Goal: Information Seeking & Learning: Learn about a topic

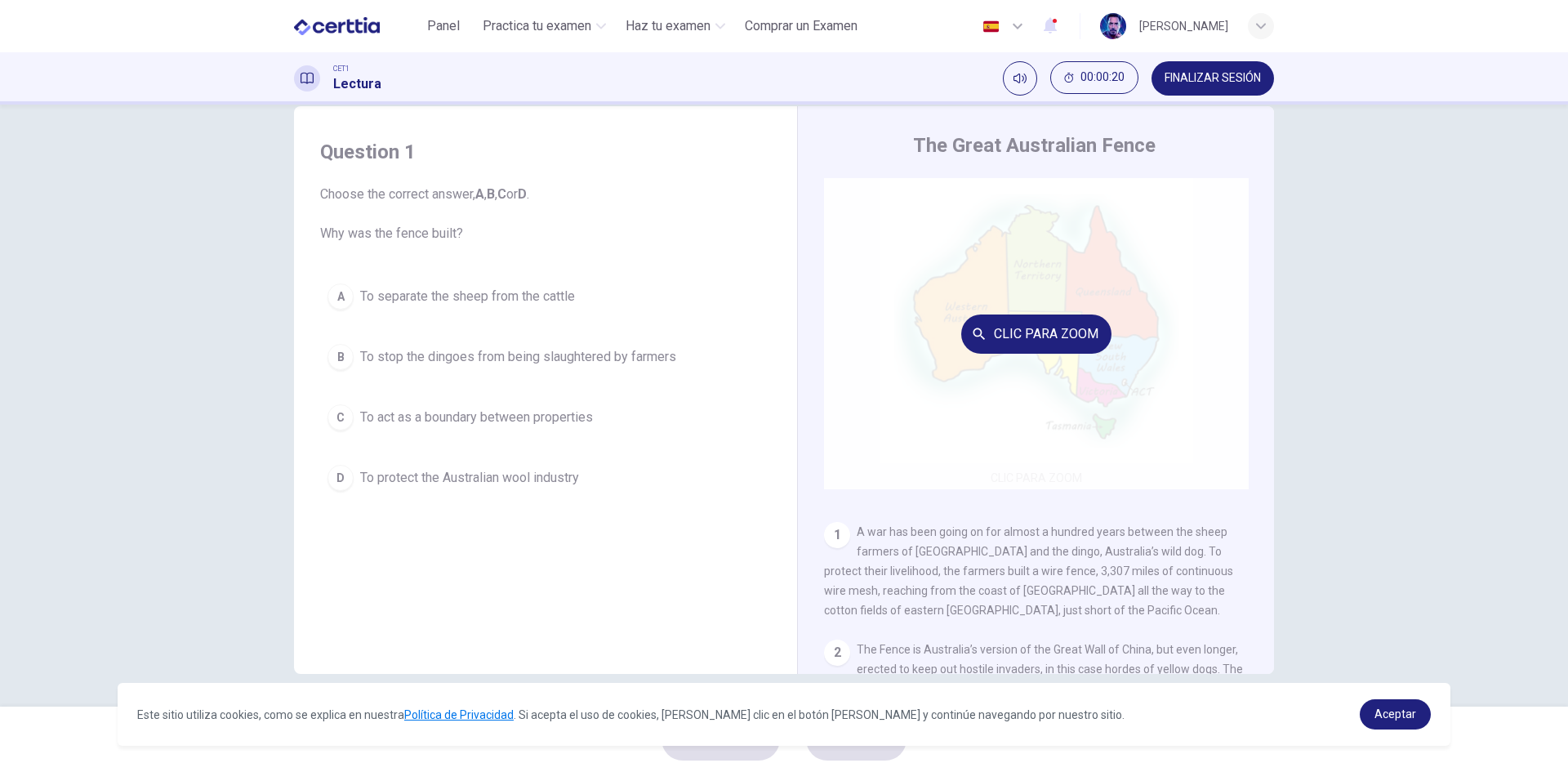
click at [1033, 334] on button "Clic para zoom" at bounding box center [1036, 334] width 150 height 39
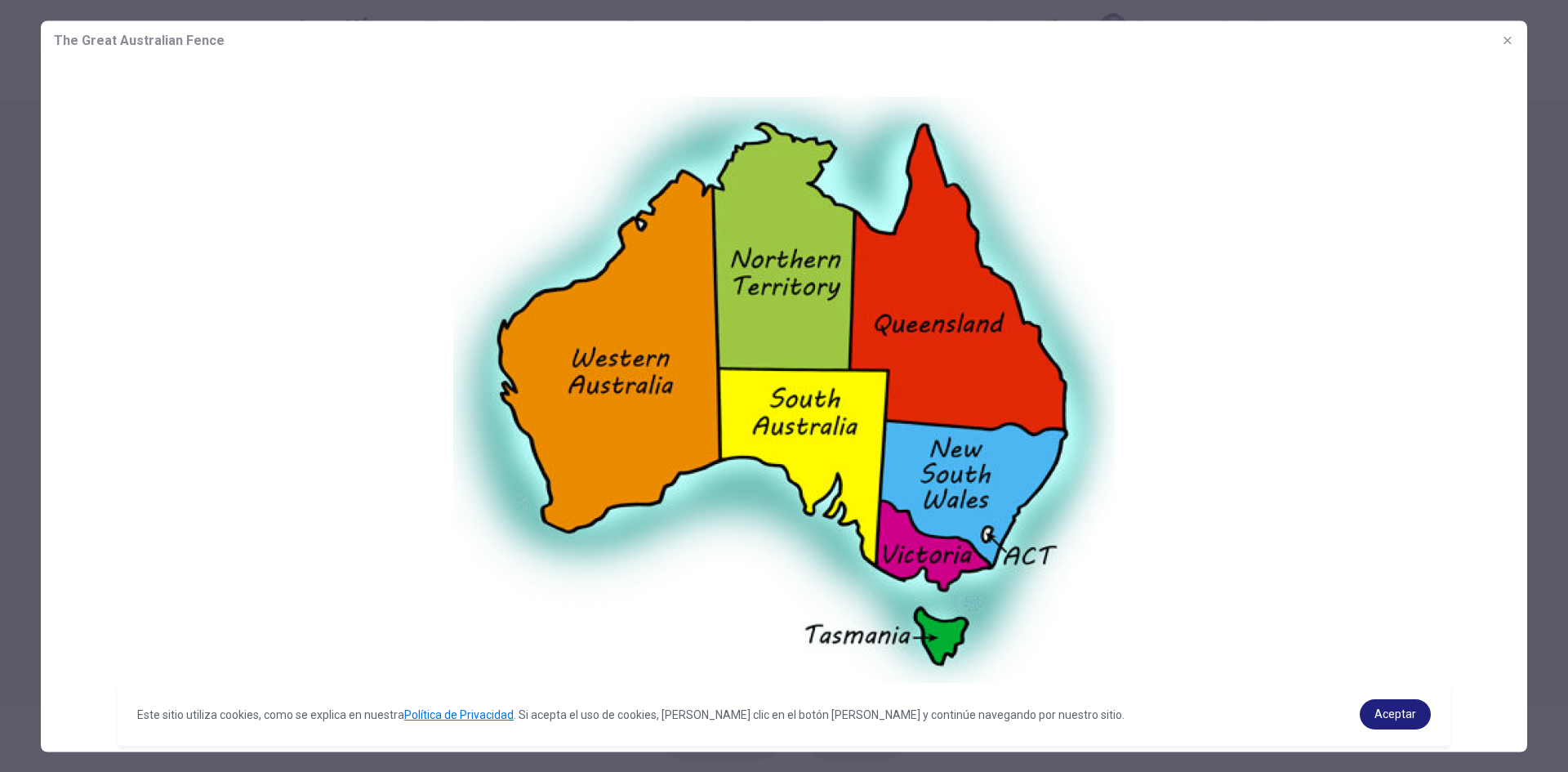
click at [1076, 371] on img at bounding box center [784, 390] width 1487 height 662
click at [152, 157] on img at bounding box center [784, 390] width 1487 height 662
click at [1395, 714] on span "Aceptar" at bounding box center [1396, 713] width 42 height 13
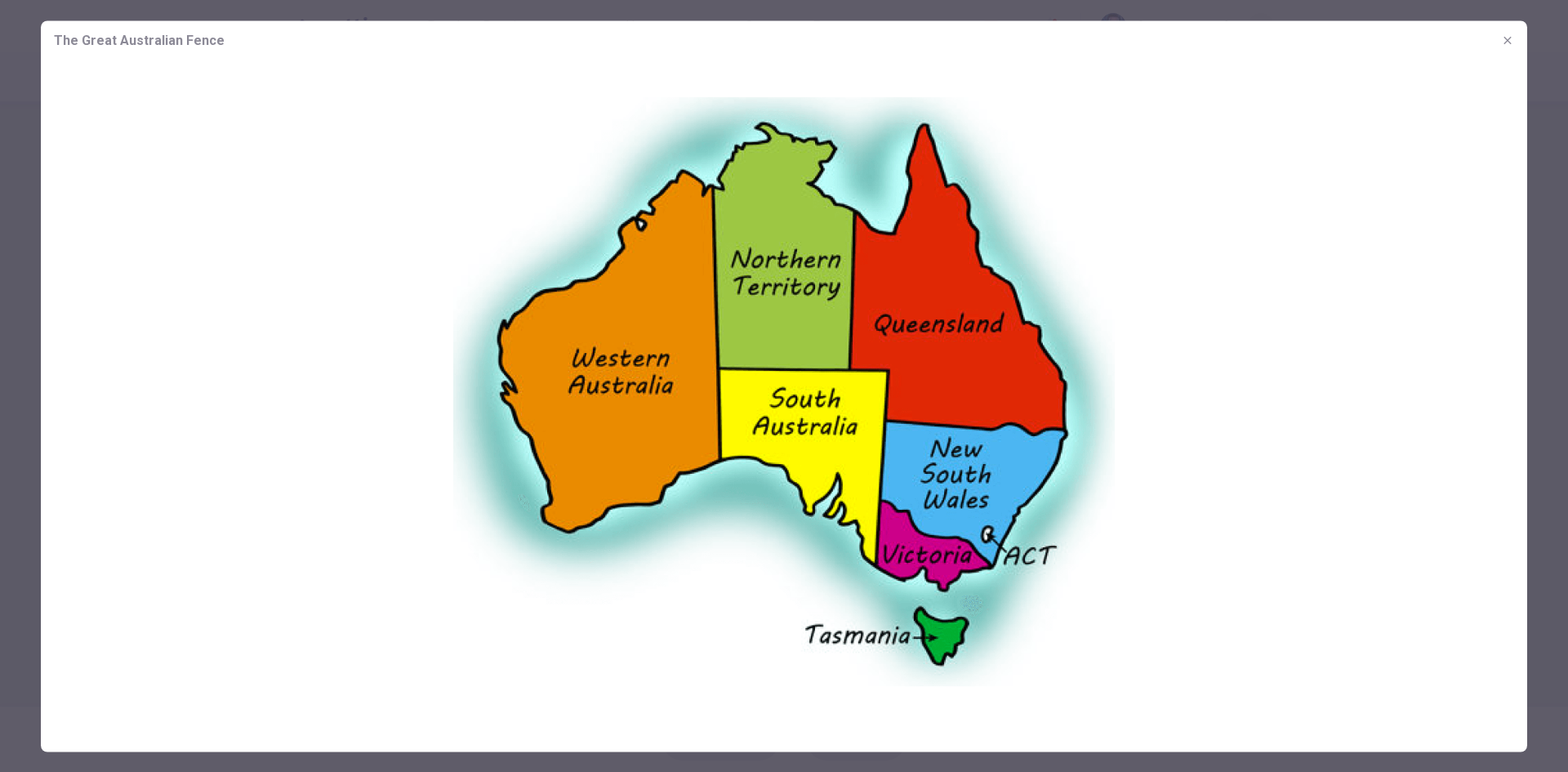
click at [1554, 271] on div at bounding box center [784, 386] width 1568 height 772
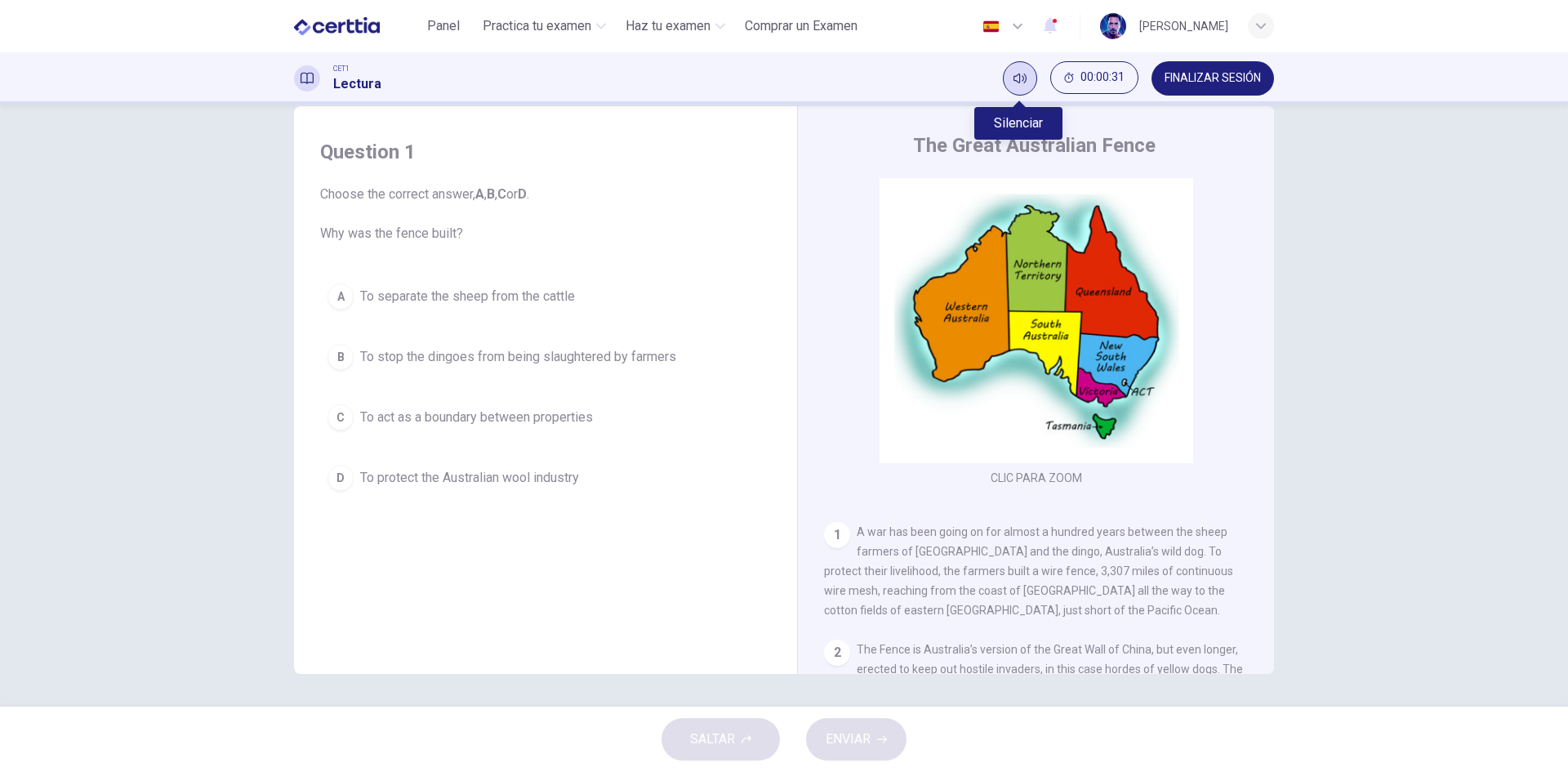
click at [1027, 75] on button "Silenciar" at bounding box center [1020, 78] width 34 height 34
click at [1015, 89] on button "Activar sonido" at bounding box center [1020, 78] width 34 height 34
click at [884, 553] on span "A war has been going on for almost a hundred years between the sheep farmers of…" at bounding box center [1028, 571] width 409 height 92
click at [828, 540] on div "1" at bounding box center [837, 535] width 26 height 26
drag, startPoint x: 980, startPoint y: 616, endPoint x: 1076, endPoint y: 614, distance: 96.0
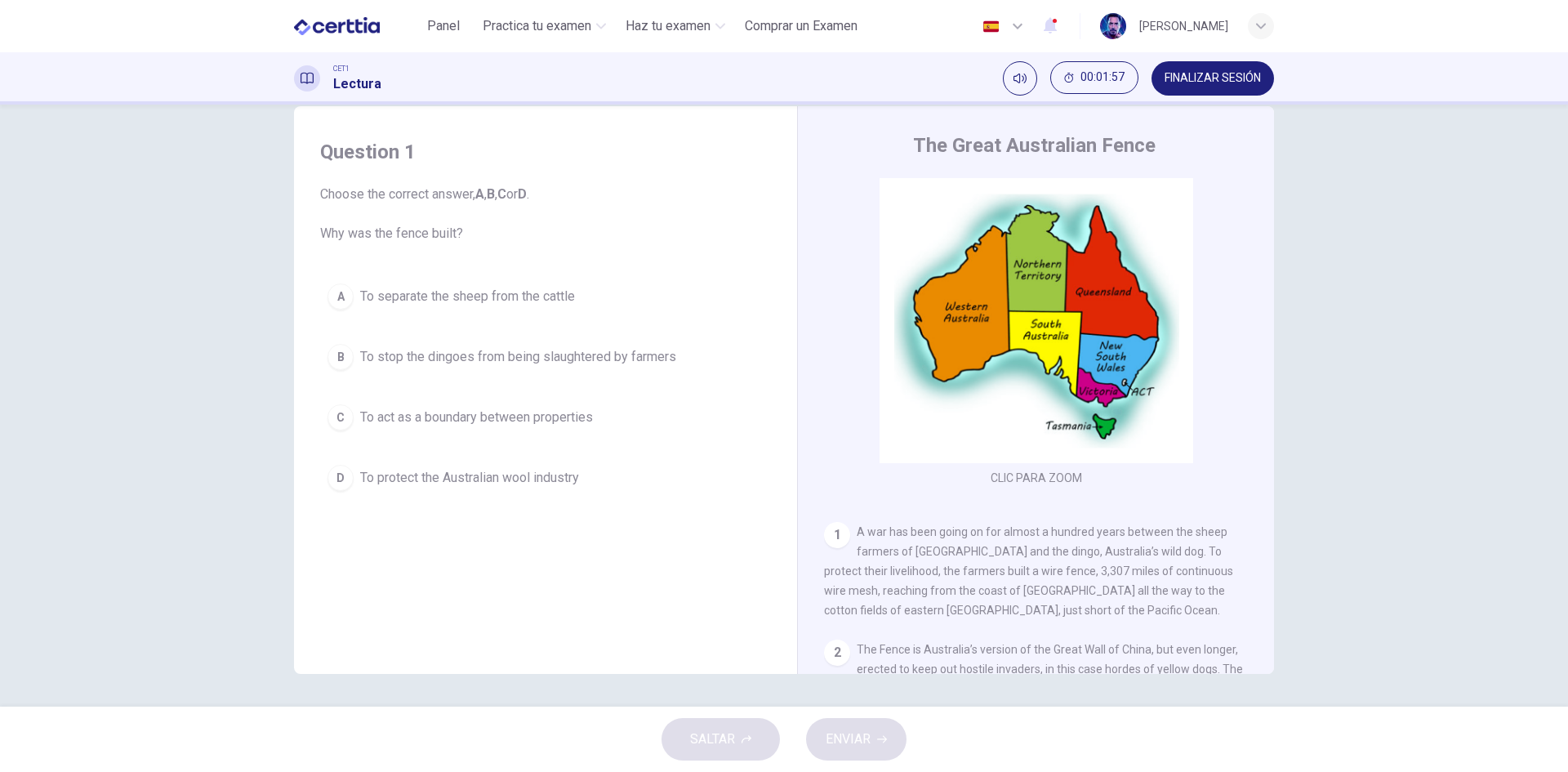
click at [1076, 614] on span "A war has been going on for almost a hundred years between the sheep farmers of…" at bounding box center [1028, 571] width 409 height 92
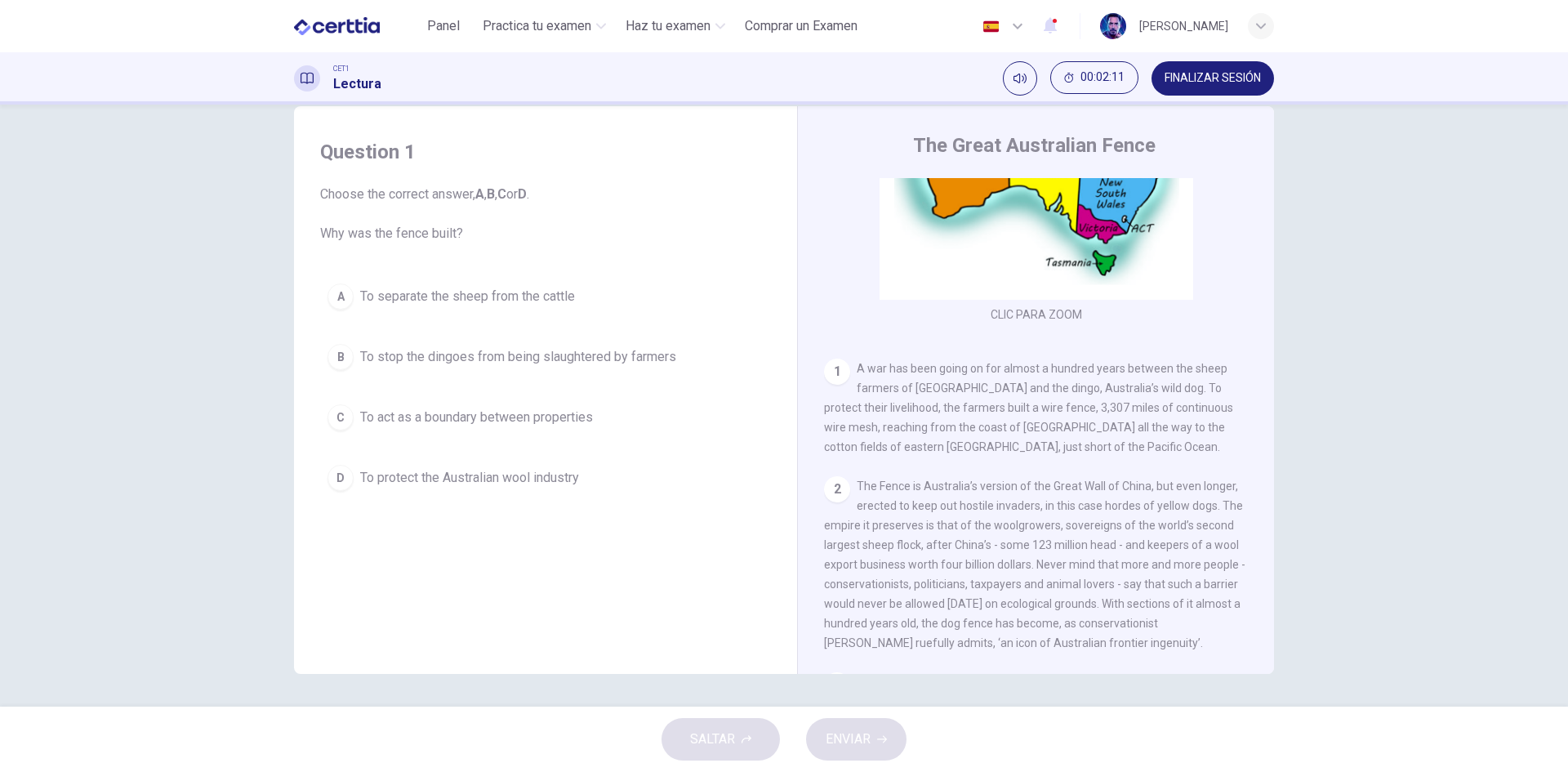
scroll to position [245, 0]
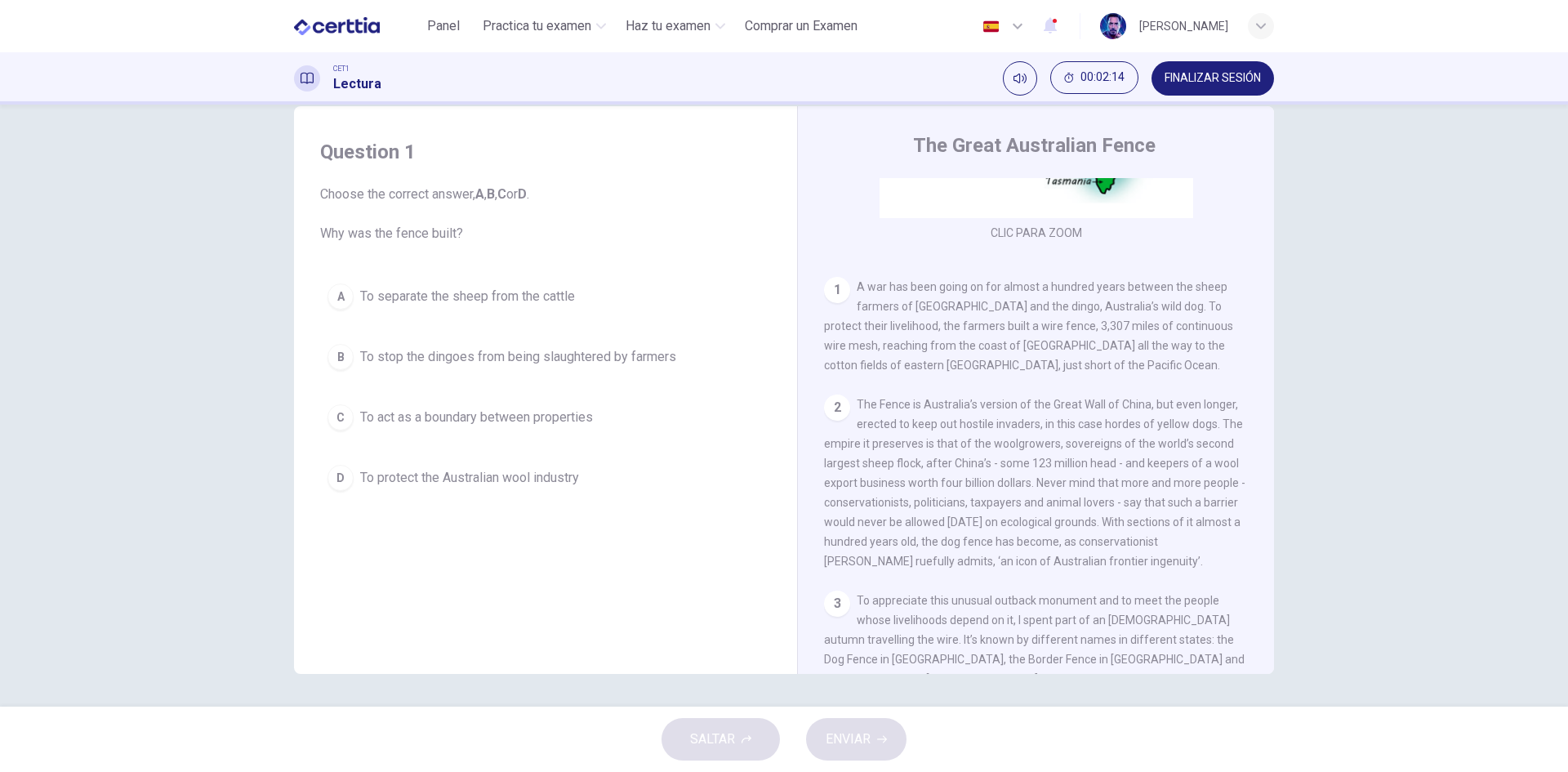
click at [369, 359] on span "To stop the dingoes from being slaughtered by farmers" at bounding box center [519, 357] width 316 height 19
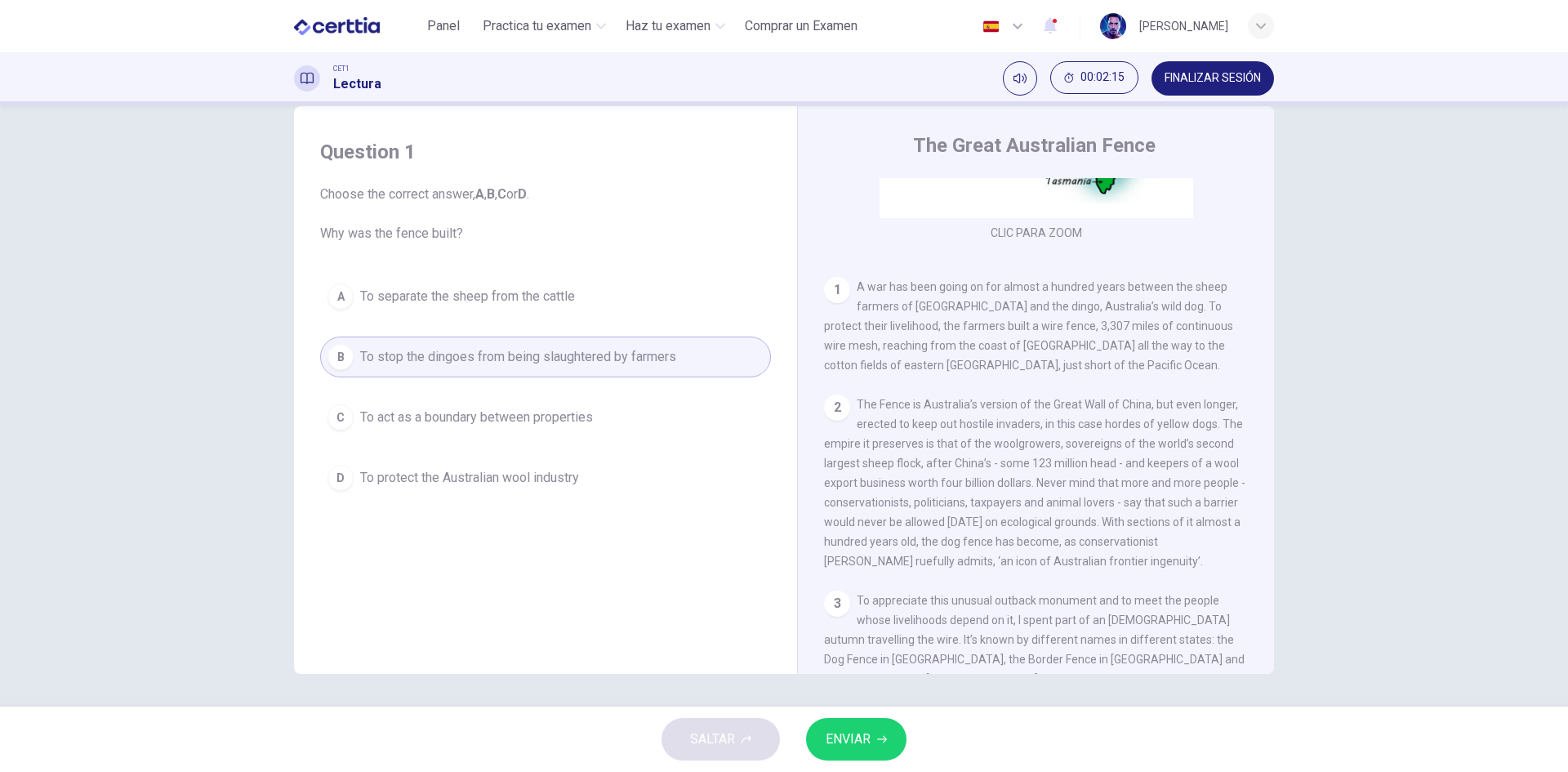
click at [861, 730] on span "ENVIAR" at bounding box center [848, 740] width 45 height 23
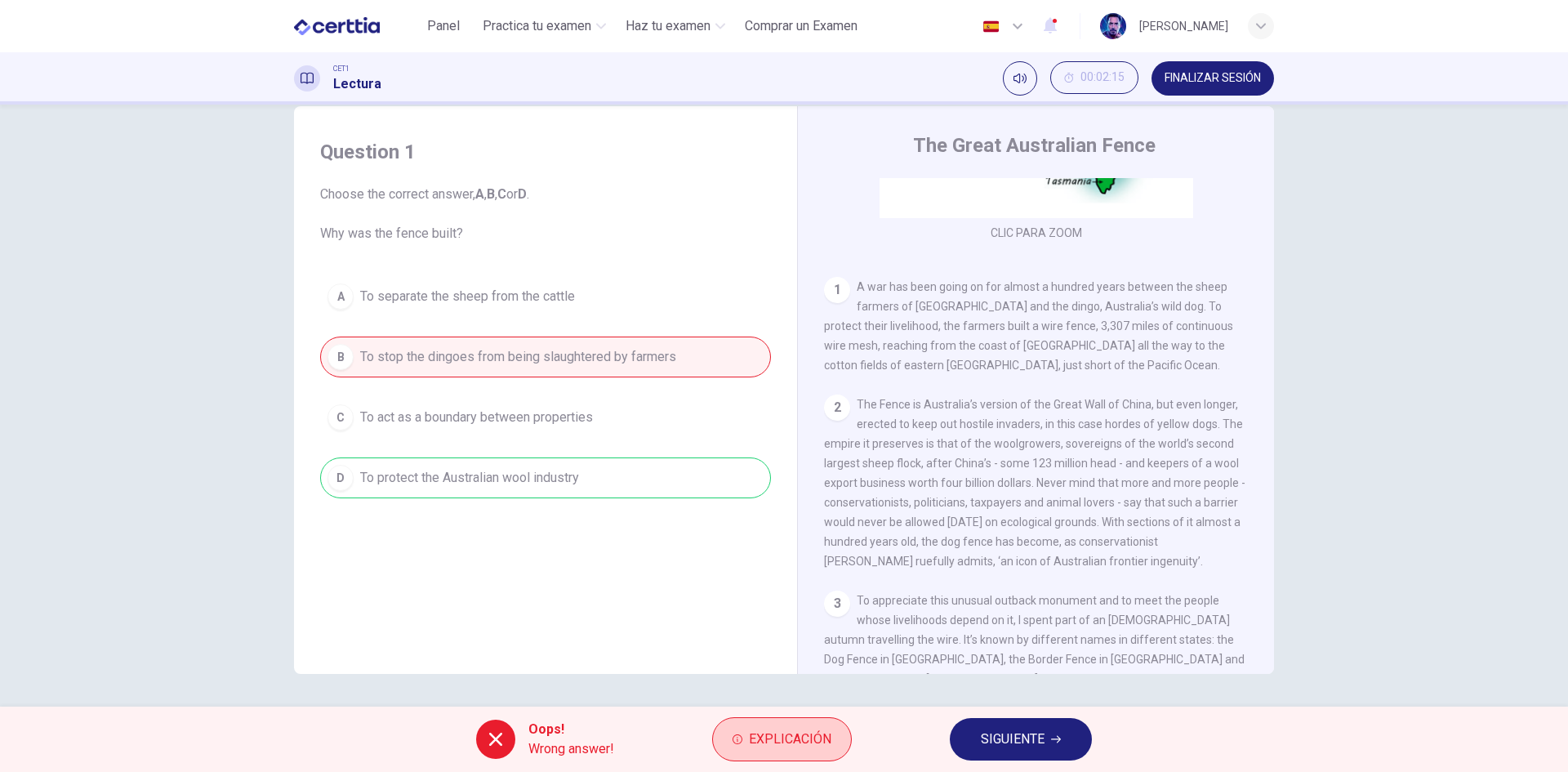
click at [802, 738] on span "Explicación" at bounding box center [790, 740] width 83 height 23
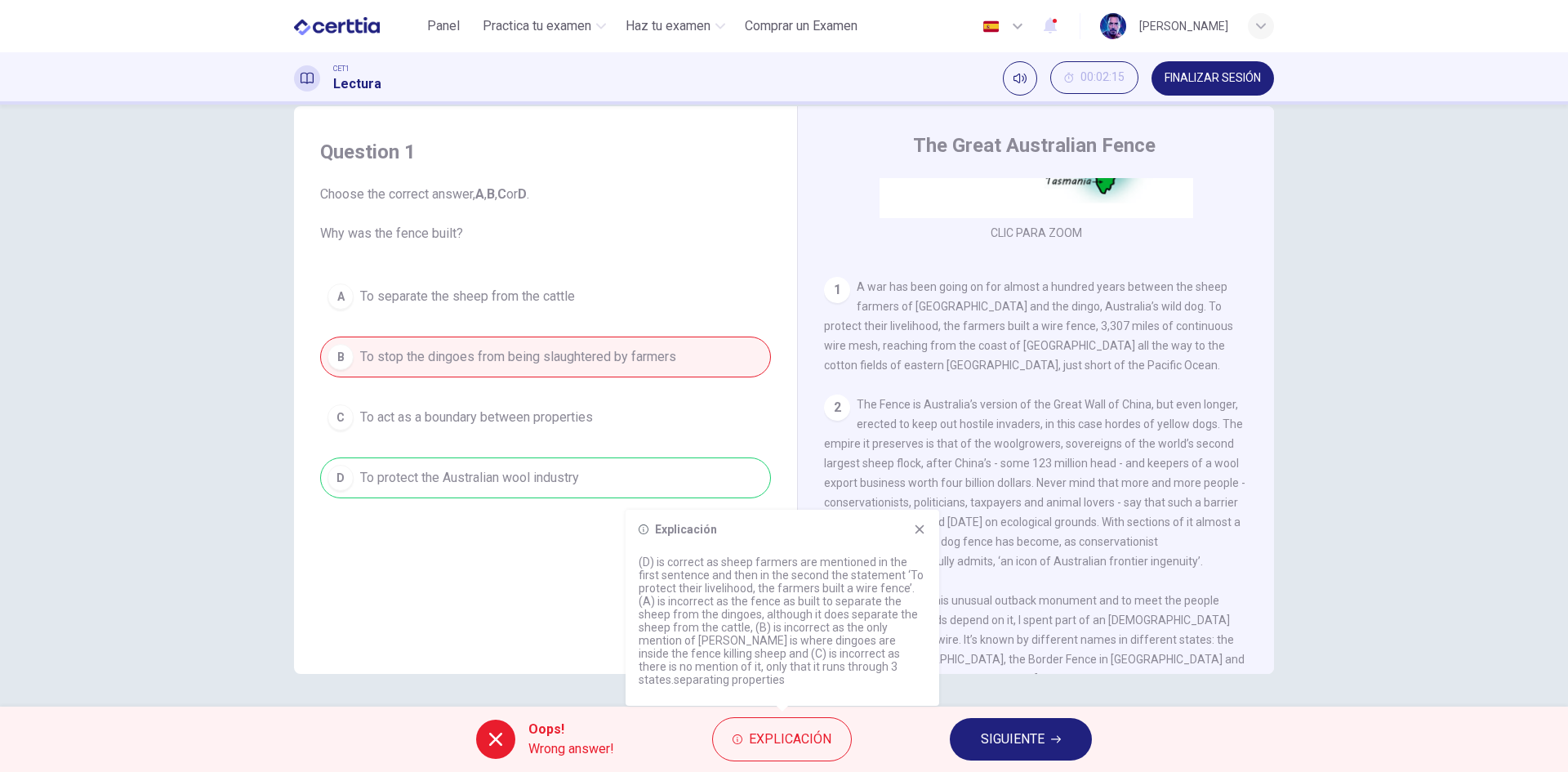
click at [921, 531] on icon at bounding box center [920, 530] width 9 height 9
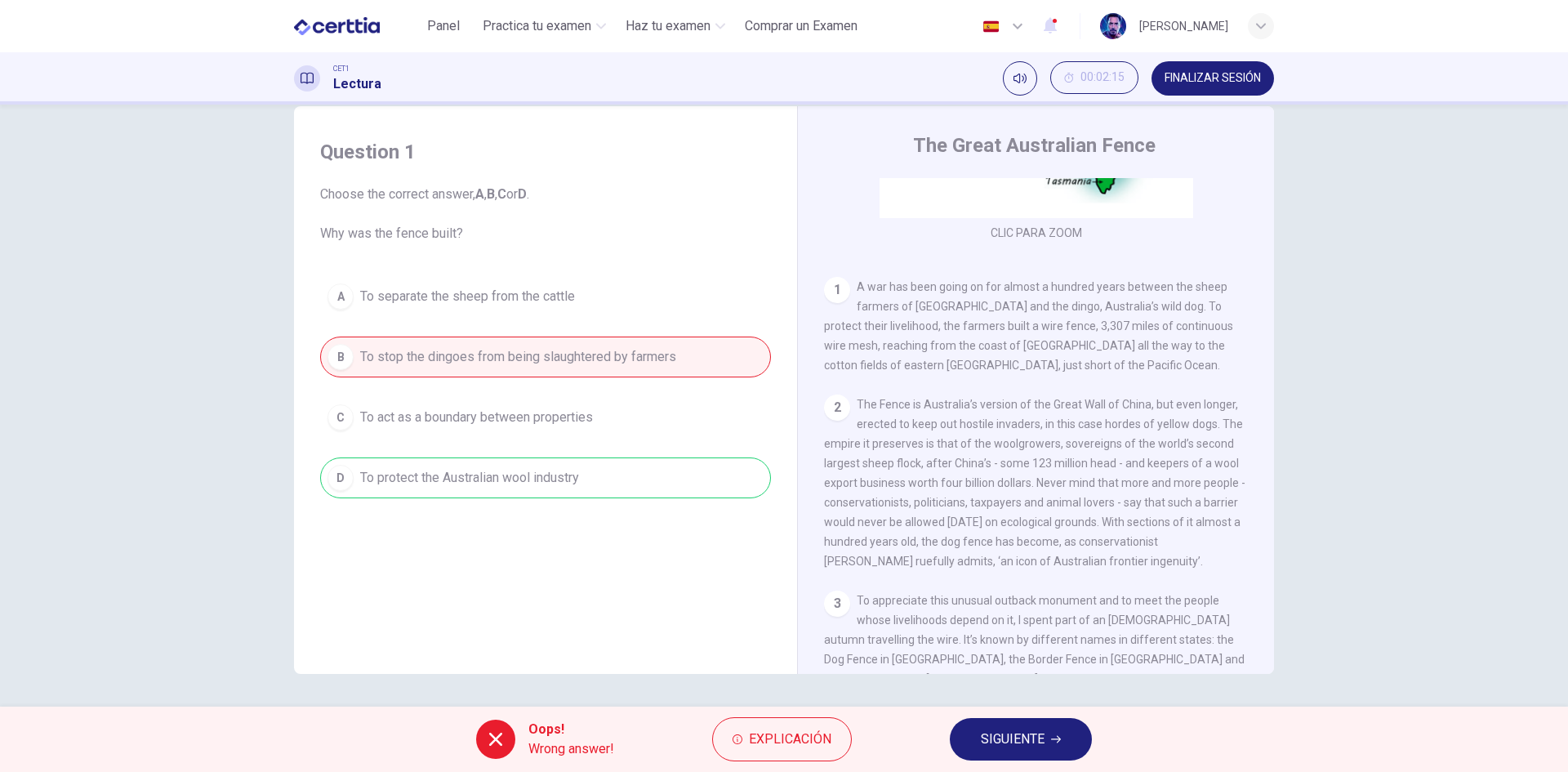
click at [493, 741] on icon at bounding box center [495, 739] width 13 height 13
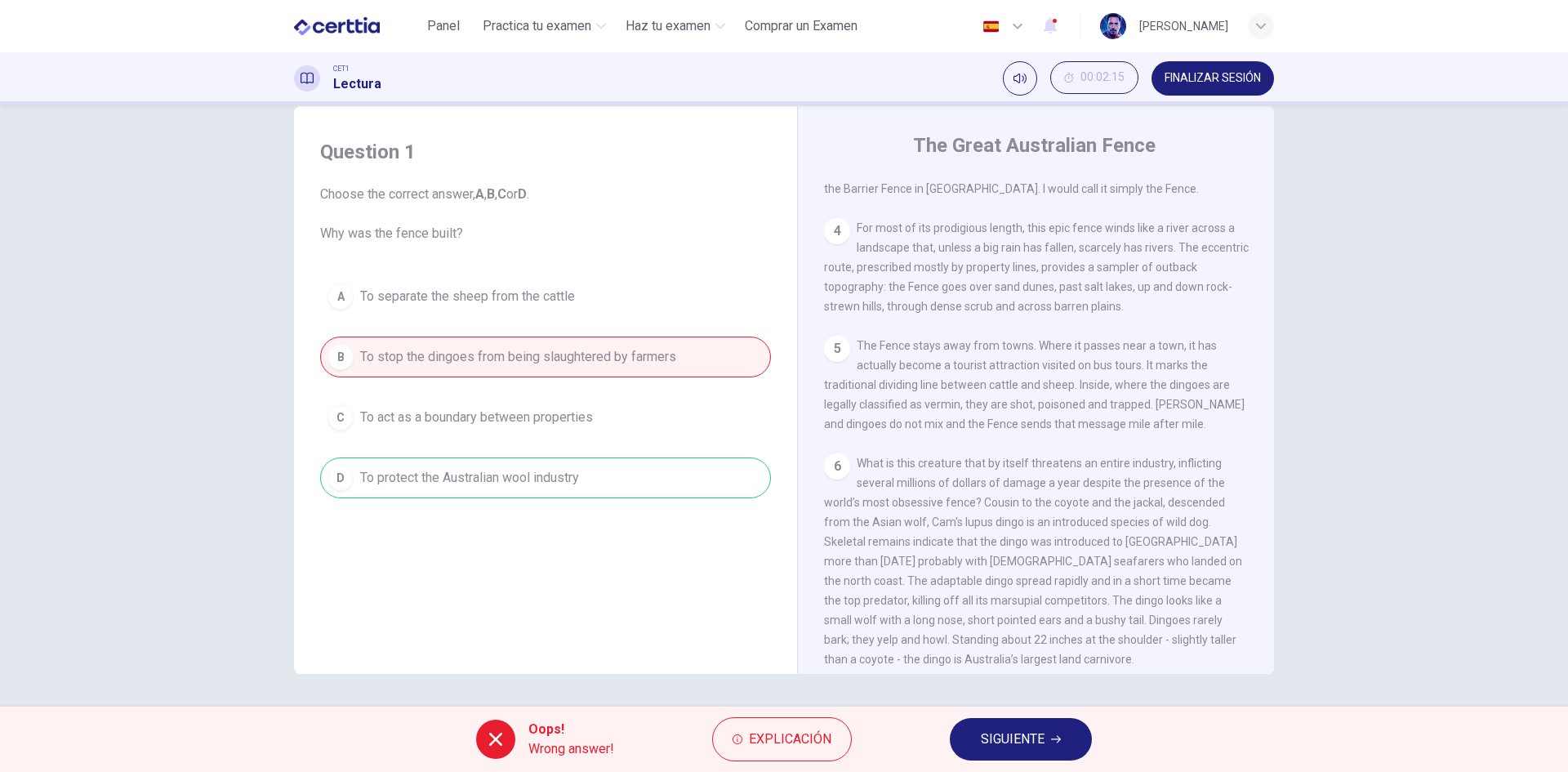
click at [1022, 739] on span "SIGUIENTE" at bounding box center [1013, 740] width 64 height 23
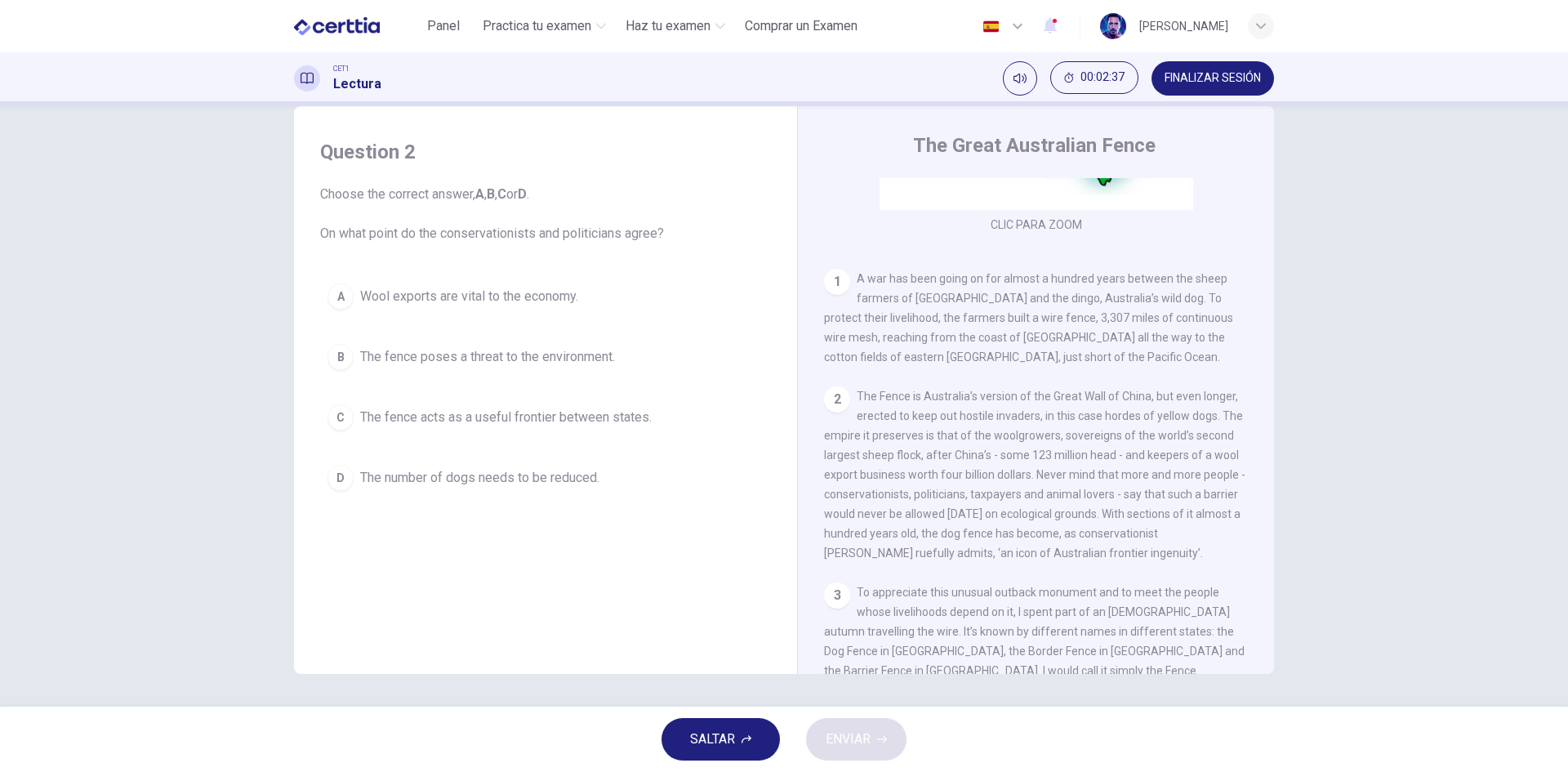
scroll to position [245, 0]
drag, startPoint x: 910, startPoint y: 408, endPoint x: 1019, endPoint y: 407, distance: 109.0
click at [1009, 407] on span "The Fence is Australia’s version of the Great Wall of China, but even longer, e…" at bounding box center [1035, 483] width 422 height 170
click at [1400, 509] on div "Question 2 Choose the correct answer, A , B , C or D . On what point do the con…" at bounding box center [784, 406] width 1568 height 603
drag, startPoint x: 1059, startPoint y: 447, endPoint x: 1131, endPoint y: 447, distance: 72.0
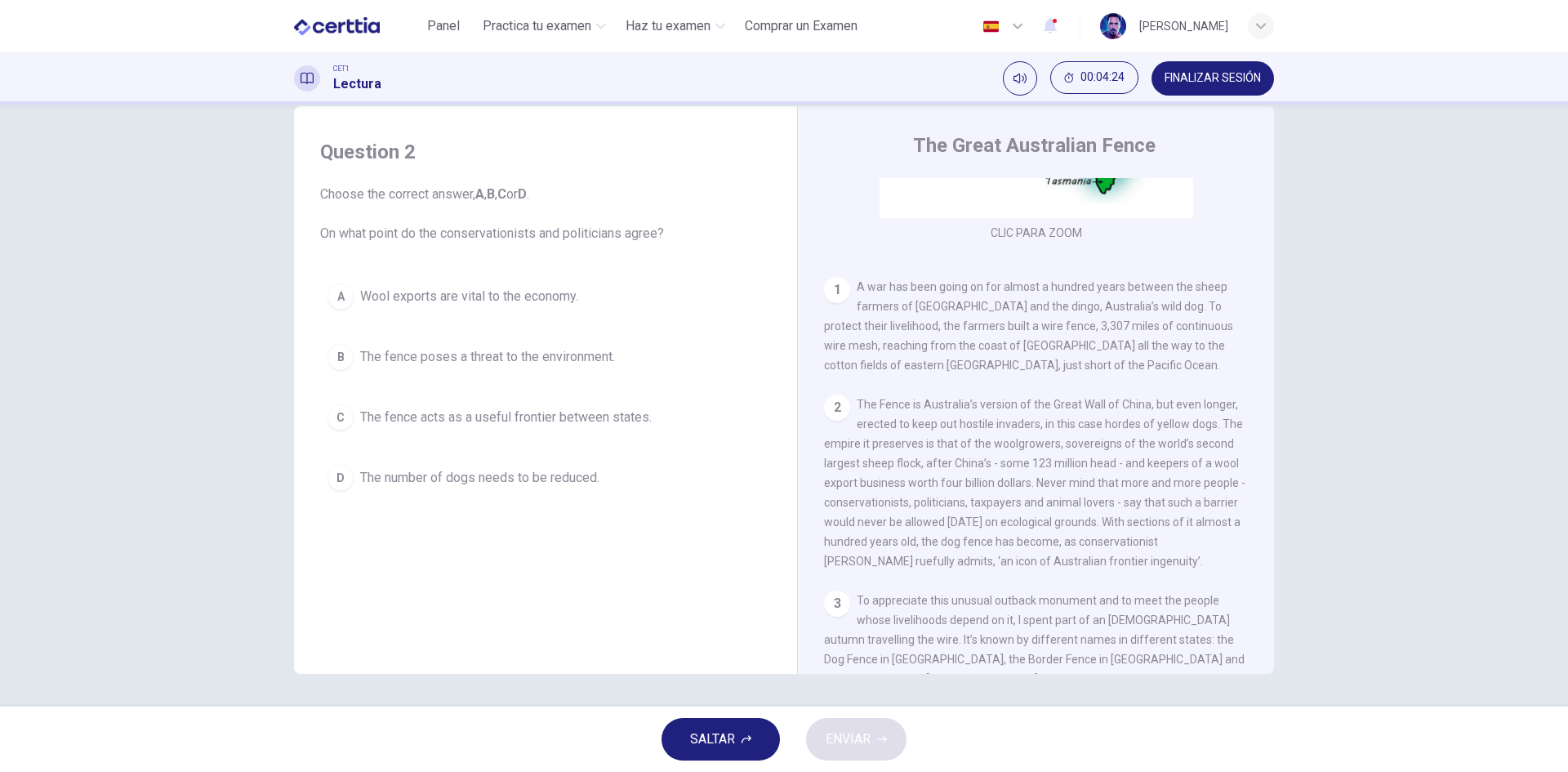
click at [1136, 447] on span "The Fence is Australia’s version of the Great Wall of China, but even longer, e…" at bounding box center [1035, 483] width 422 height 170
click at [953, 472] on span "The Fence is Australia’s version of the Great Wall of China, but even longer, e…" at bounding box center [1035, 483] width 422 height 170
drag, startPoint x: 892, startPoint y: 476, endPoint x: 1068, endPoint y: 476, distance: 176.0
click at [1006, 476] on span "The Fence is Australia’s version of the Great Wall of China, but even longer, e…" at bounding box center [1035, 483] width 422 height 170
drag, startPoint x: 844, startPoint y: 512, endPoint x: 957, endPoint y: 510, distance: 113.0
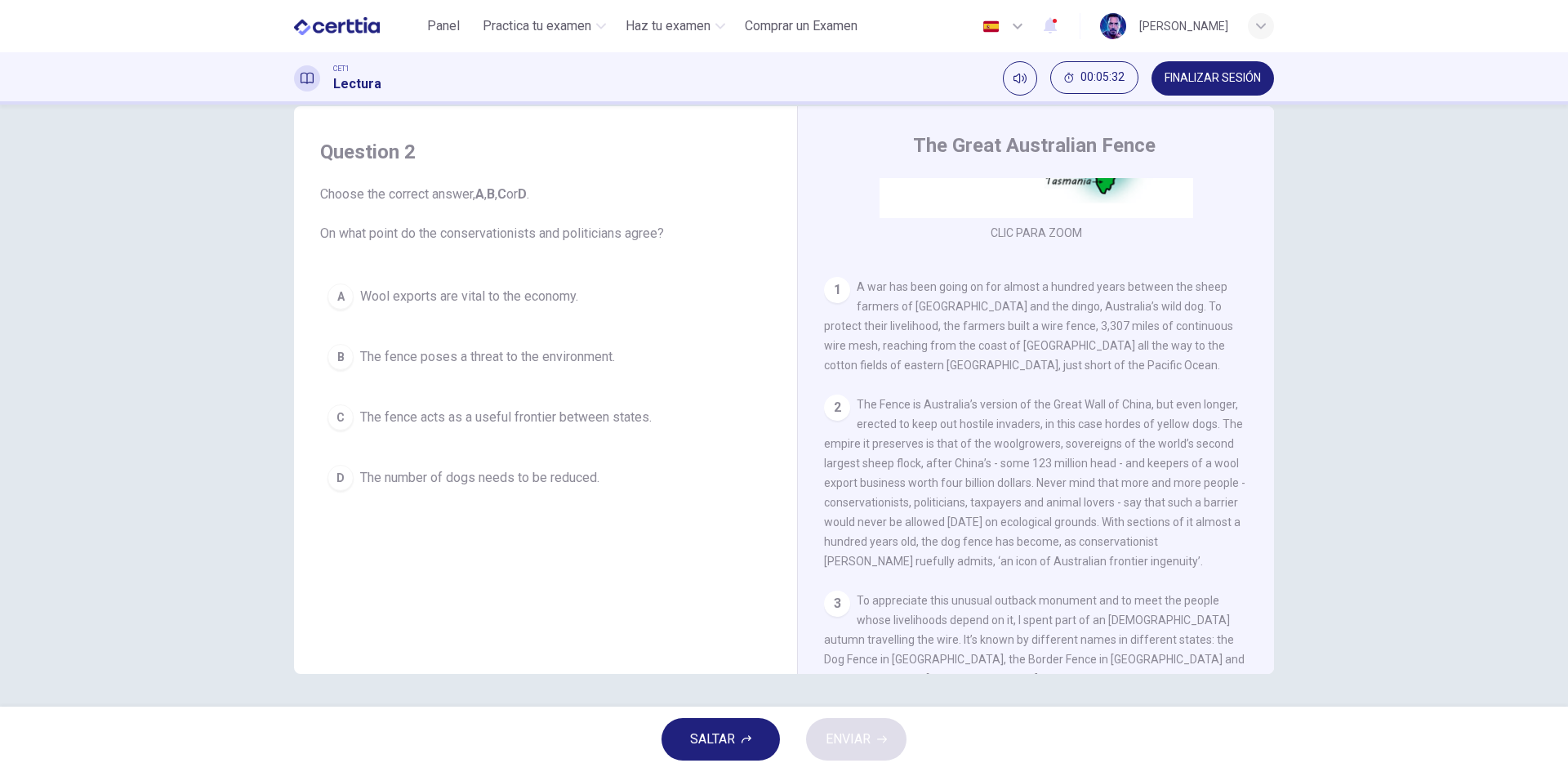
click at [934, 510] on span "The Fence is Australia’s version of the Great Wall of China, but even longer, e…" at bounding box center [1035, 483] width 422 height 170
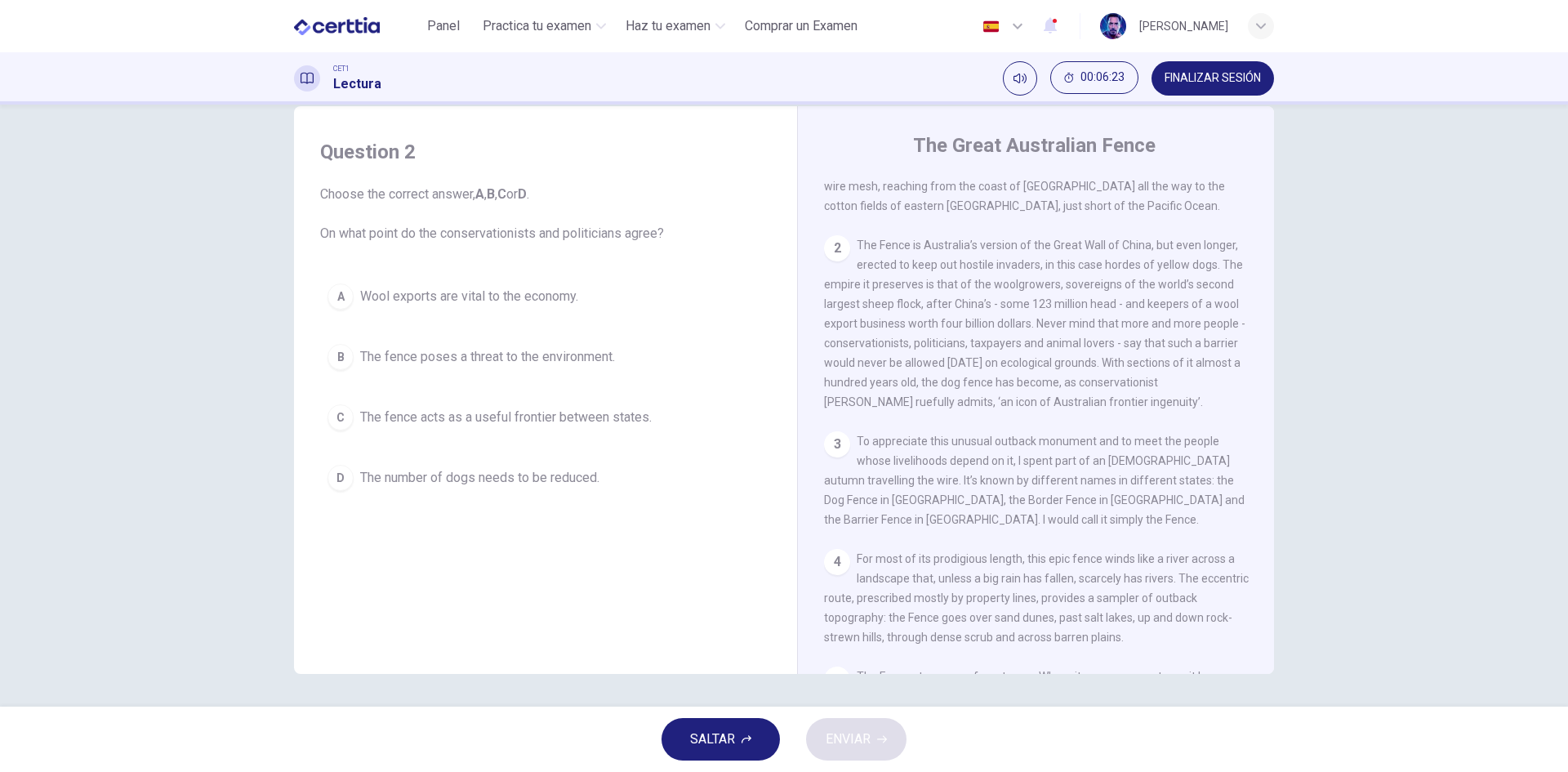
scroll to position [409, 0]
click at [475, 415] on span "The fence acts as a useful frontier between states." at bounding box center [506, 417] width 292 height 19
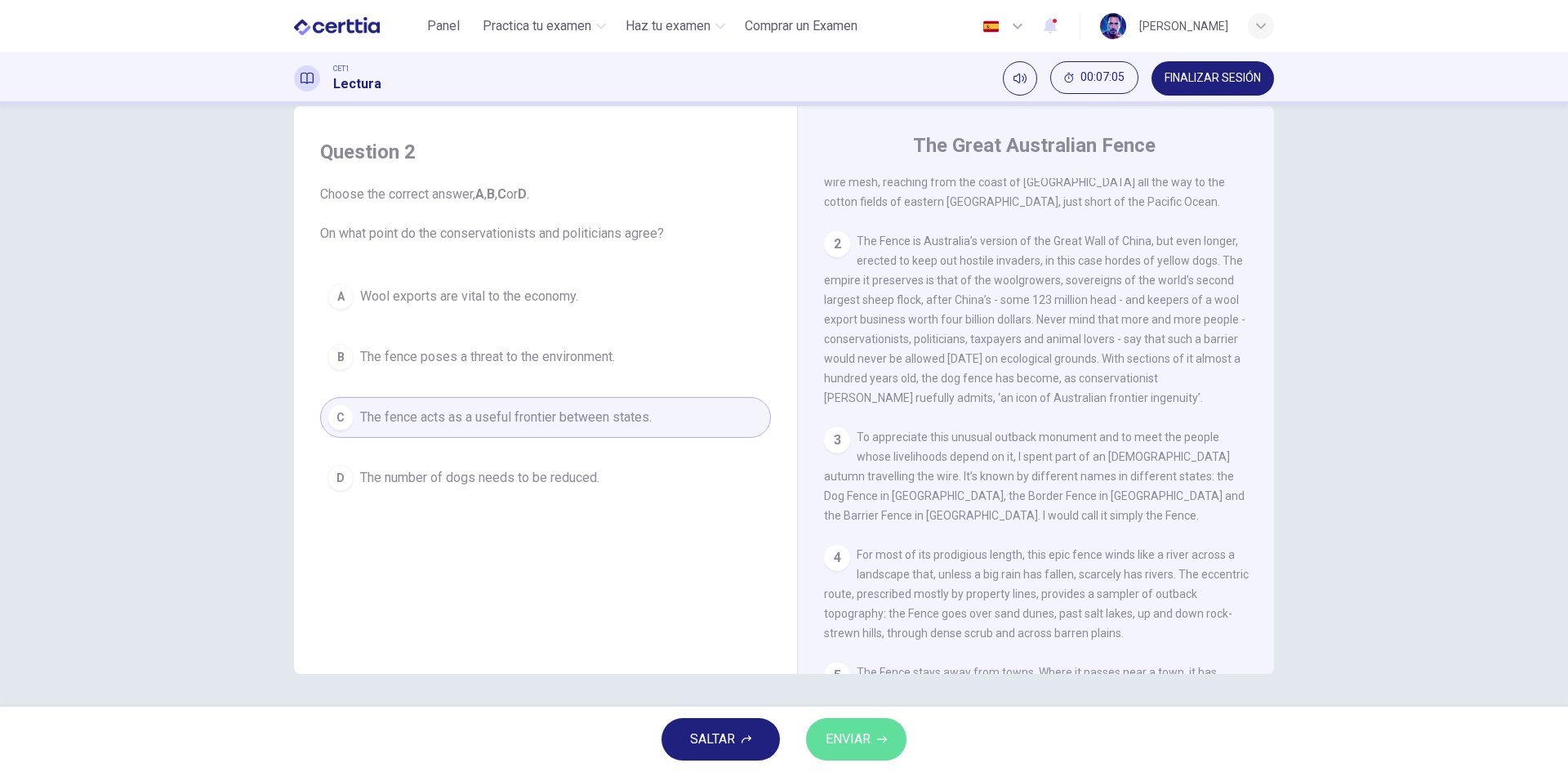
click at [896, 747] on button "ENVIAR" at bounding box center [856, 739] width 100 height 43
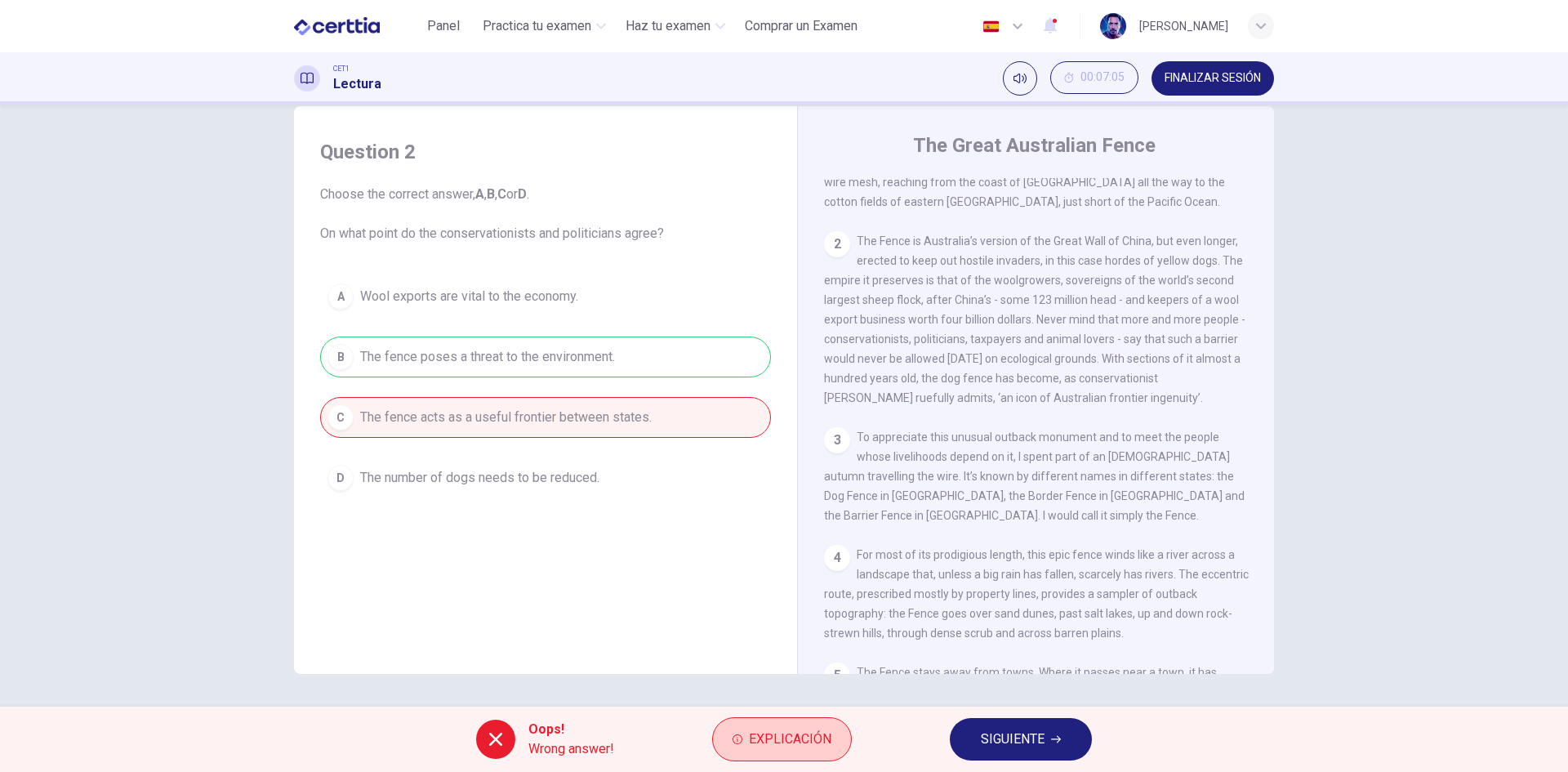
click at [757, 738] on span "Explicación" at bounding box center [790, 740] width 83 height 23
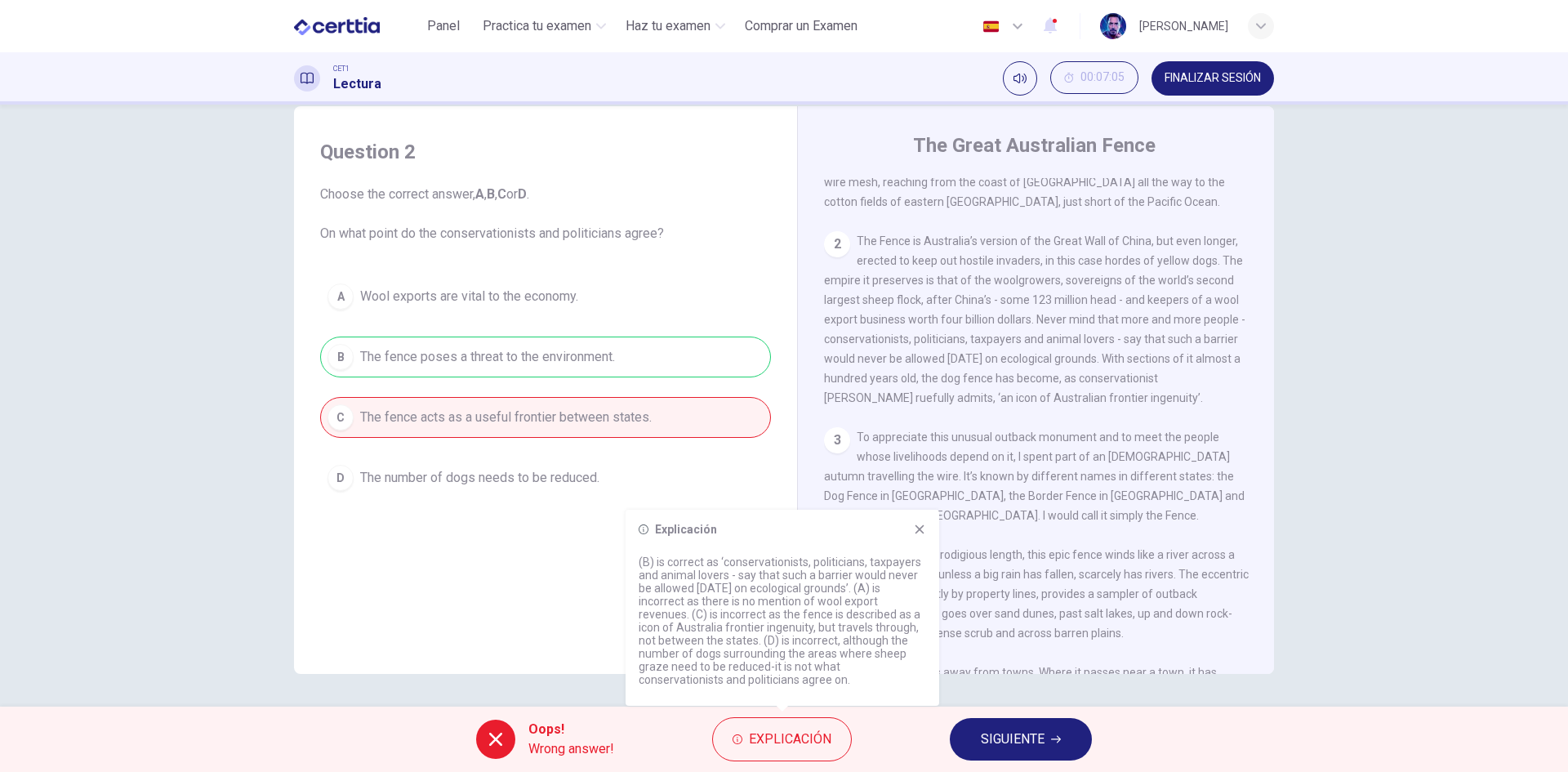
drag, startPoint x: 753, startPoint y: 574, endPoint x: 824, endPoint y: 574, distance: 71.0
click at [787, 574] on p "(B) is correct as ‘conservationists, politicians, taxpayers and animal lovers -…" at bounding box center [782, 621] width 287 height 131
click at [916, 529] on icon at bounding box center [919, 529] width 13 height 13
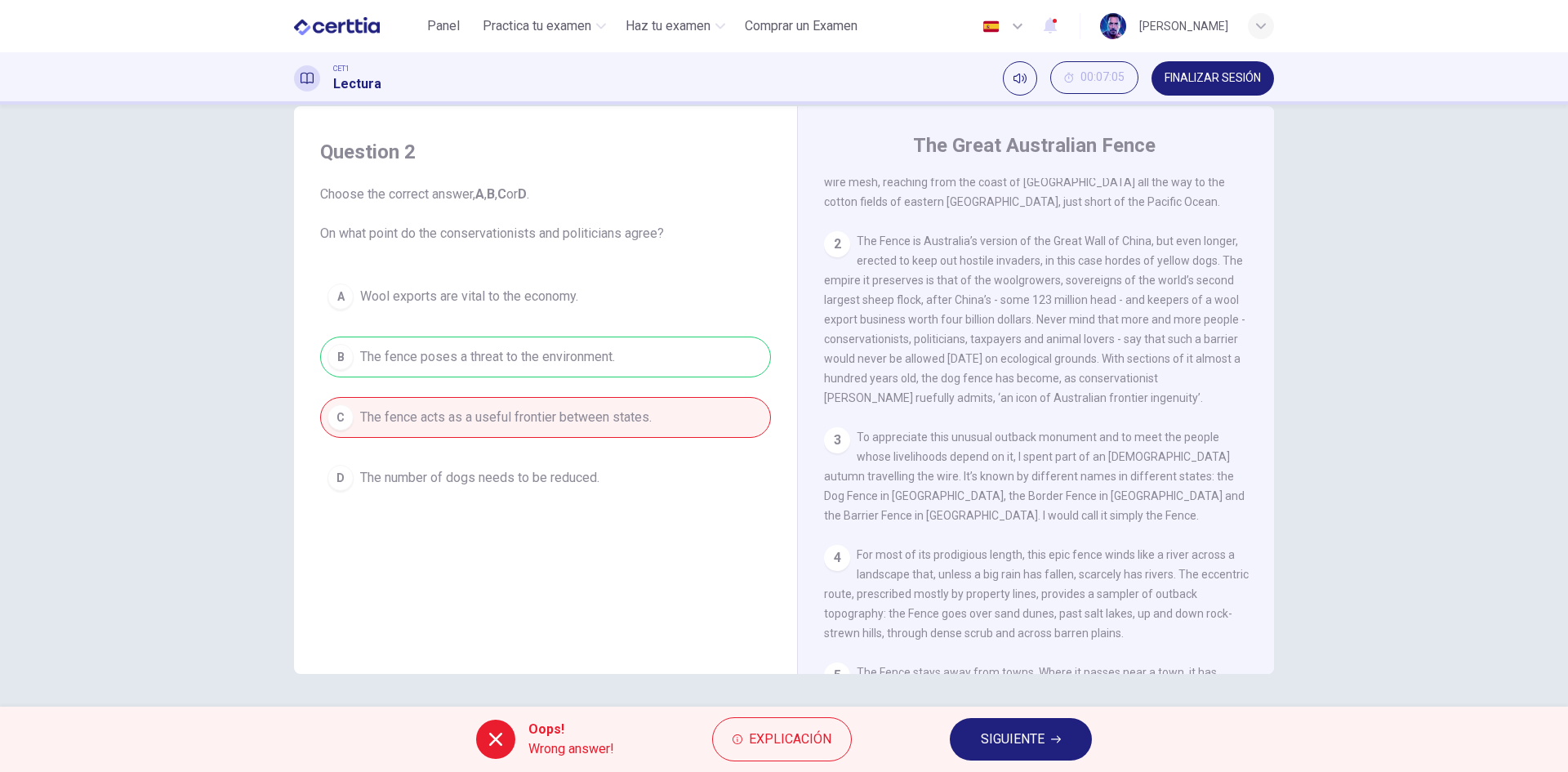
click at [1061, 748] on button "SIGUIENTE" at bounding box center [1021, 739] width 142 height 43
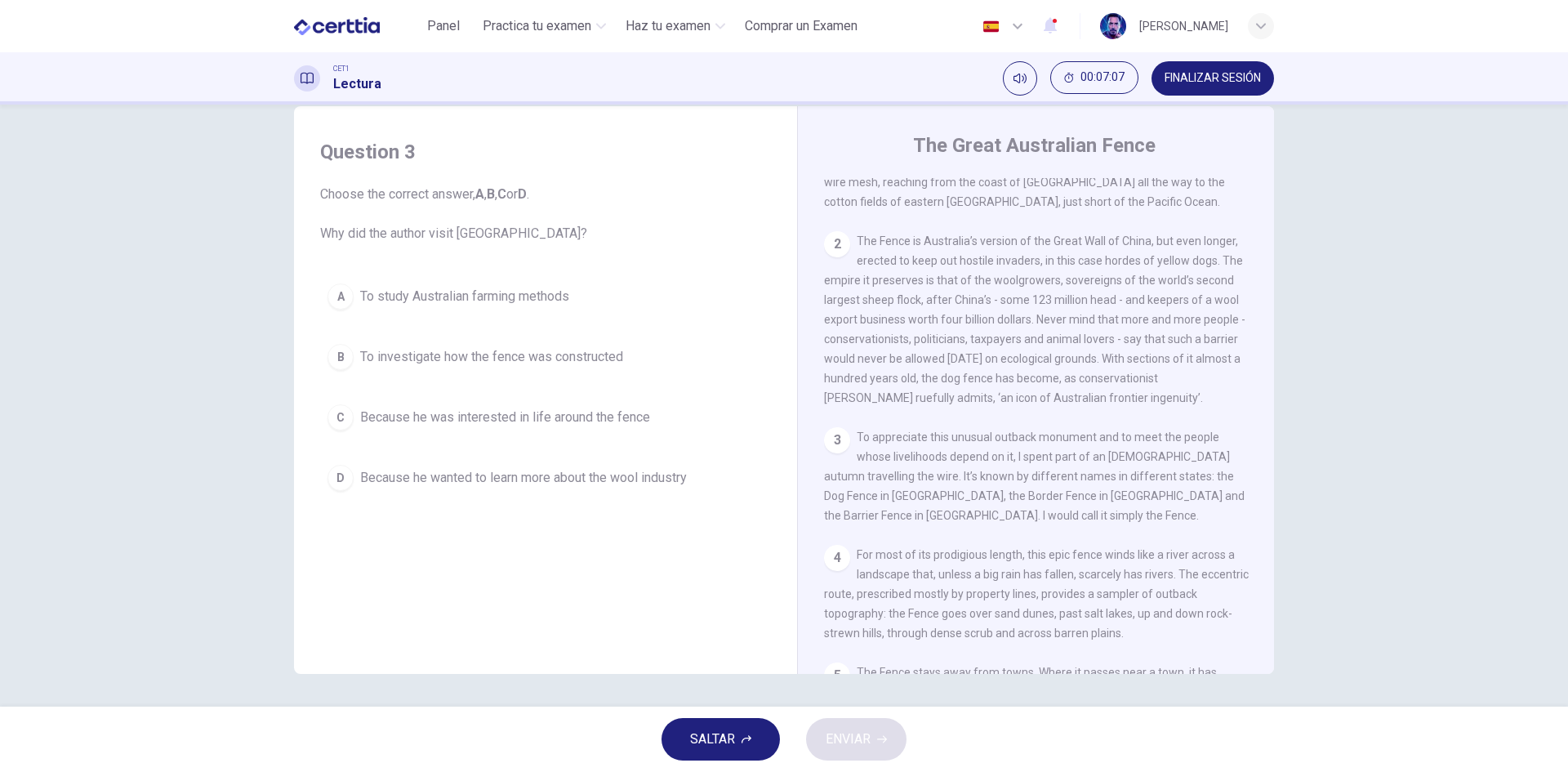
scroll to position [490, 0]
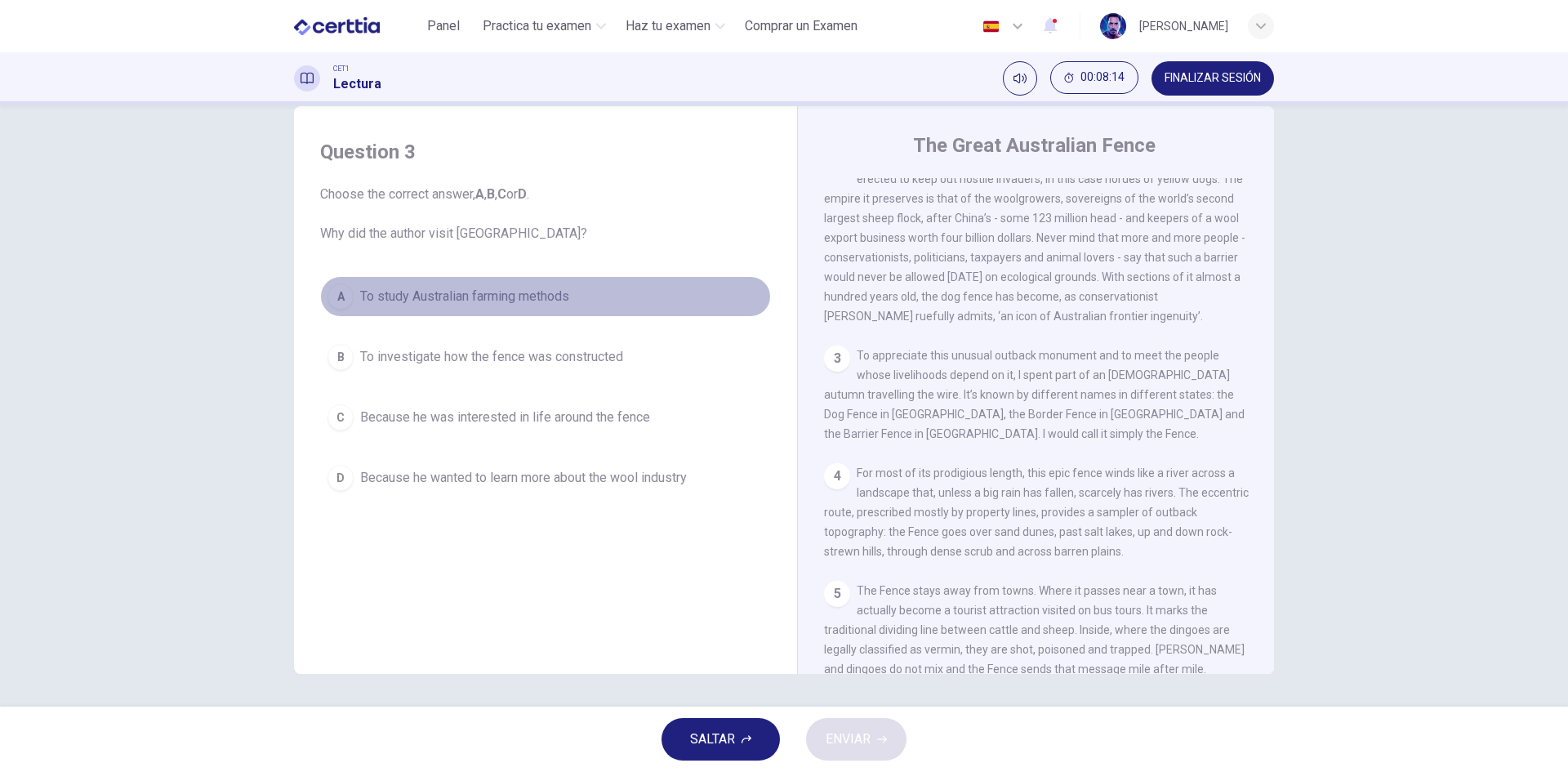
click at [530, 294] on span "To study Australian farming methods" at bounding box center [465, 296] width 210 height 19
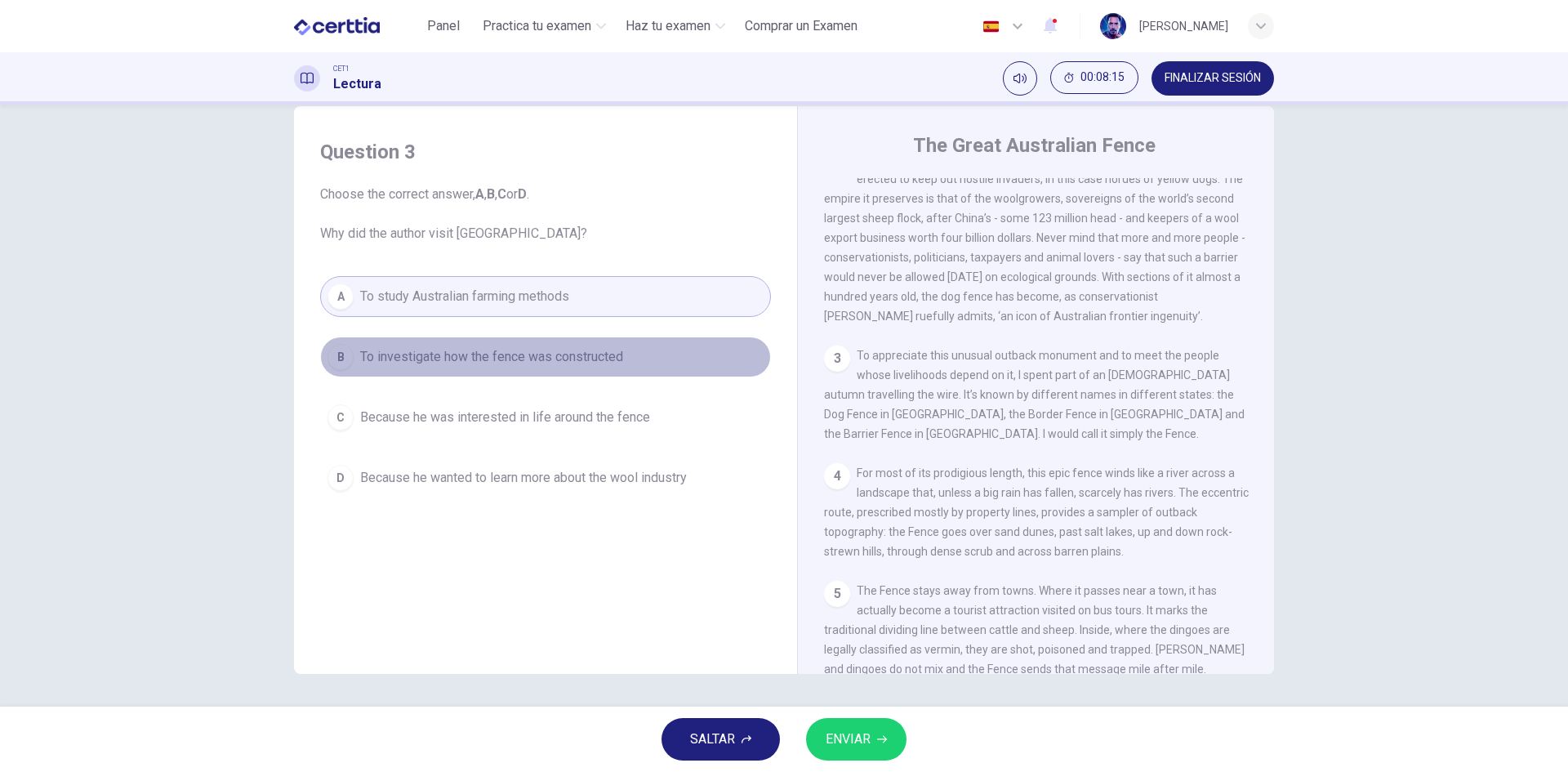
click at [428, 358] on span "To investigate how the fence was constructed" at bounding box center [492, 357] width 263 height 19
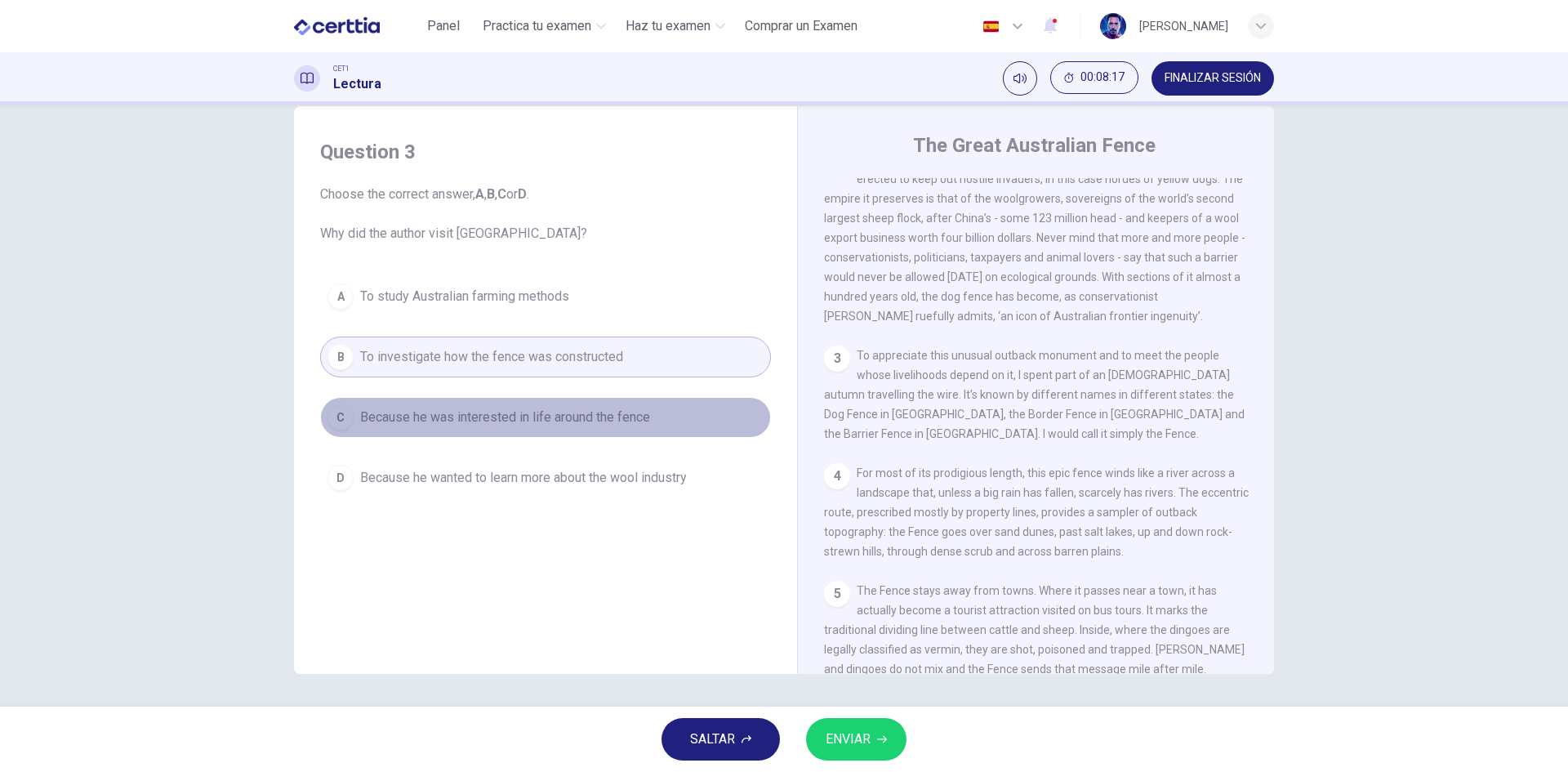
click at [456, 424] on span "Because he was interested in life around the fence" at bounding box center [505, 417] width 290 height 19
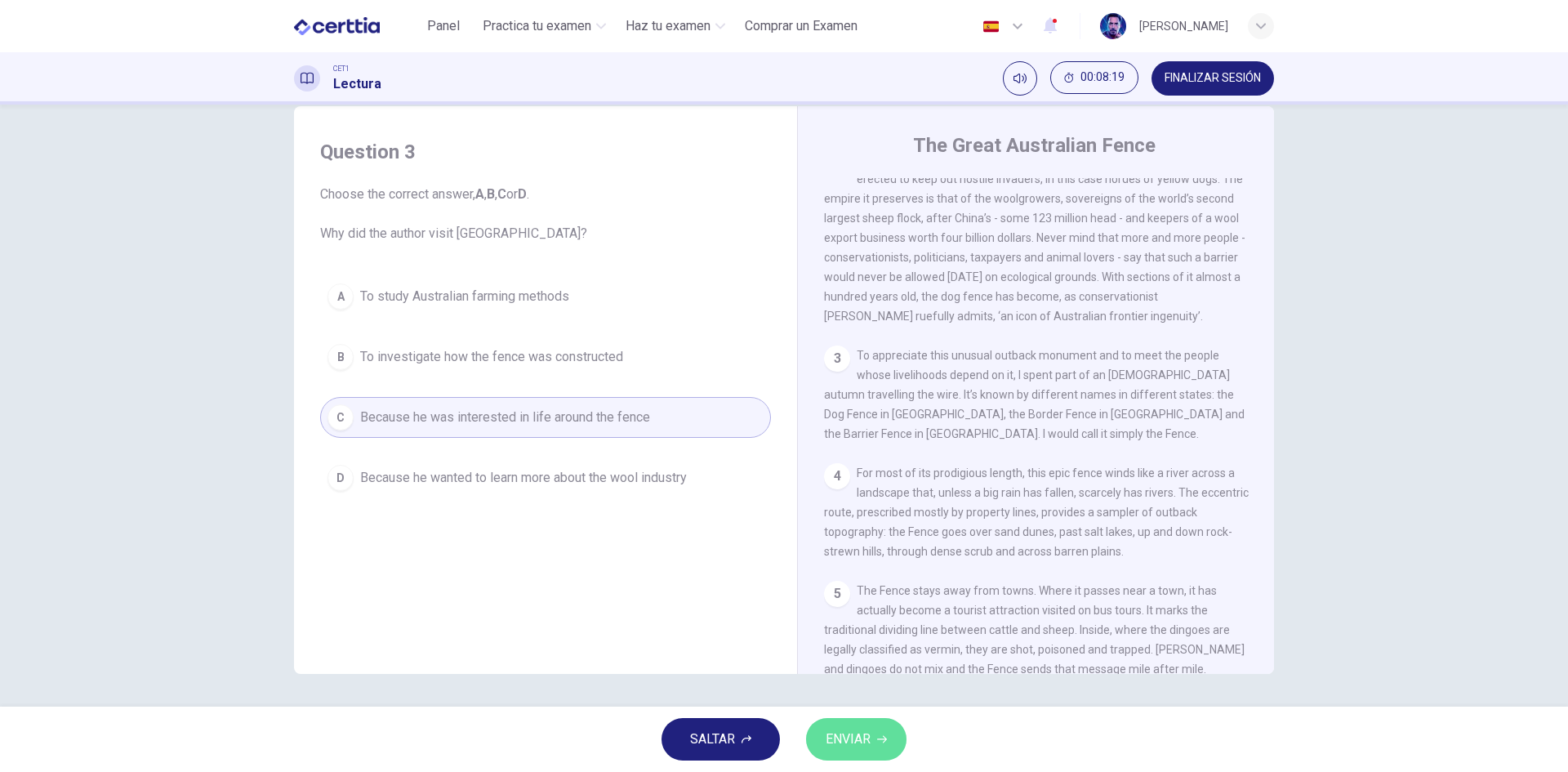
click at [842, 731] on span "ENVIAR" at bounding box center [848, 740] width 45 height 23
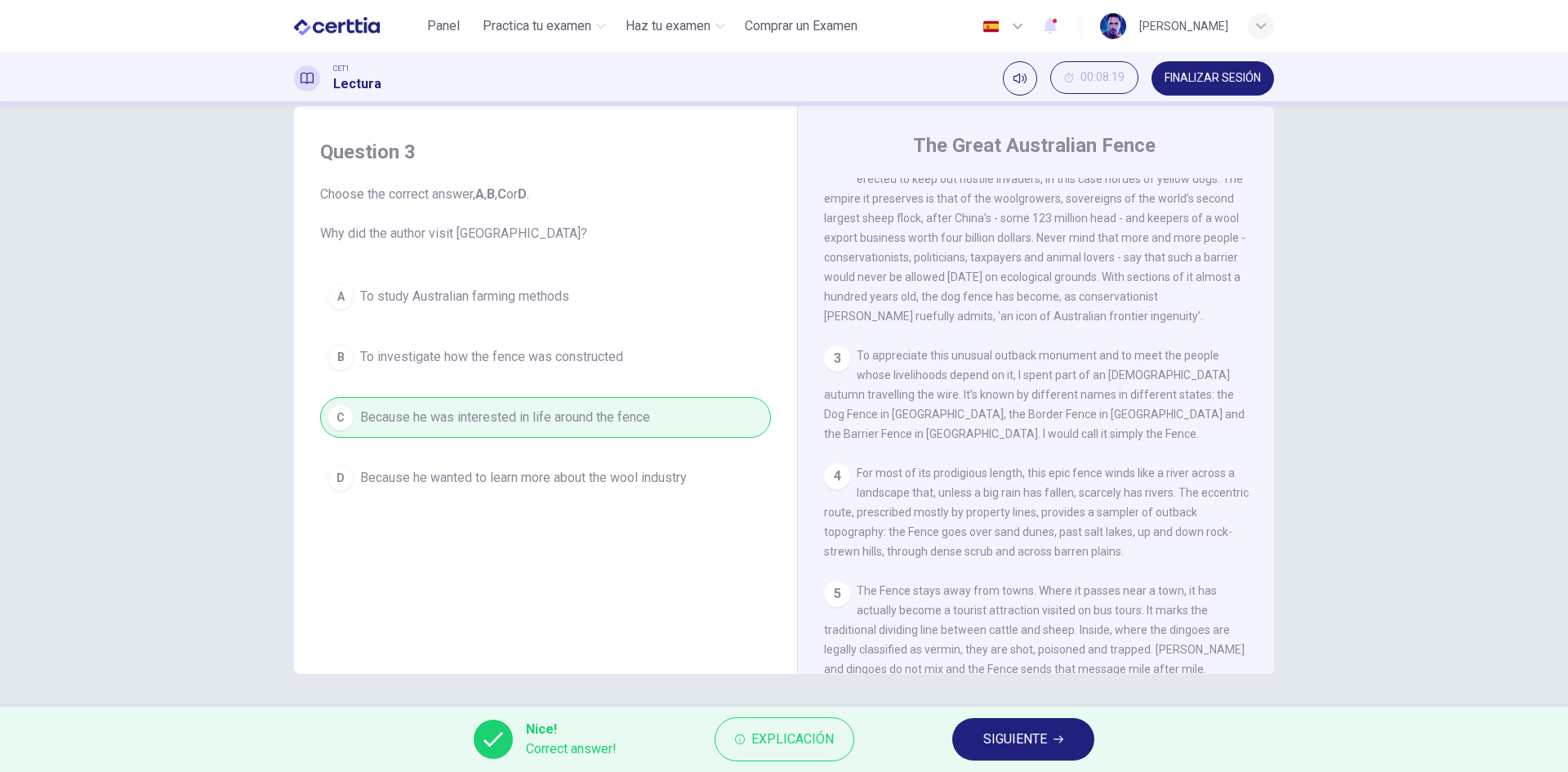
click at [1030, 738] on span "SIGUIENTE" at bounding box center [1015, 740] width 64 height 23
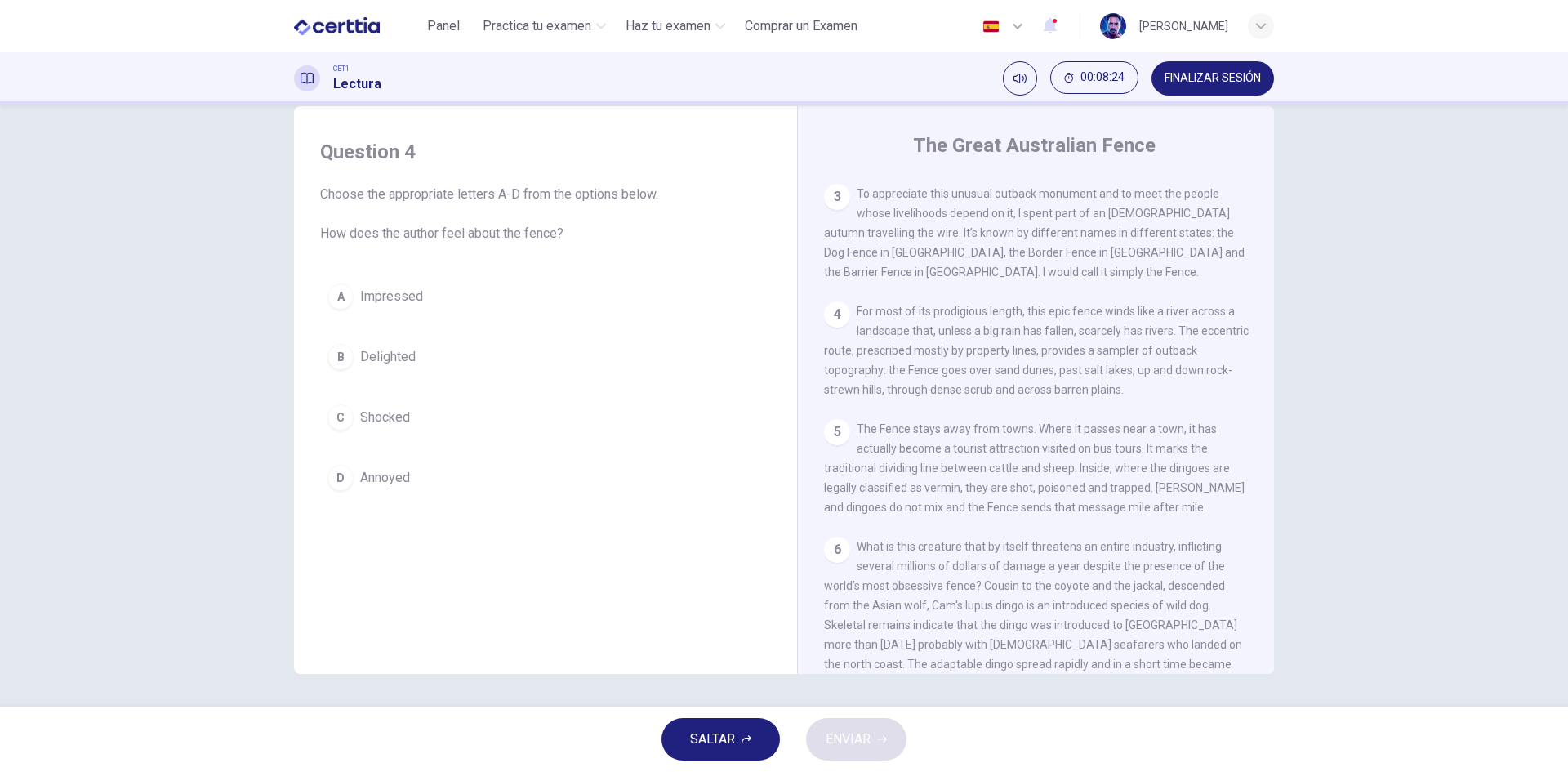
scroll to position [654, 0]
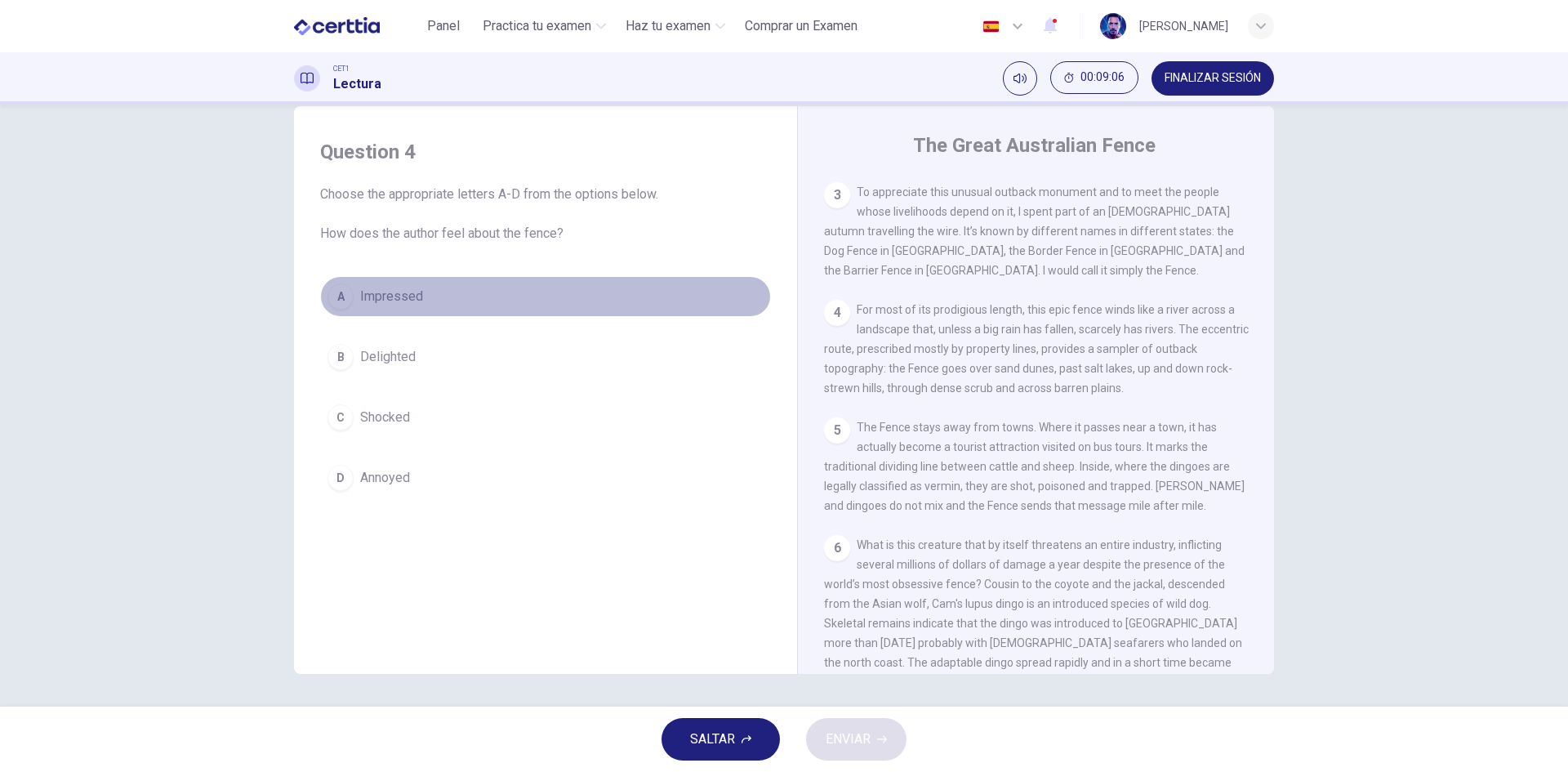
click at [403, 298] on span "Impressed" at bounding box center [392, 296] width 63 height 19
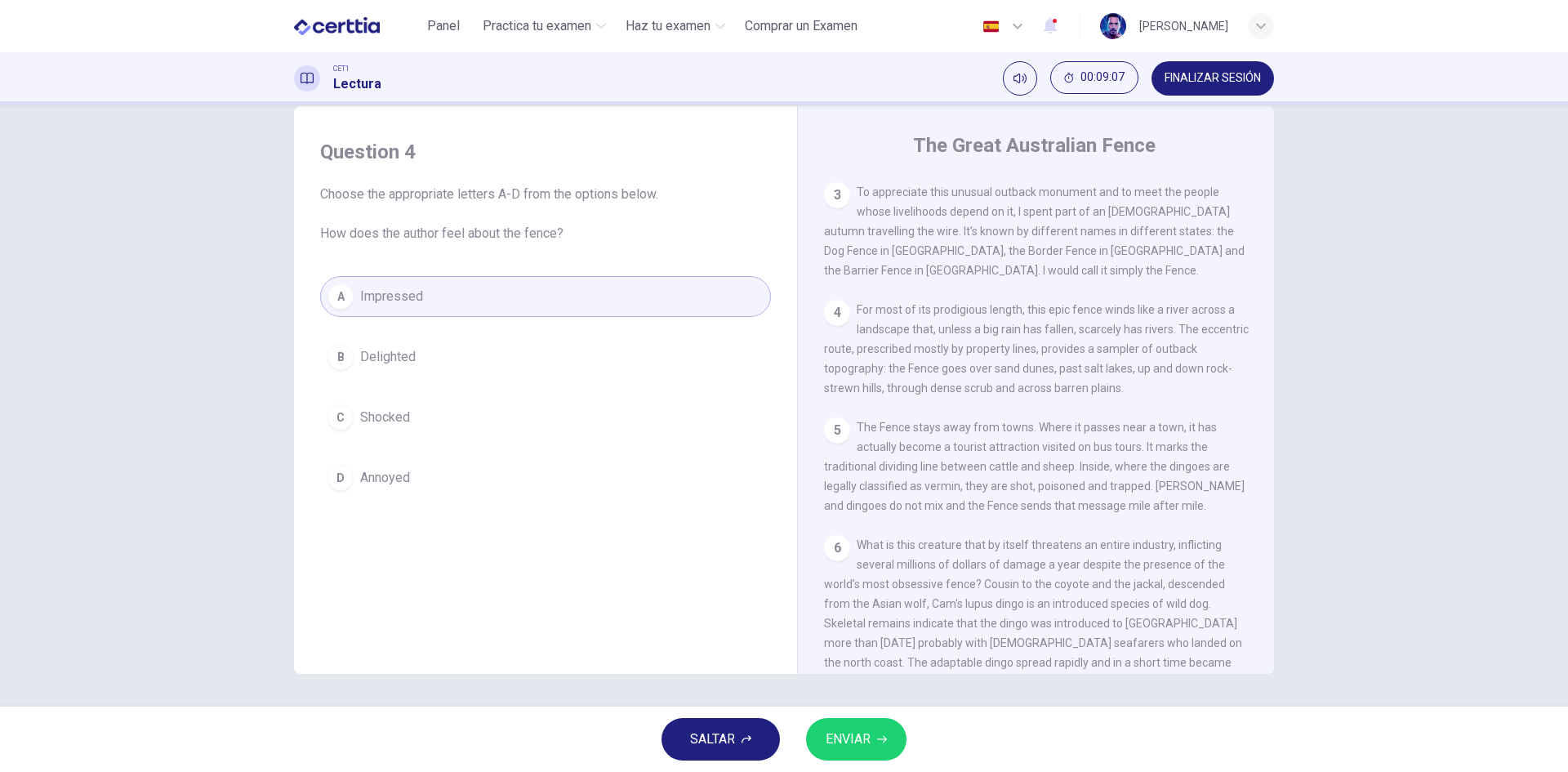
click at [890, 736] on button "ENVIAR" at bounding box center [856, 739] width 100 height 43
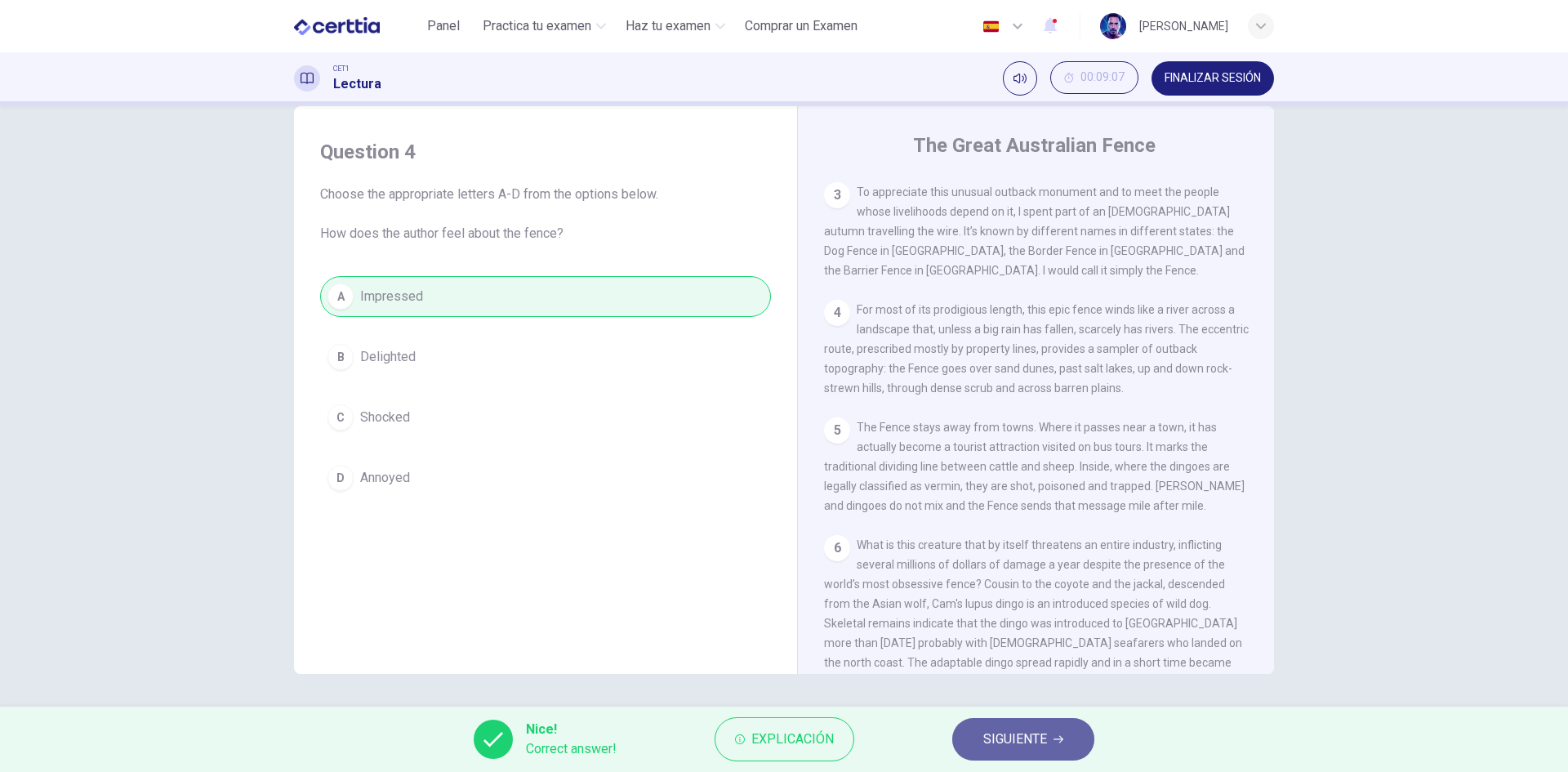
click at [1002, 731] on span "SIGUIENTE" at bounding box center [1015, 740] width 64 height 23
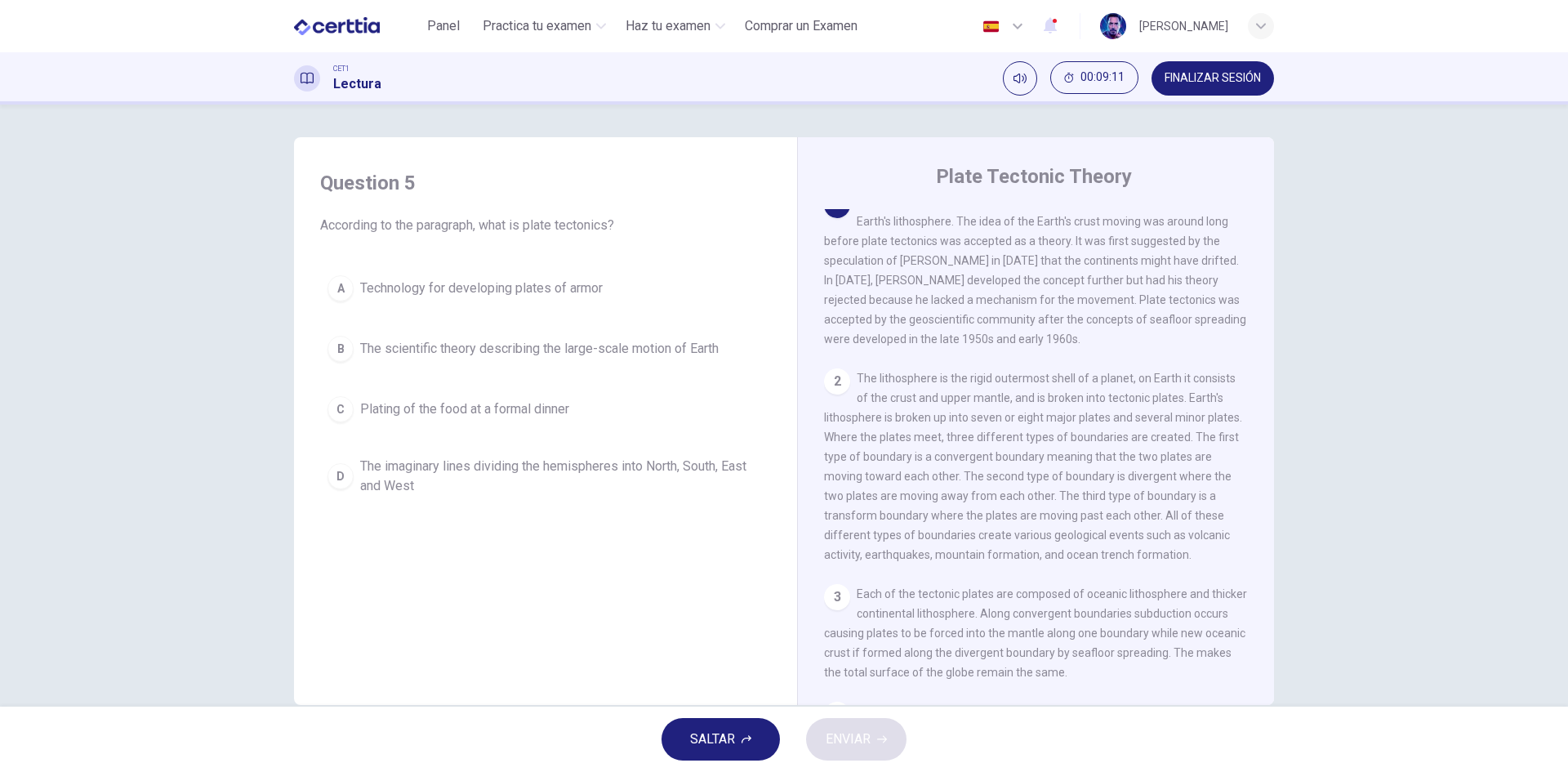
scroll to position [0, 0]
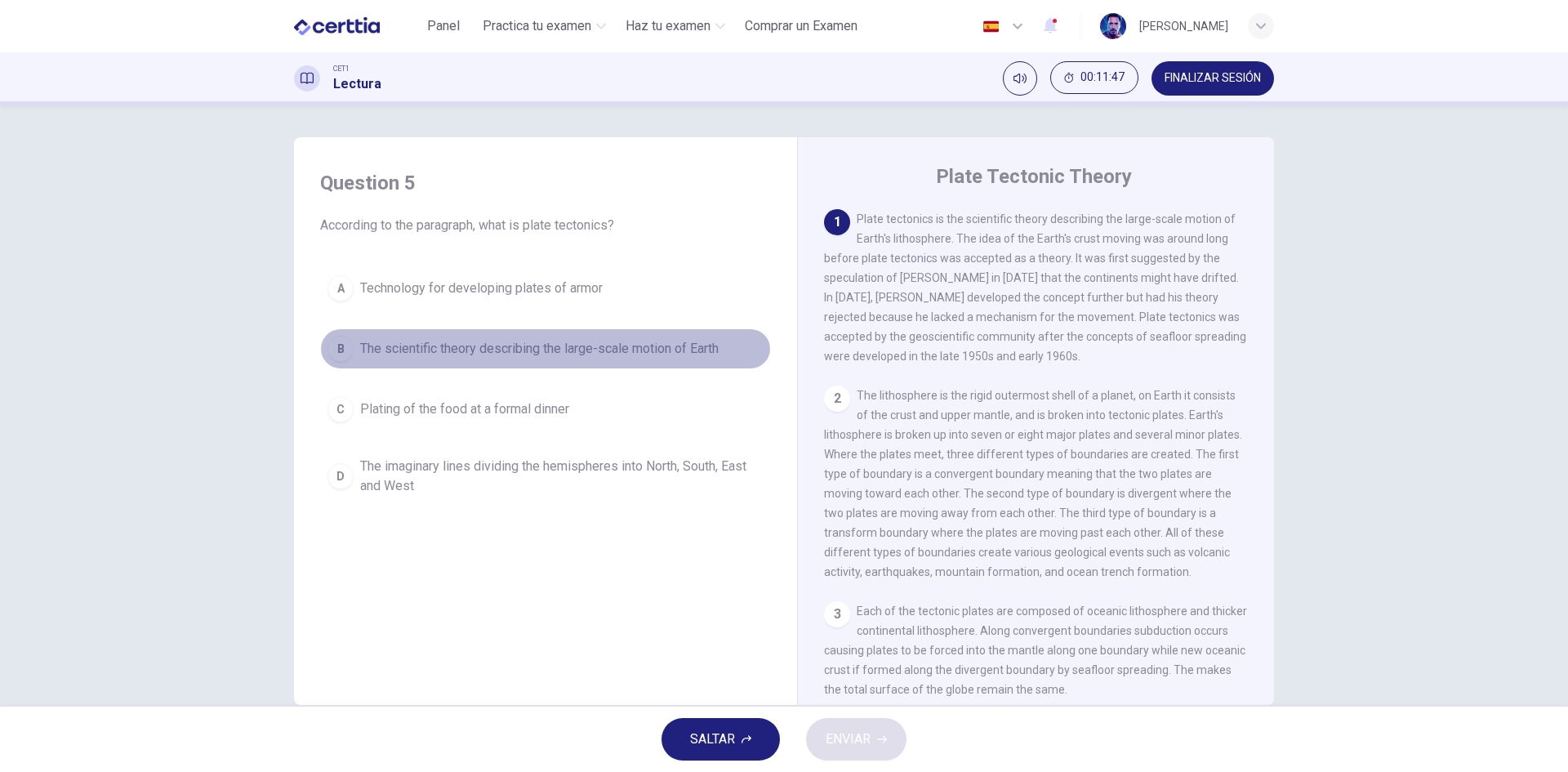
click at [672, 358] on span "The scientific theory describing the large-scale motion of Earth" at bounding box center [540, 348] width 359 height 19
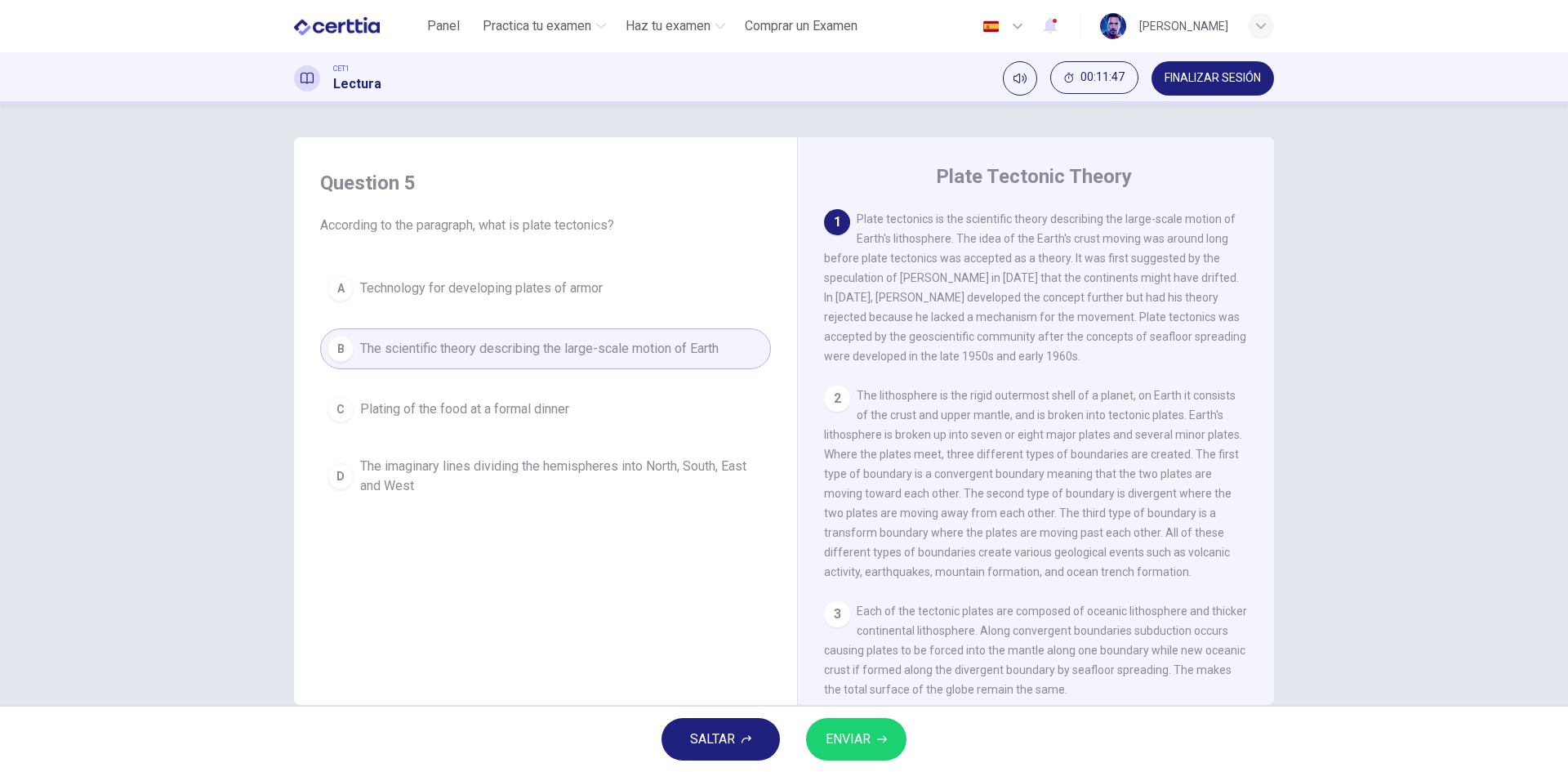
click at [863, 756] on button "ENVIAR" at bounding box center [856, 739] width 100 height 43
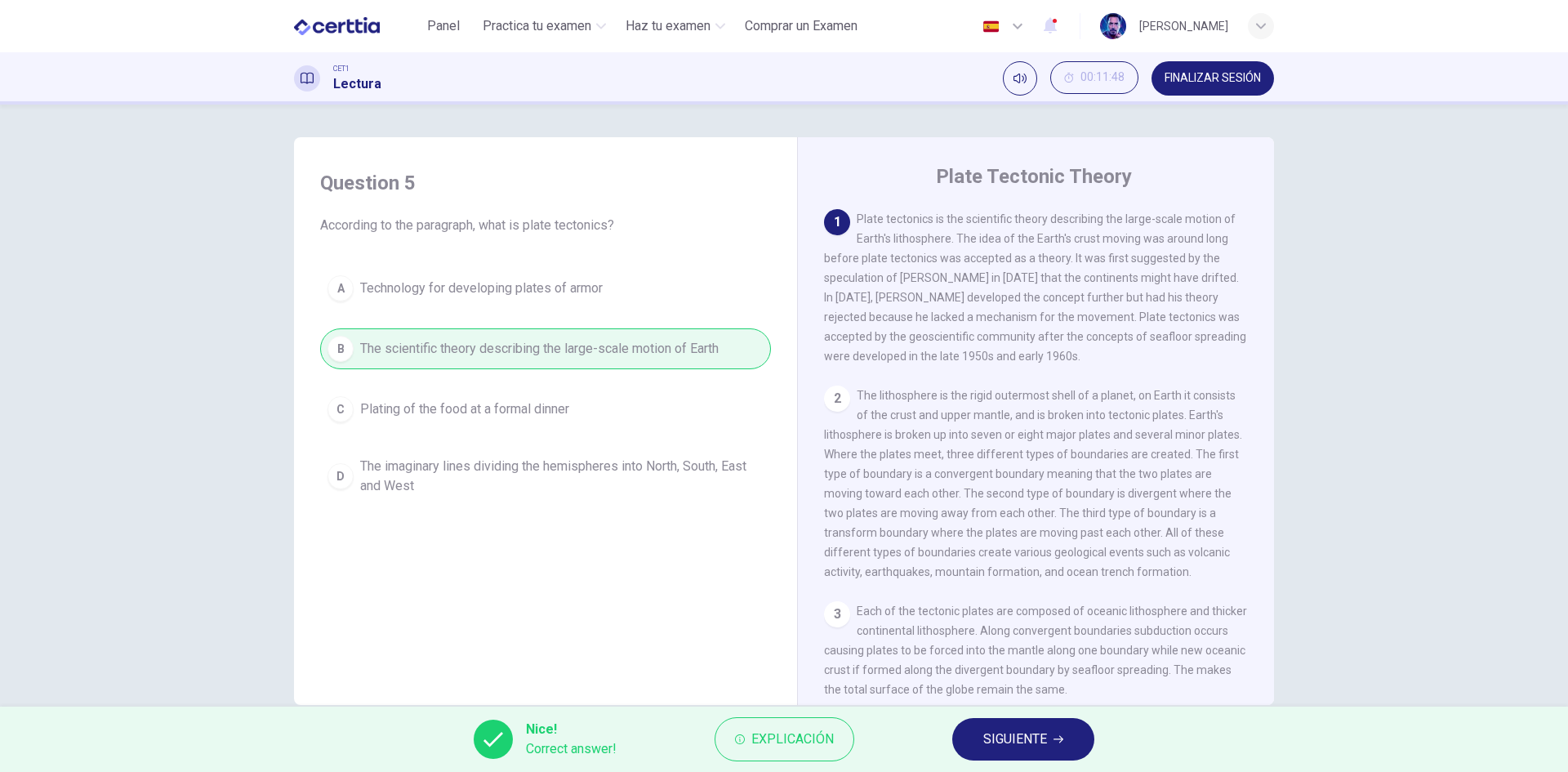
click at [1002, 761] on div "Nice! Correct answer! Explicación SIGUIENTE" at bounding box center [784, 739] width 1568 height 65
click at [1010, 749] on span "SIGUIENTE" at bounding box center [1015, 740] width 64 height 23
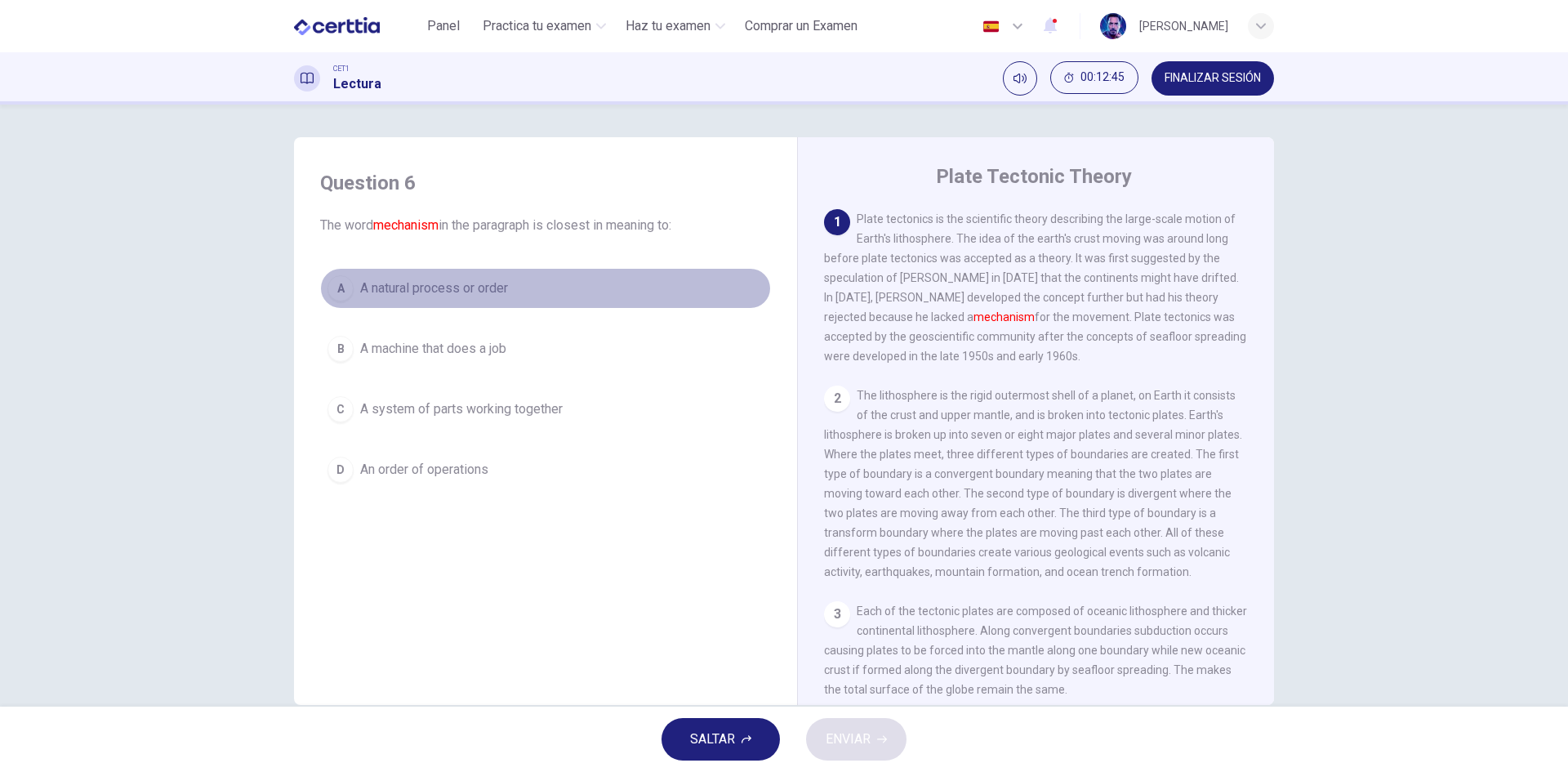
click at [492, 291] on span "A natural process or order" at bounding box center [434, 288] width 148 height 19
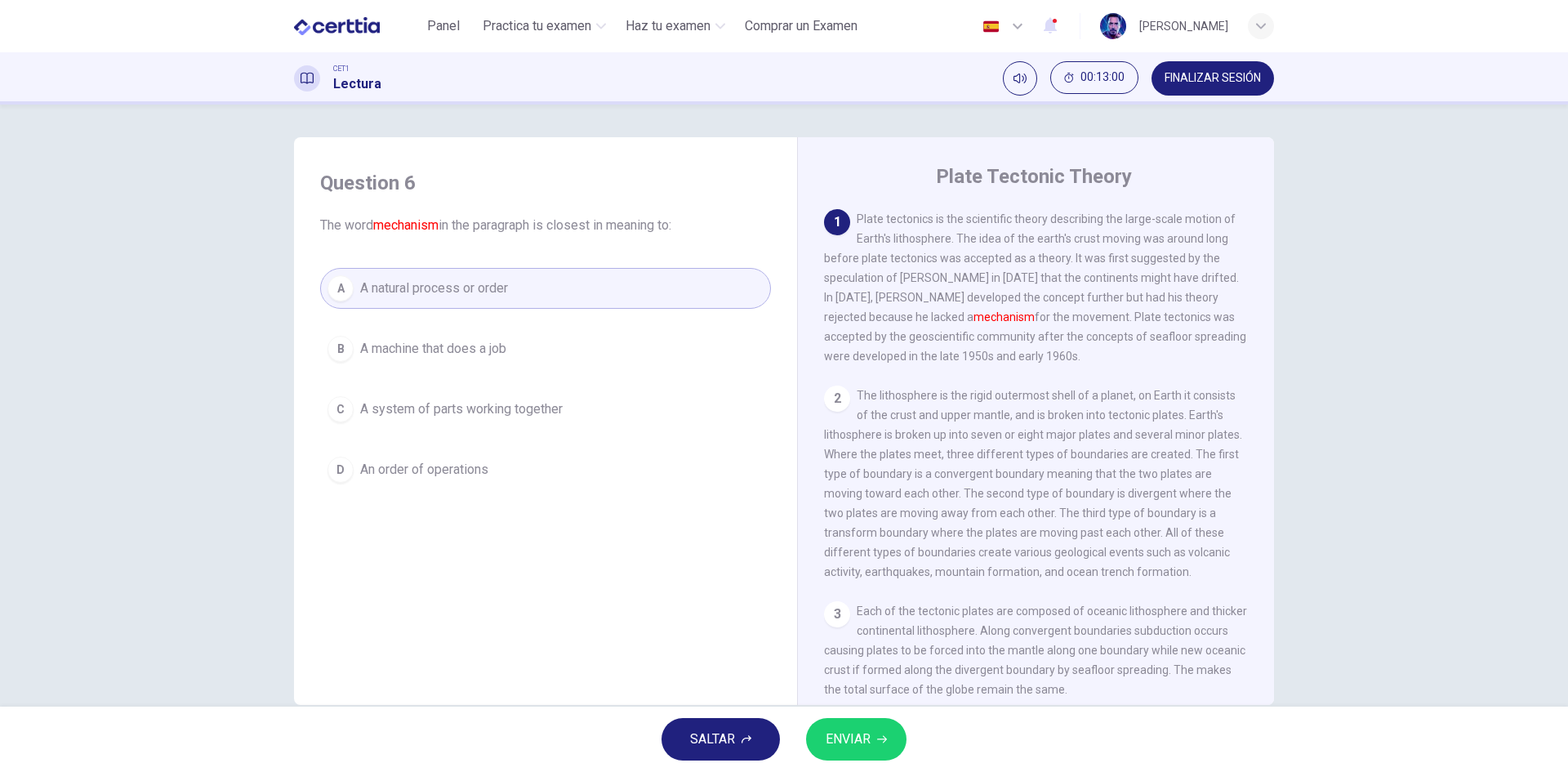
click at [863, 744] on span "ENVIAR" at bounding box center [848, 740] width 45 height 23
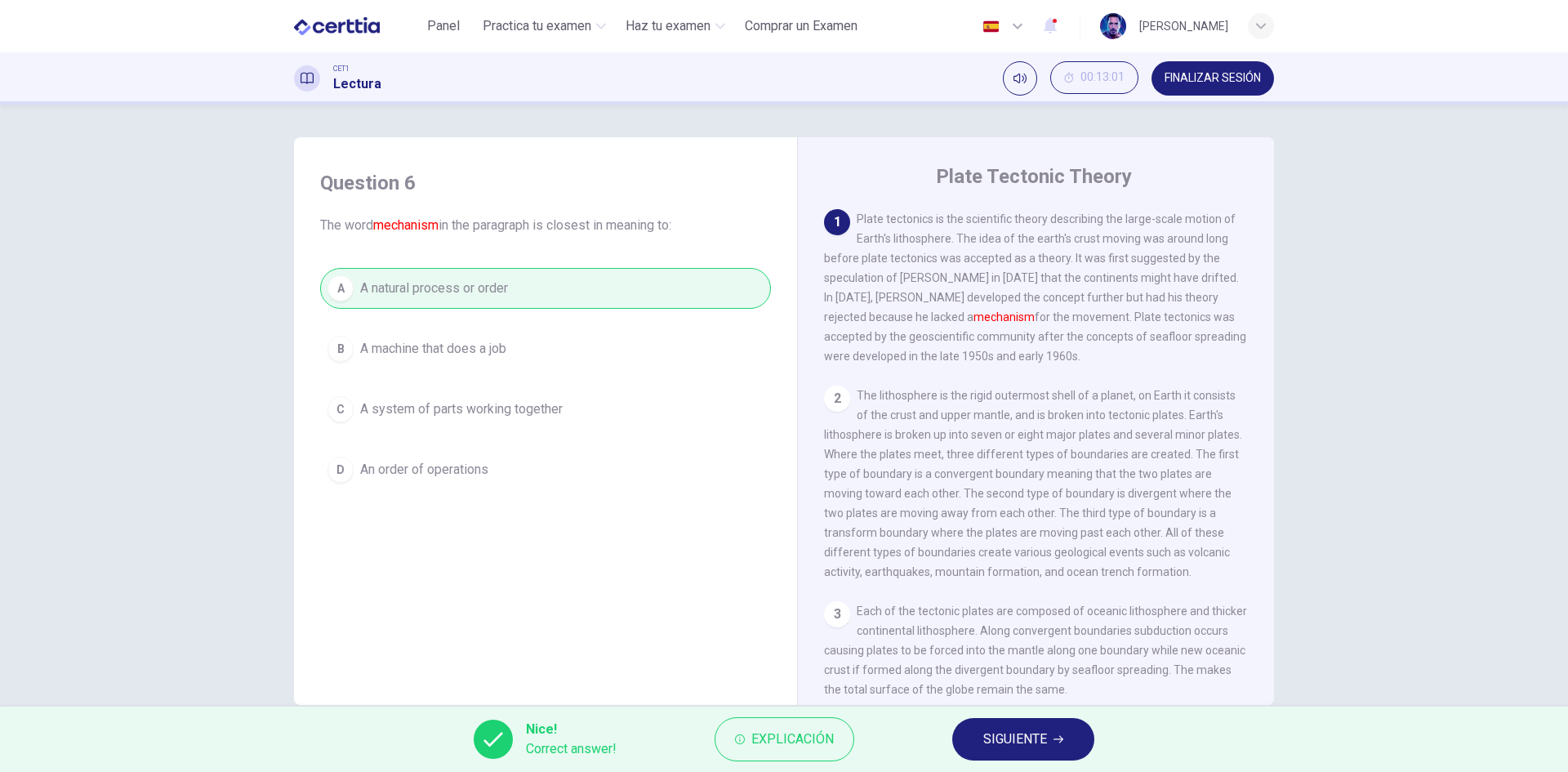
click at [1025, 739] on span "SIGUIENTE" at bounding box center [1015, 740] width 64 height 23
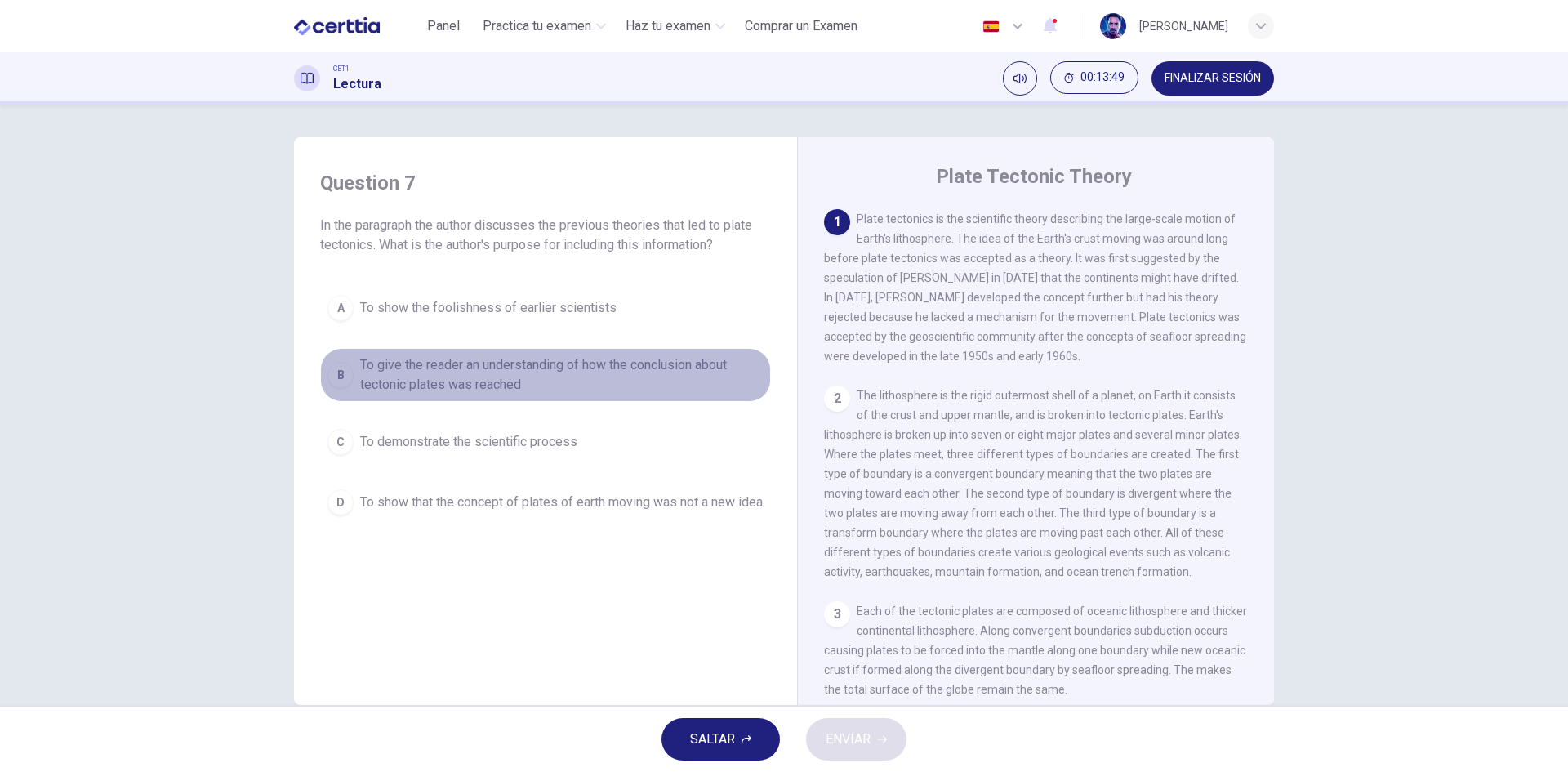
click at [439, 379] on span "To give the reader an understanding of how the conclusion about tectonic plates…" at bounding box center [562, 375] width 403 height 39
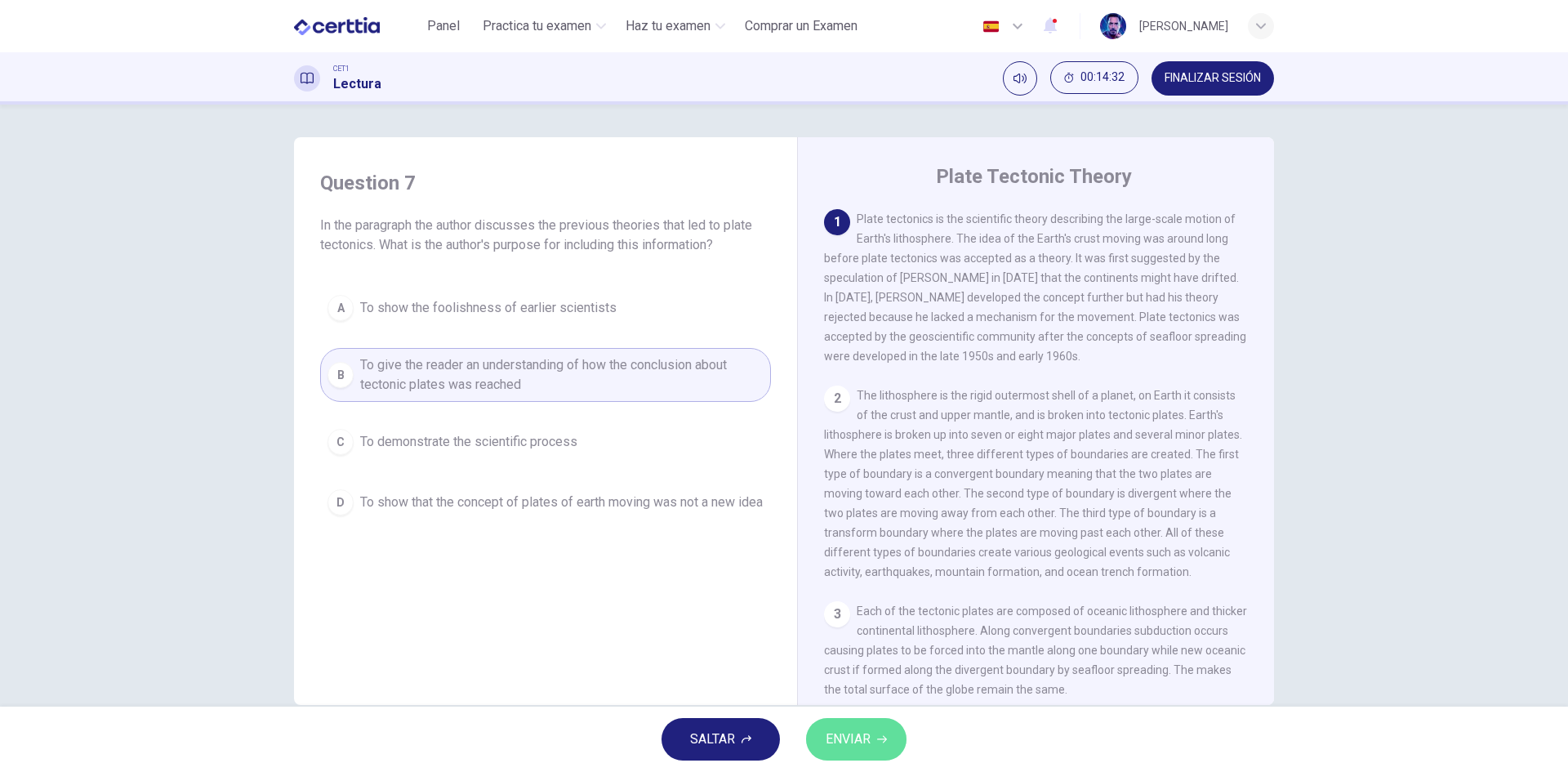
click at [848, 743] on span "ENVIAR" at bounding box center [848, 740] width 45 height 23
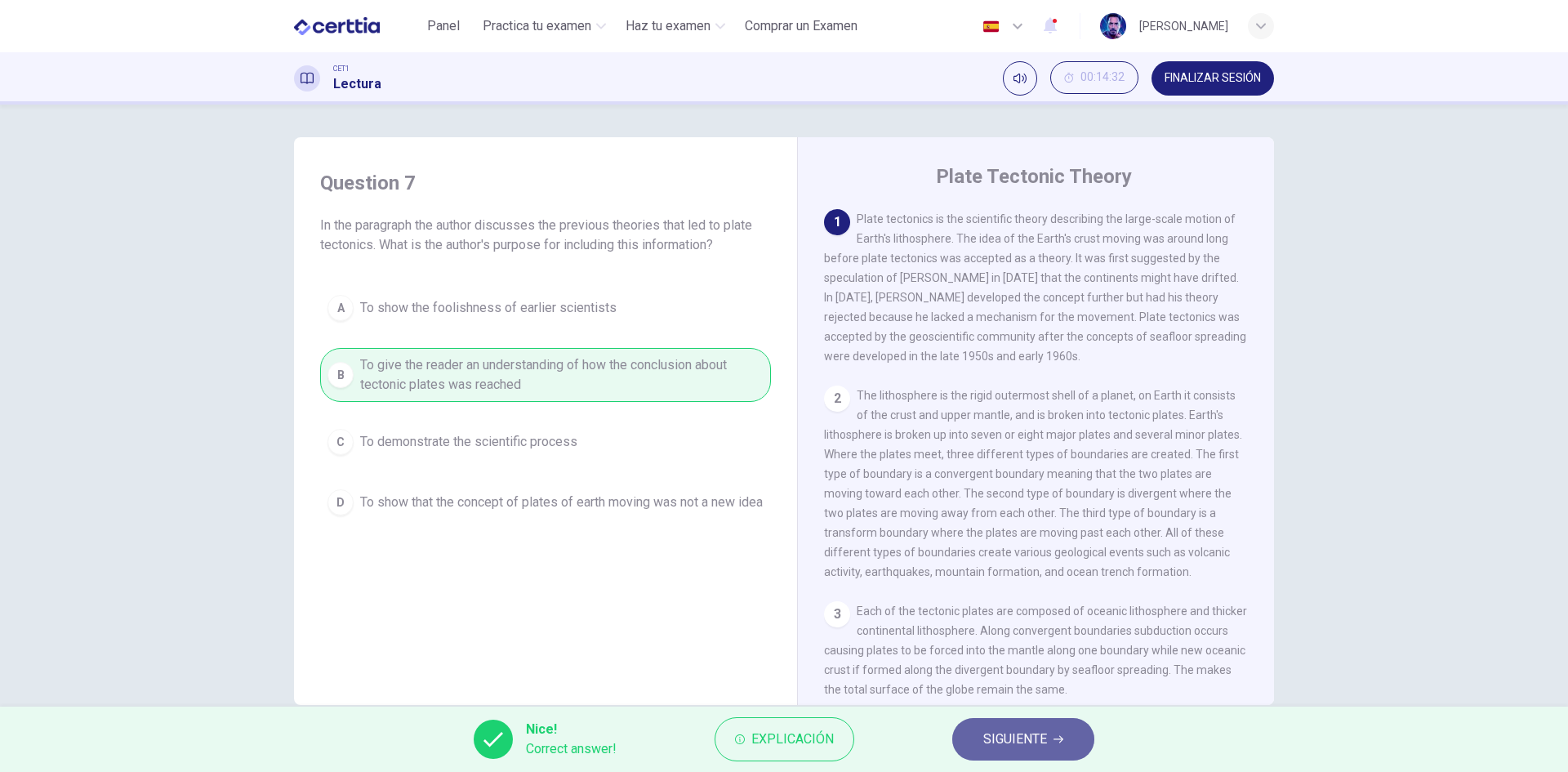
click at [1009, 734] on span "SIGUIENTE" at bounding box center [1015, 740] width 64 height 23
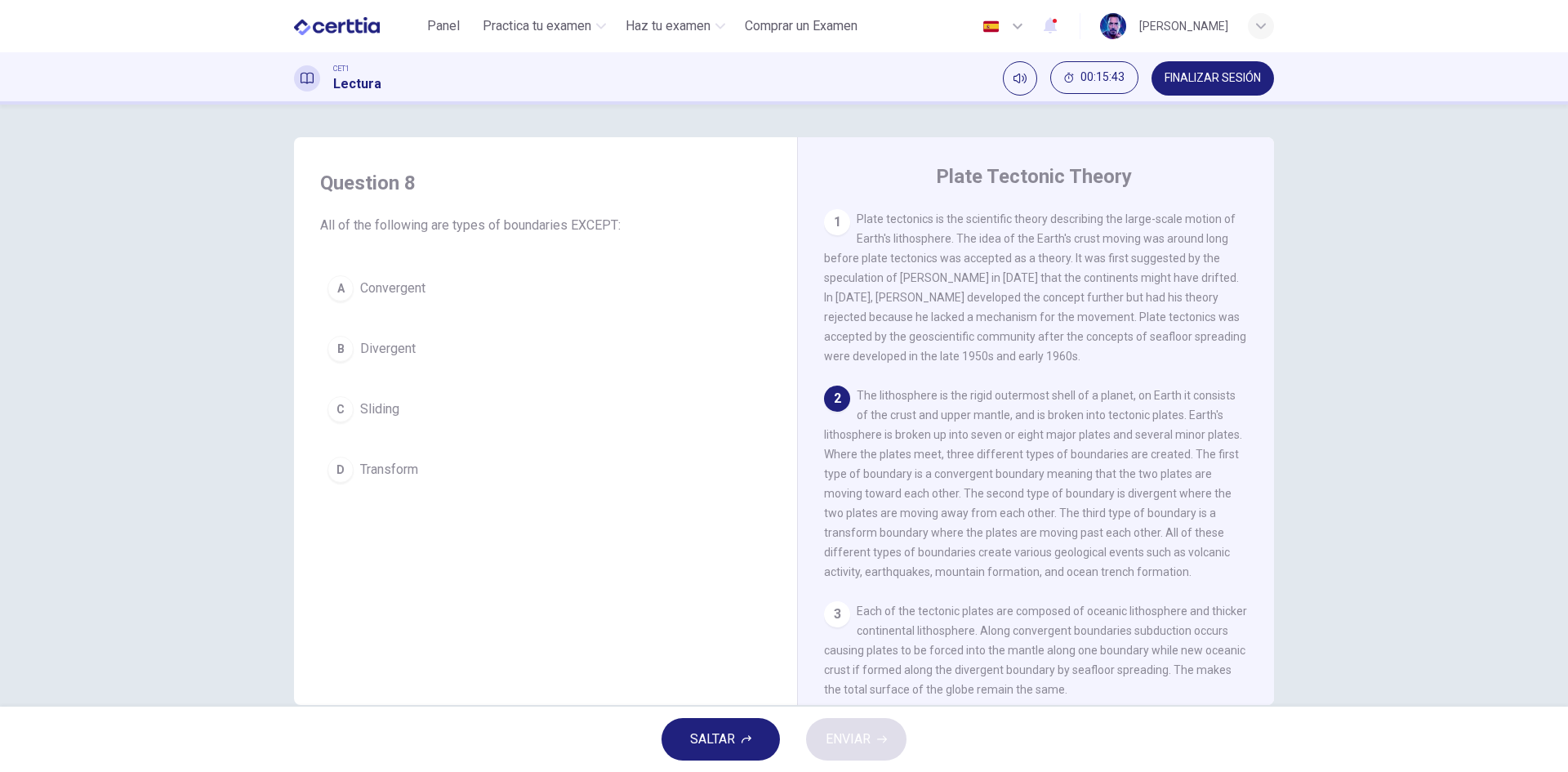
click at [905, 554] on div "2 The lithosphere is the rigid outermost shell of a planet, on Earth it consist…" at bounding box center [1036, 484] width 425 height 196
click at [388, 417] on span "Sliding" at bounding box center [380, 410] width 39 height 19
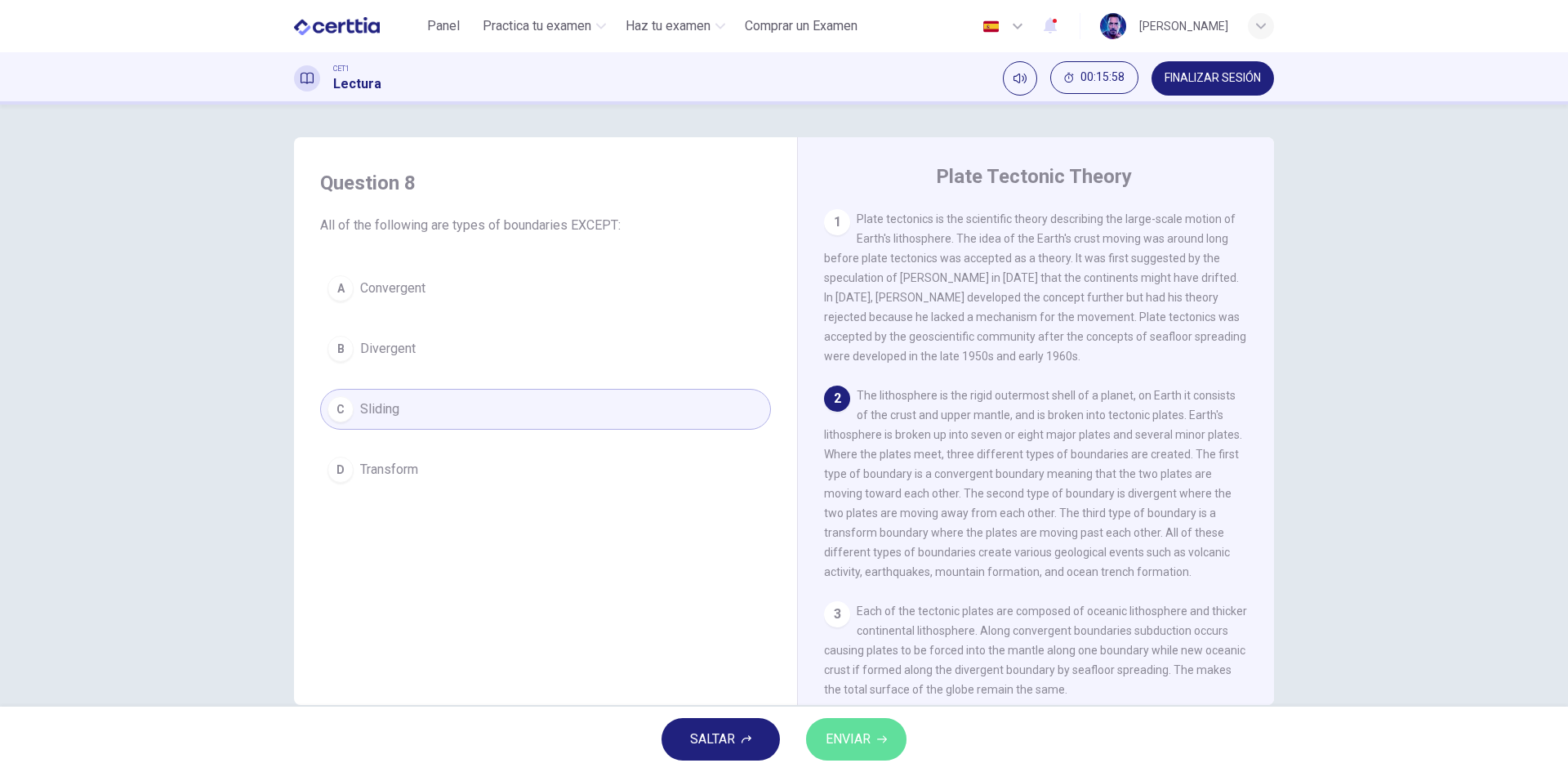
click at [839, 718] on button "ENVIAR" at bounding box center [856, 739] width 100 height 43
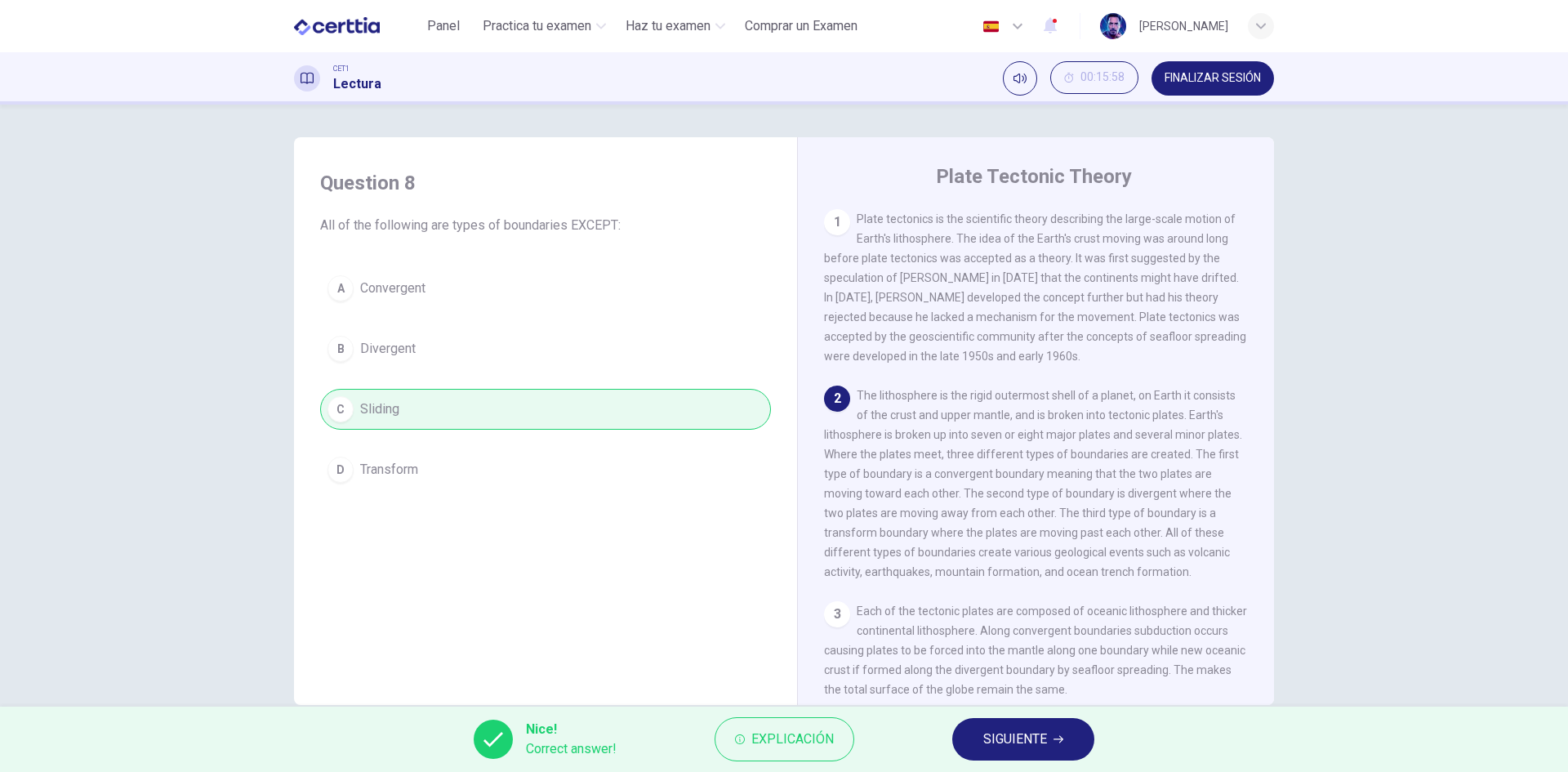
click at [1020, 755] on button "SIGUIENTE" at bounding box center [1023, 739] width 142 height 43
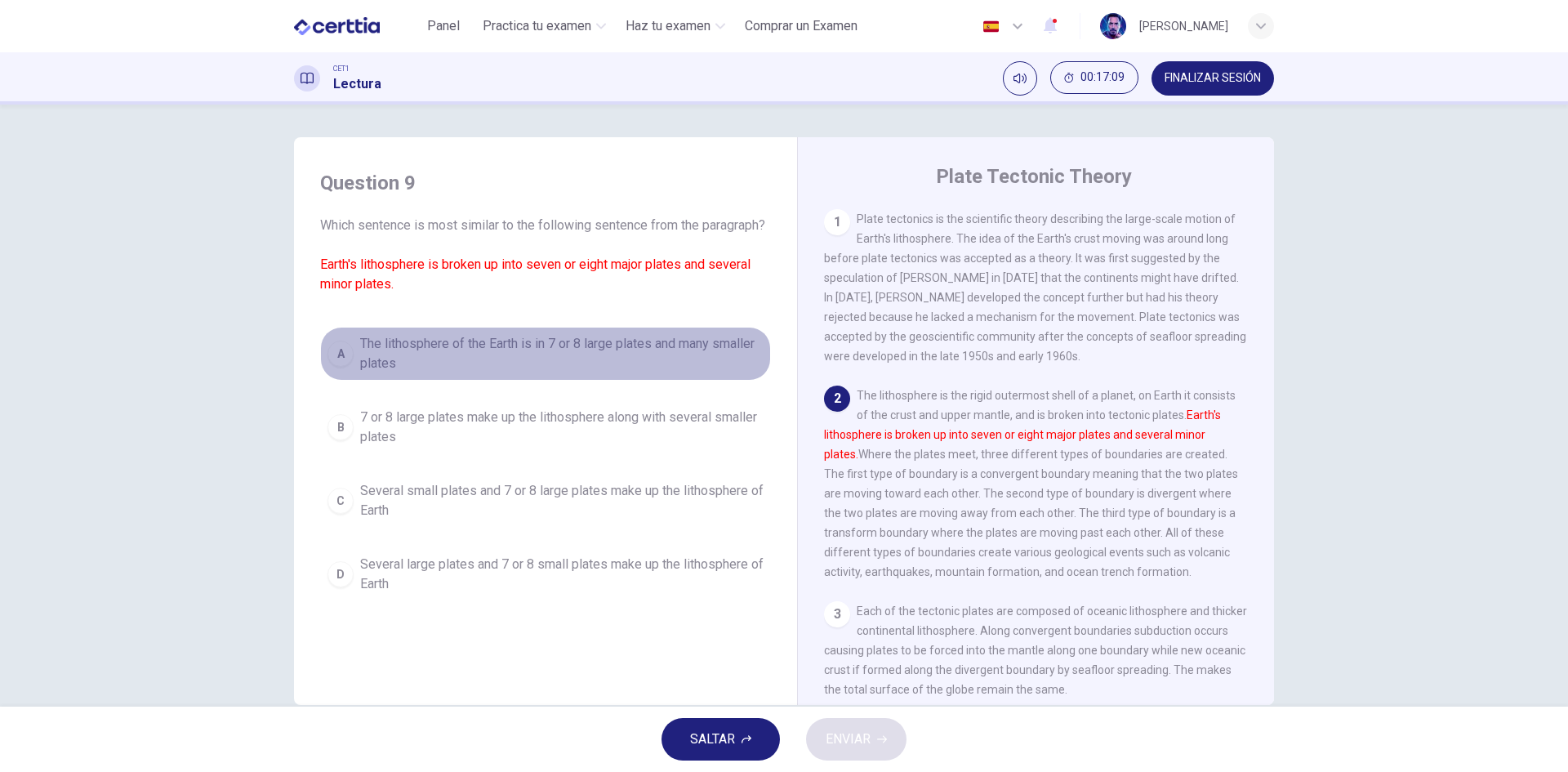
click at [506, 362] on span "The lithosphere of the Earth is in 7 or 8 large plates and many smaller plates" at bounding box center [562, 354] width 403 height 39
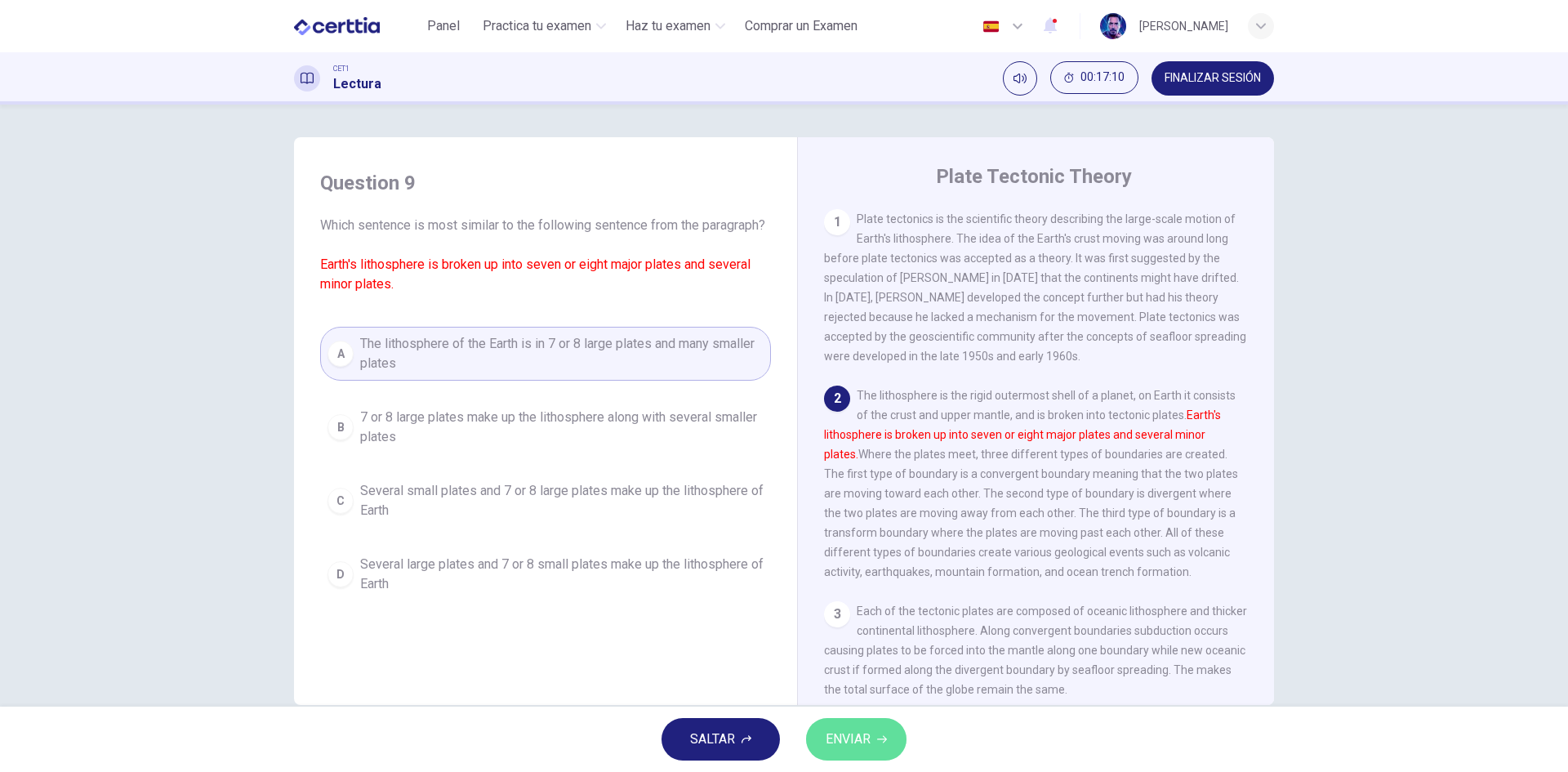
click at [844, 728] on span "ENVIAR" at bounding box center [848, 740] width 45 height 23
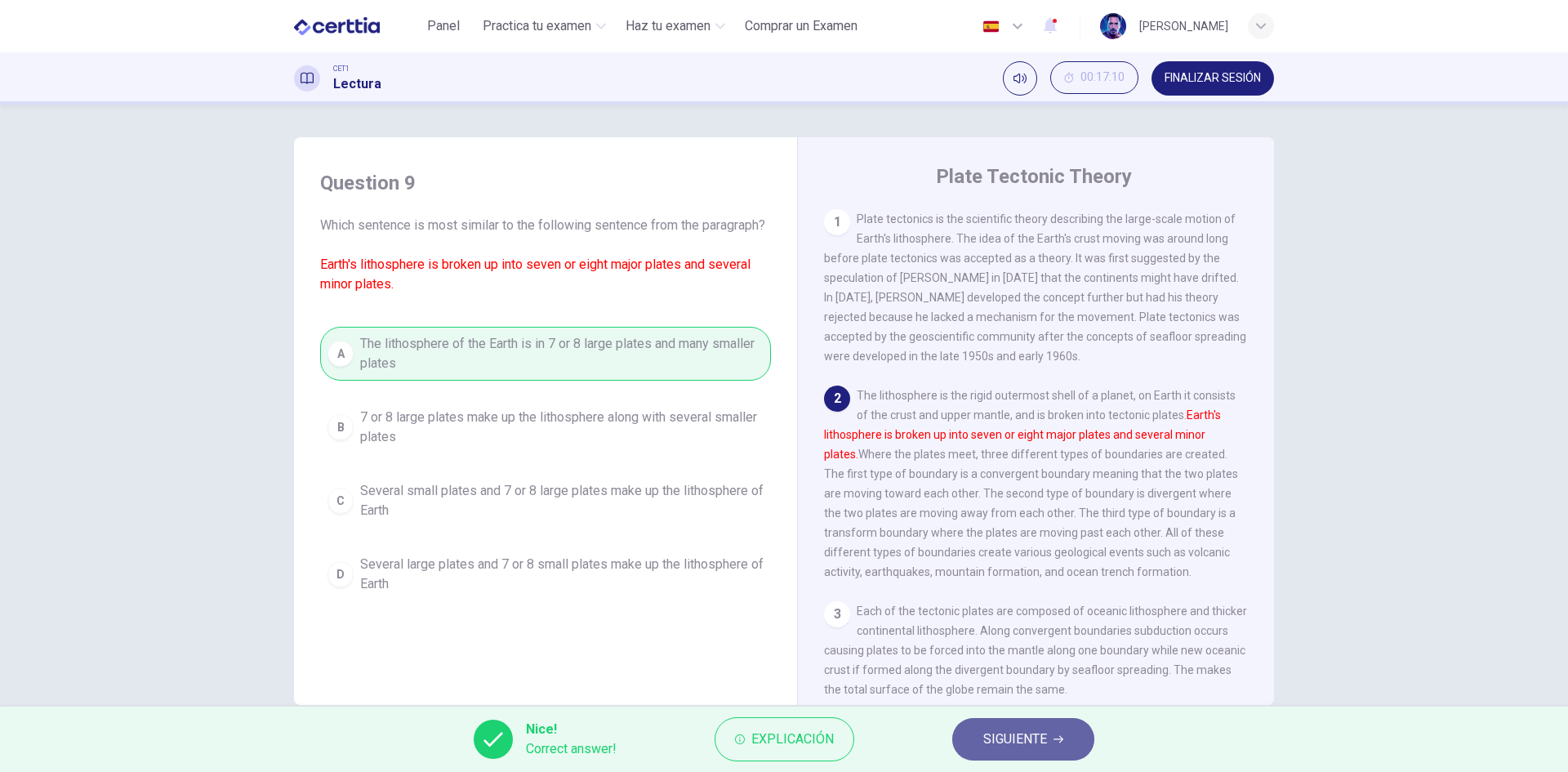
click at [1042, 755] on button "SIGUIENTE" at bounding box center [1023, 739] width 142 height 43
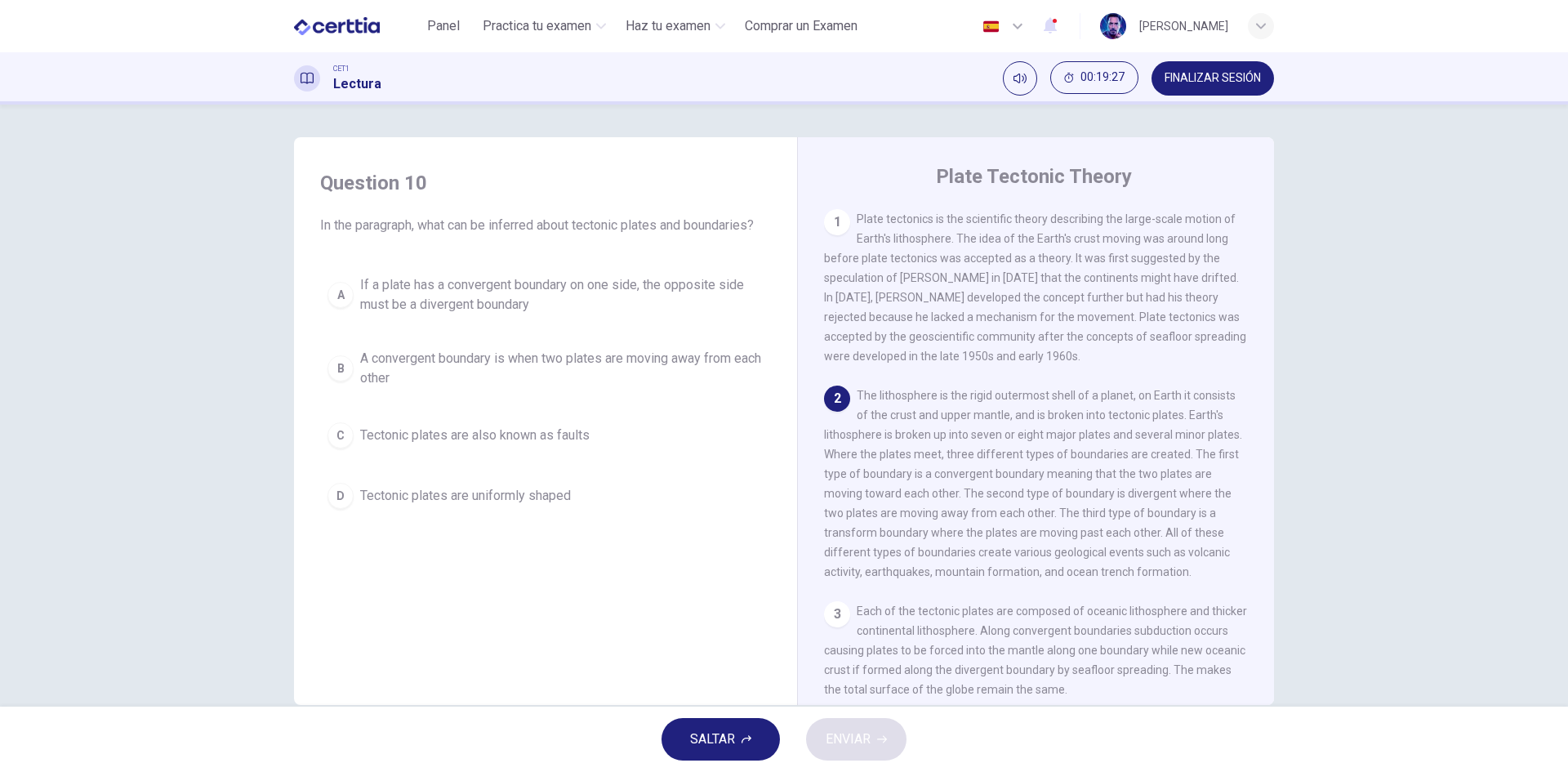
click at [464, 367] on span "A convergent boundary is when two plates are moving away from each other" at bounding box center [562, 369] width 403 height 39
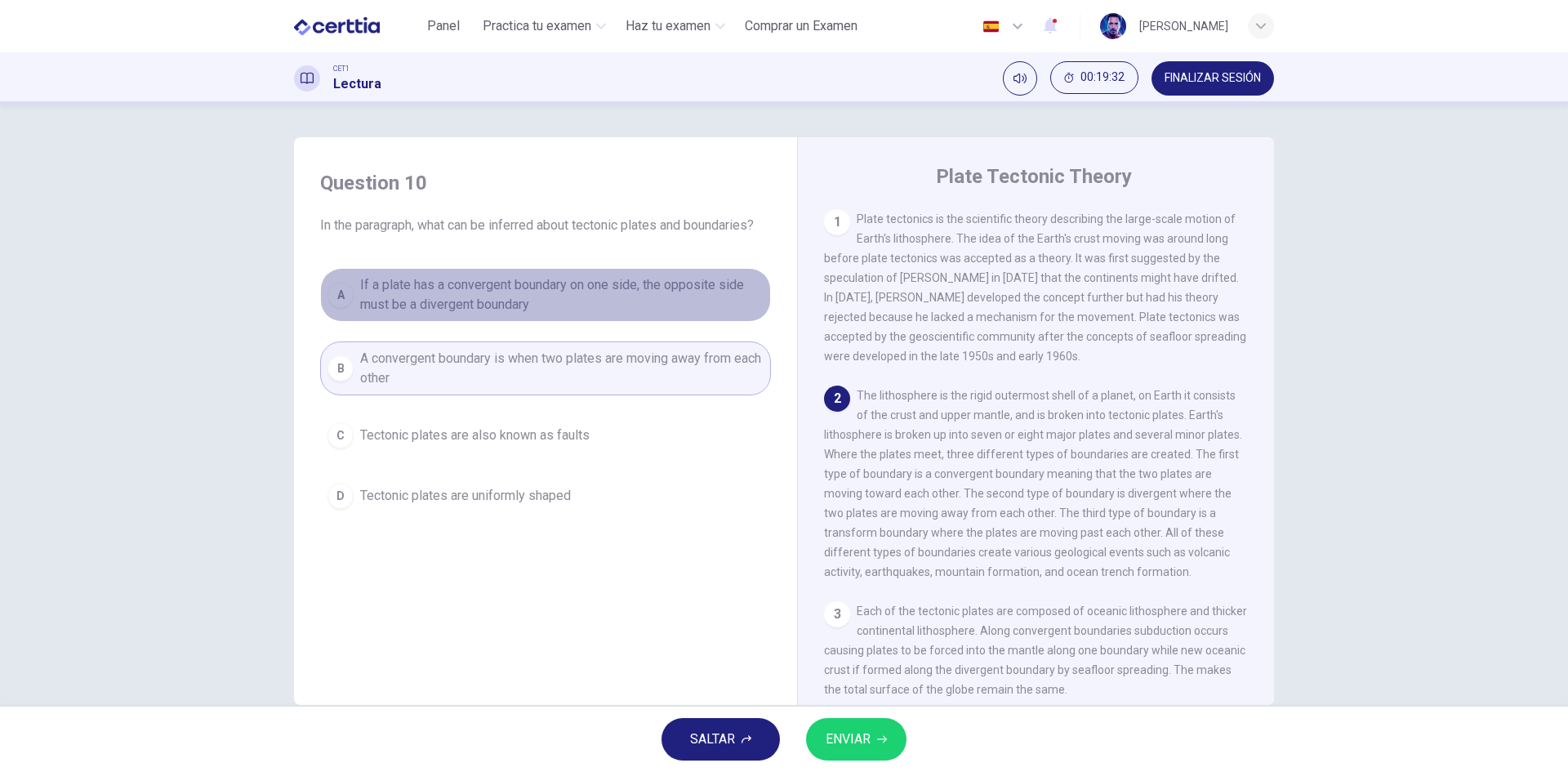
click at [493, 293] on span "If a plate has a convergent boundary on one side, the opposite side must be a d…" at bounding box center [562, 294] width 403 height 39
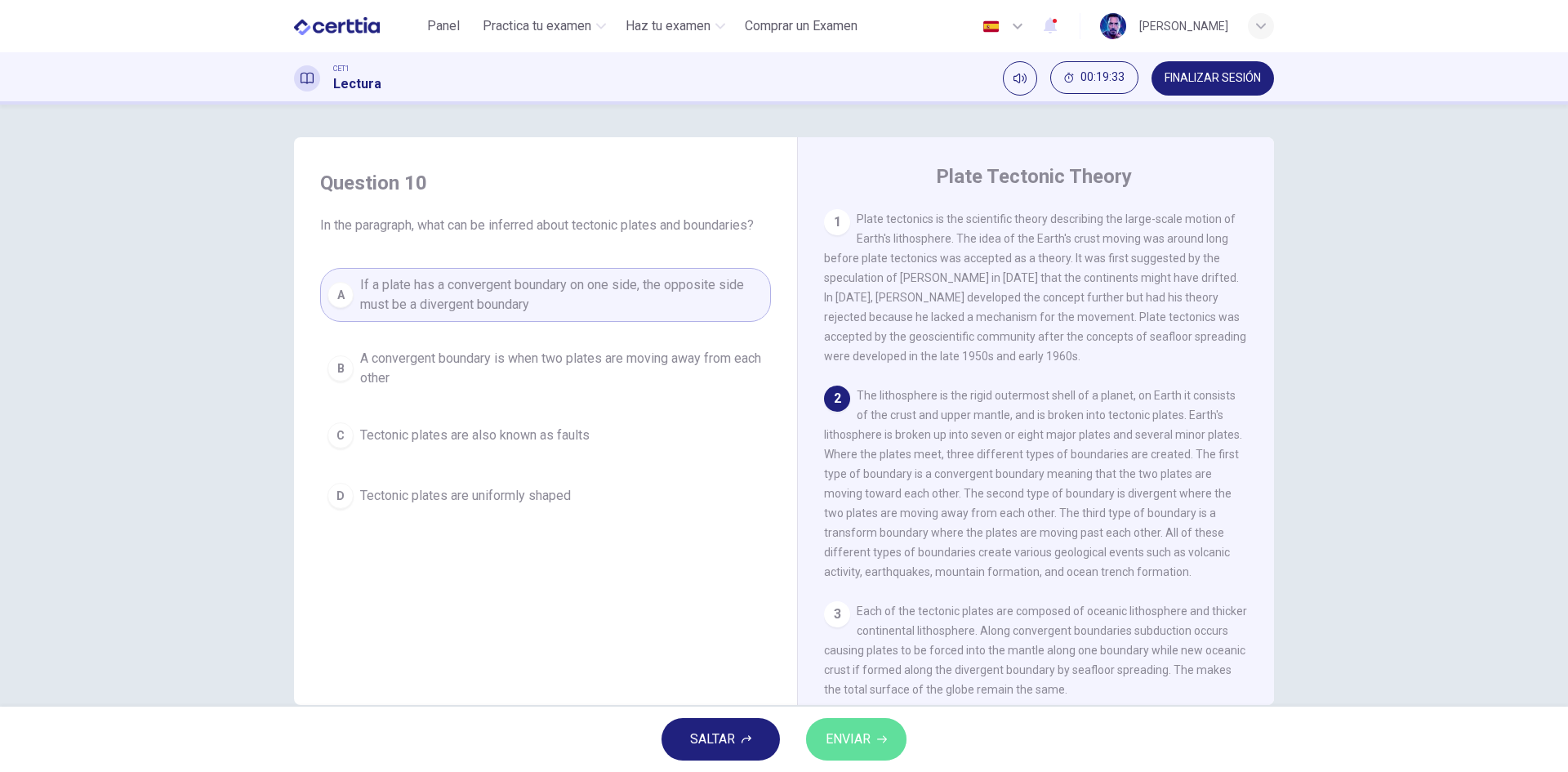
click at [858, 733] on span "ENVIAR" at bounding box center [848, 740] width 45 height 23
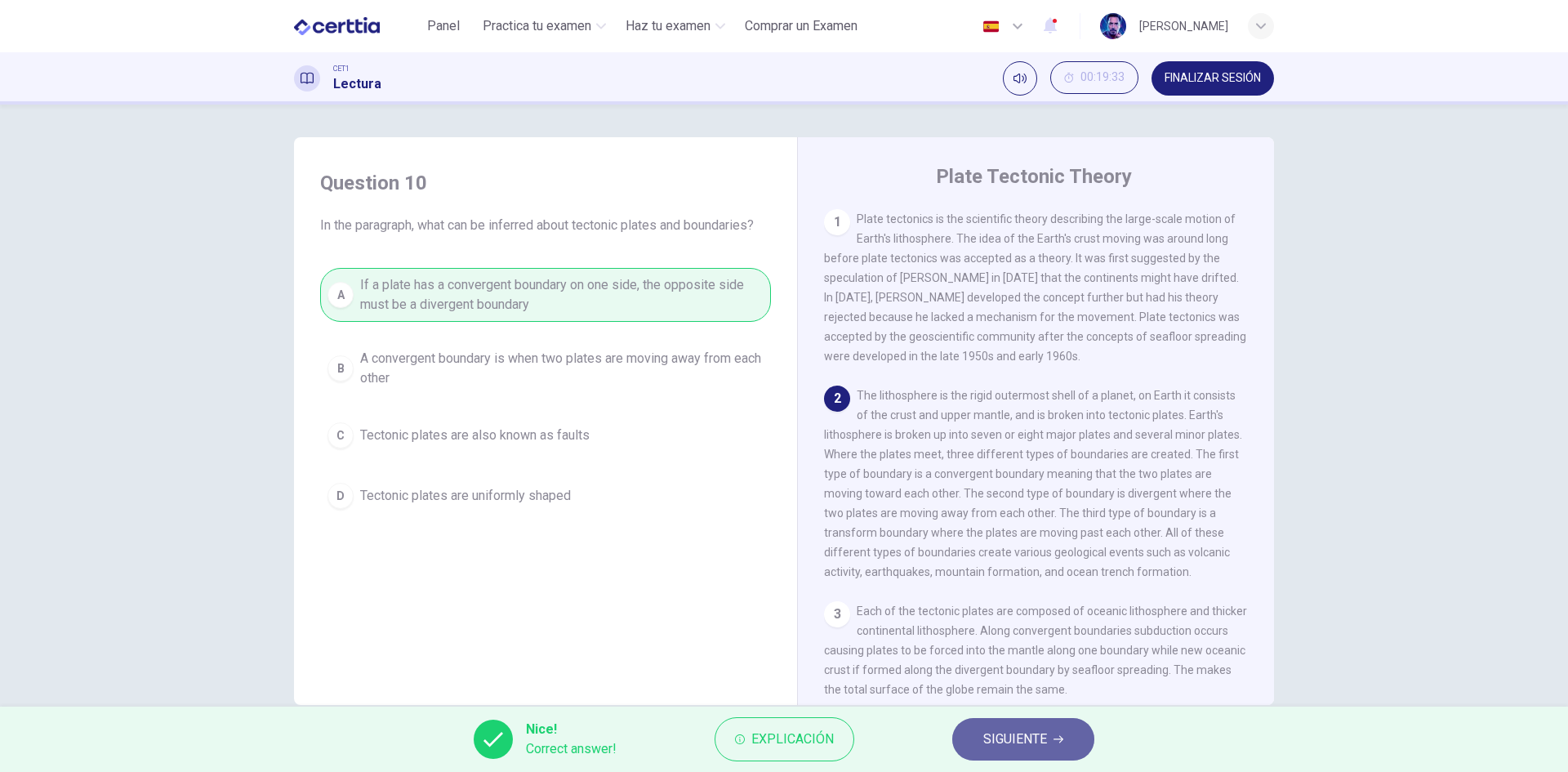
click at [1012, 737] on span "SIGUIENTE" at bounding box center [1015, 740] width 64 height 23
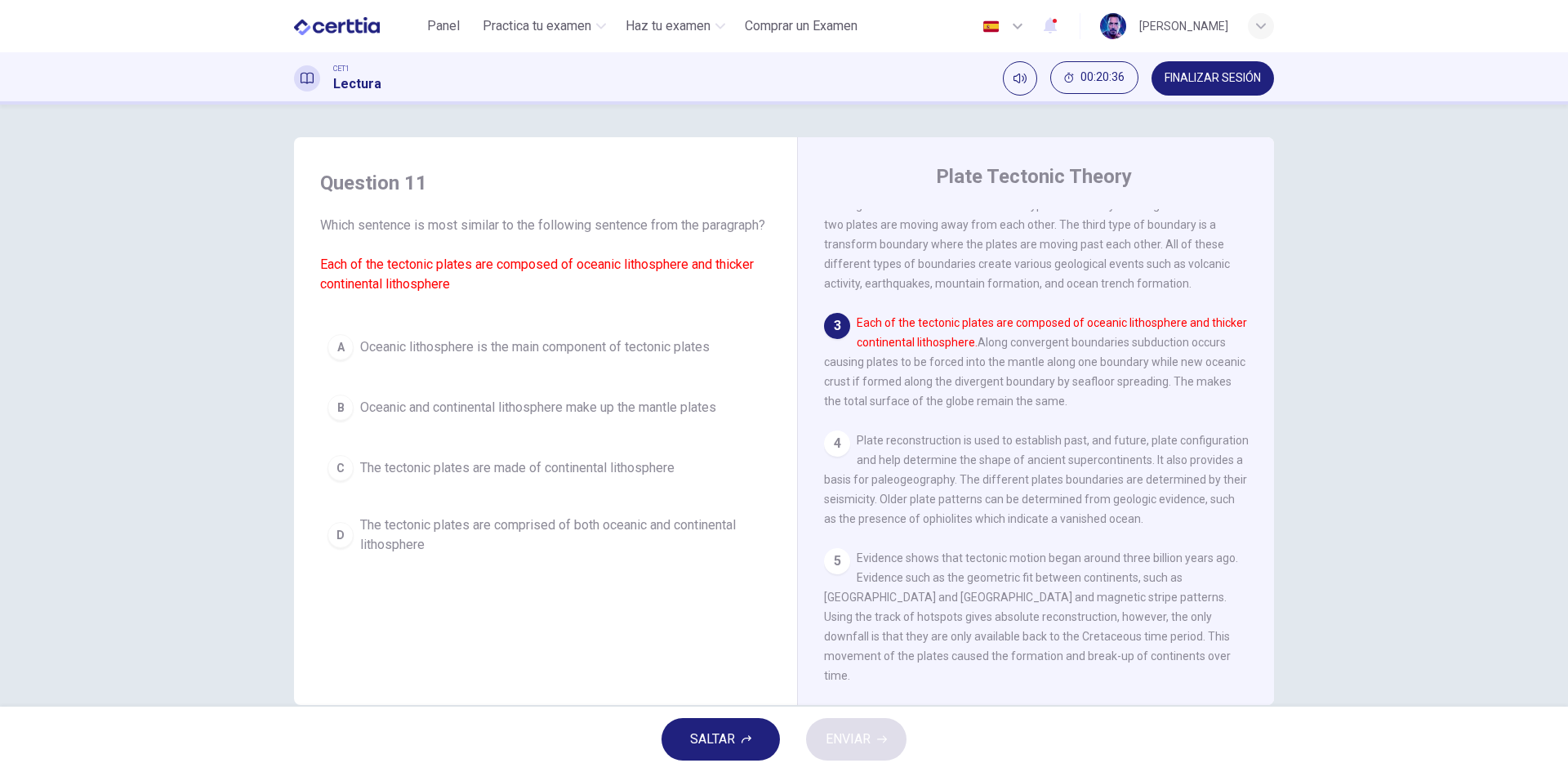
scroll to position [317, 0]
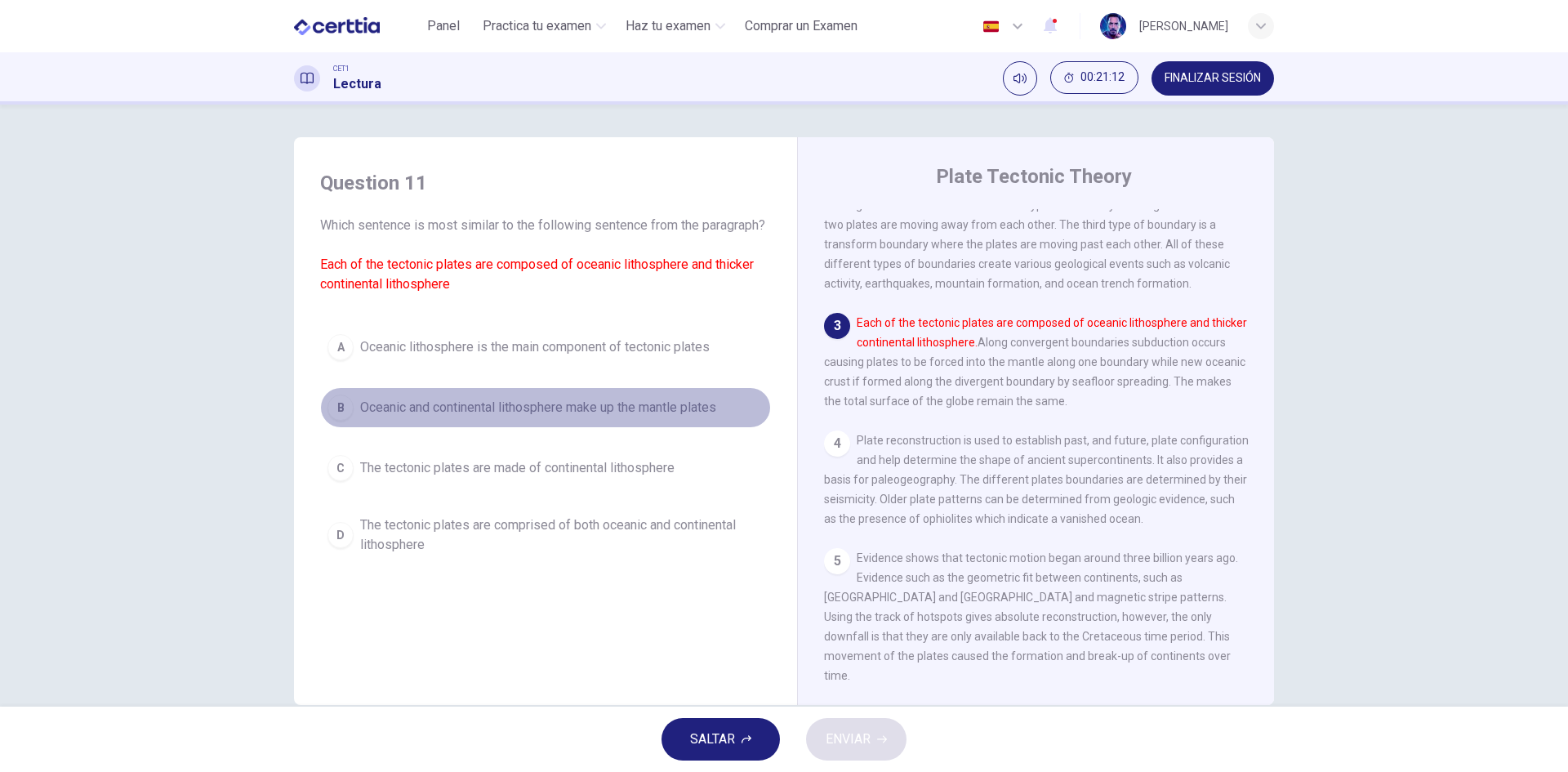
click at [678, 417] on span "Oceanic and continental lithosphere make up the mantle plates" at bounding box center [539, 408] width 356 height 19
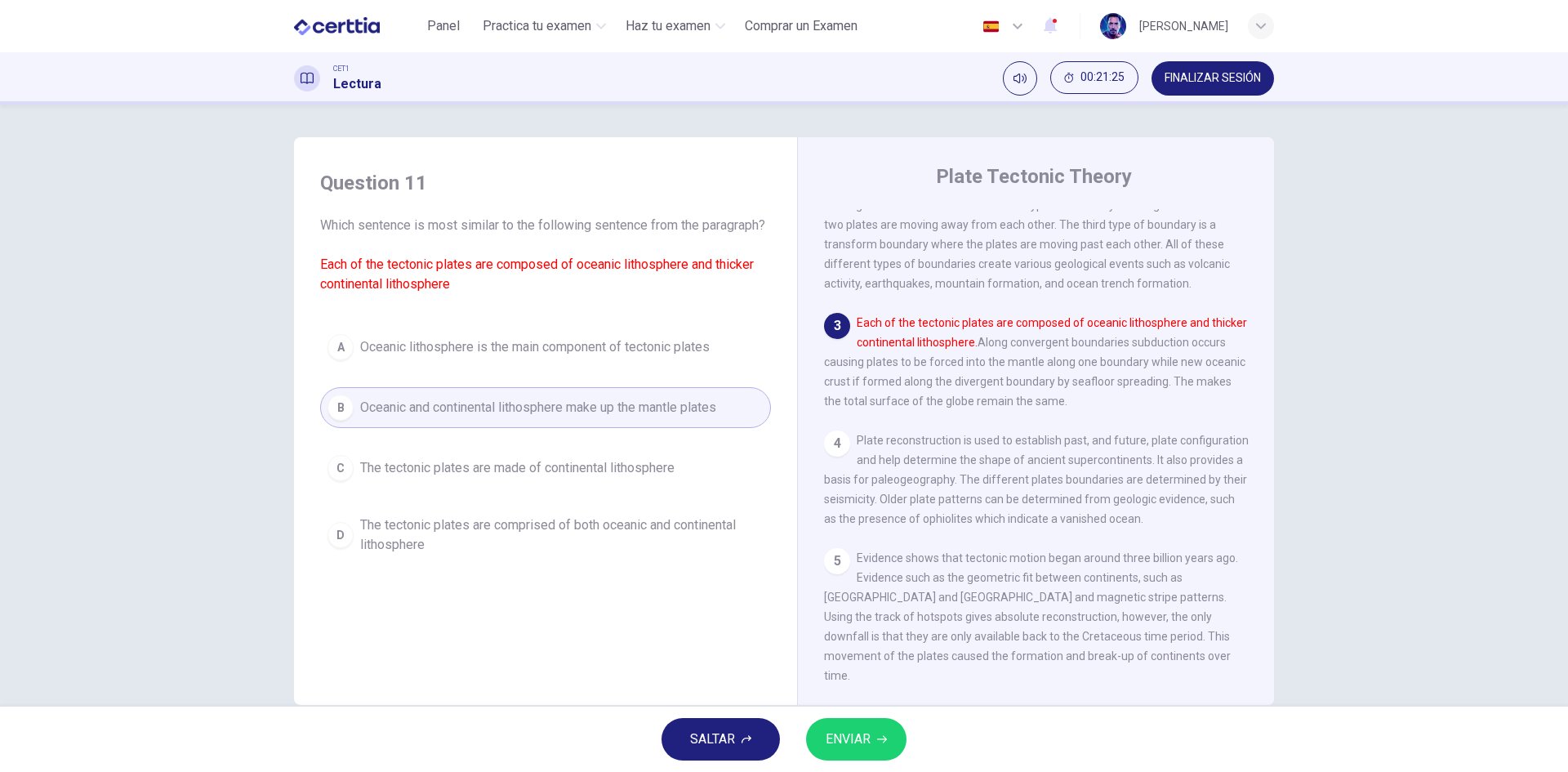
click at [910, 718] on div "SALTAR ENVIAR" at bounding box center [784, 739] width 1568 height 65
click at [877, 738] on button "ENVIAR" at bounding box center [856, 739] width 100 height 43
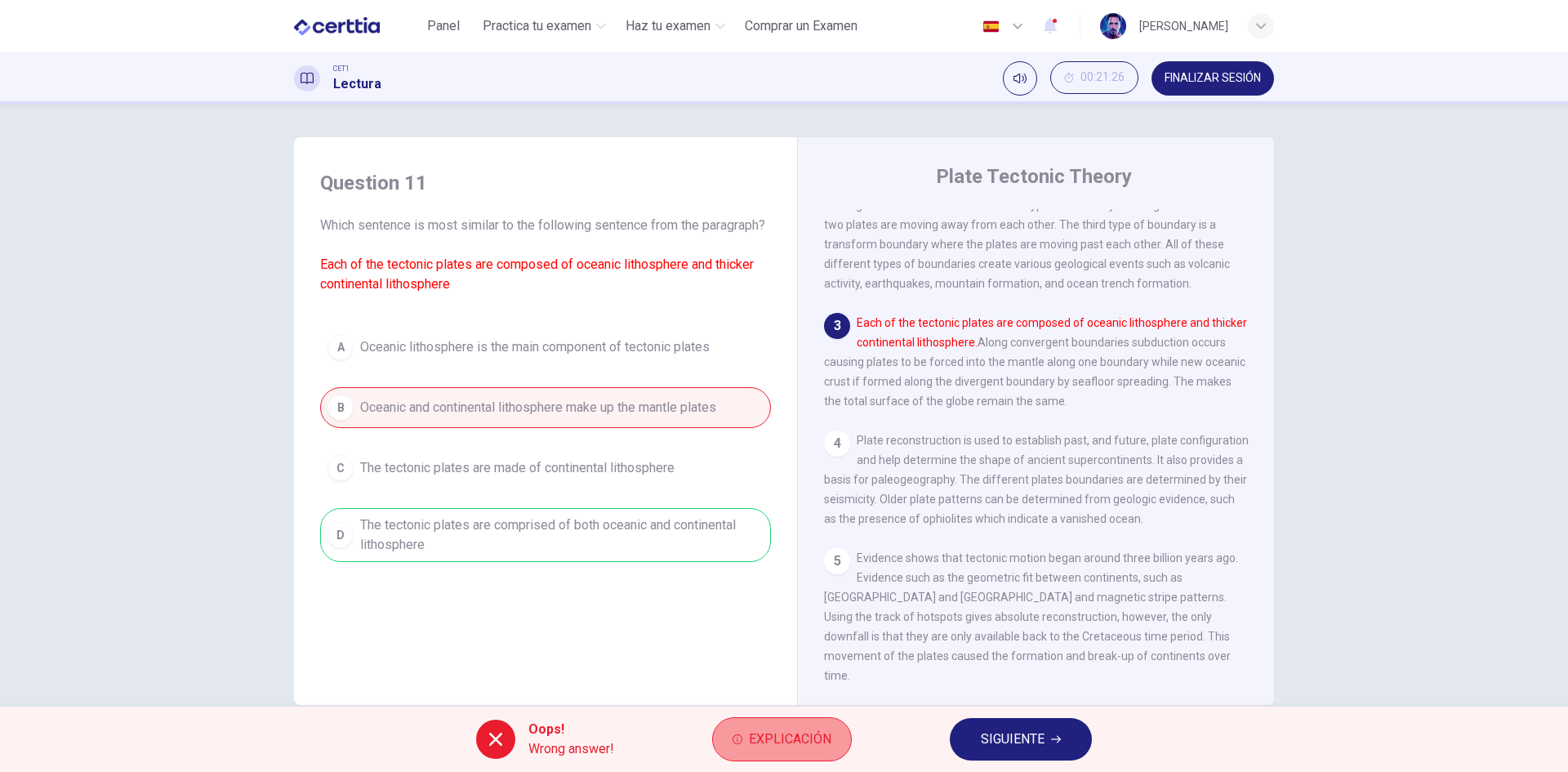
click at [801, 748] on span "Explicación" at bounding box center [790, 740] width 83 height 23
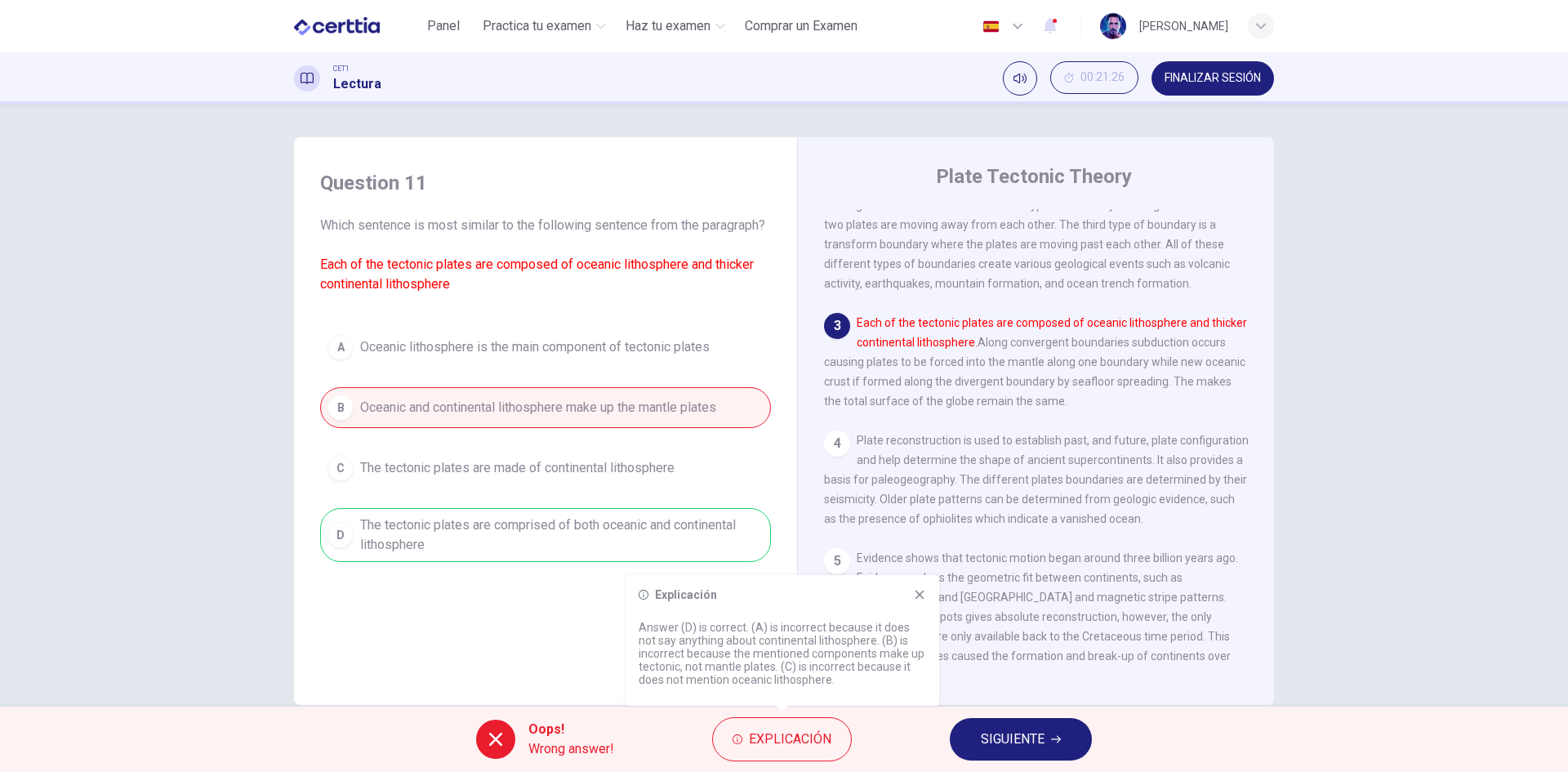
click at [988, 742] on span "SIGUIENTE" at bounding box center [1013, 740] width 64 height 23
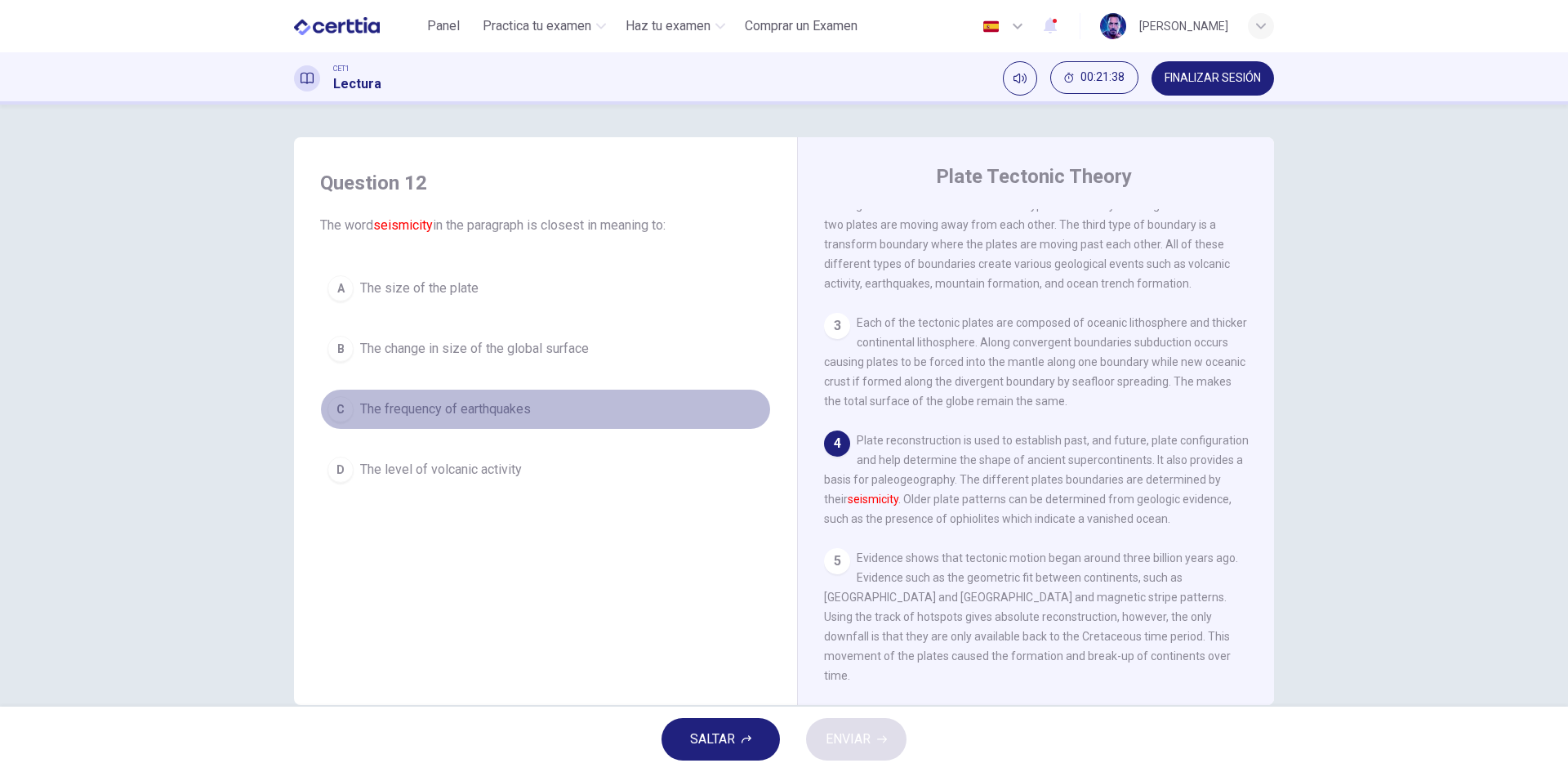
click at [519, 414] on span "The frequency of earthquakes" at bounding box center [446, 410] width 171 height 19
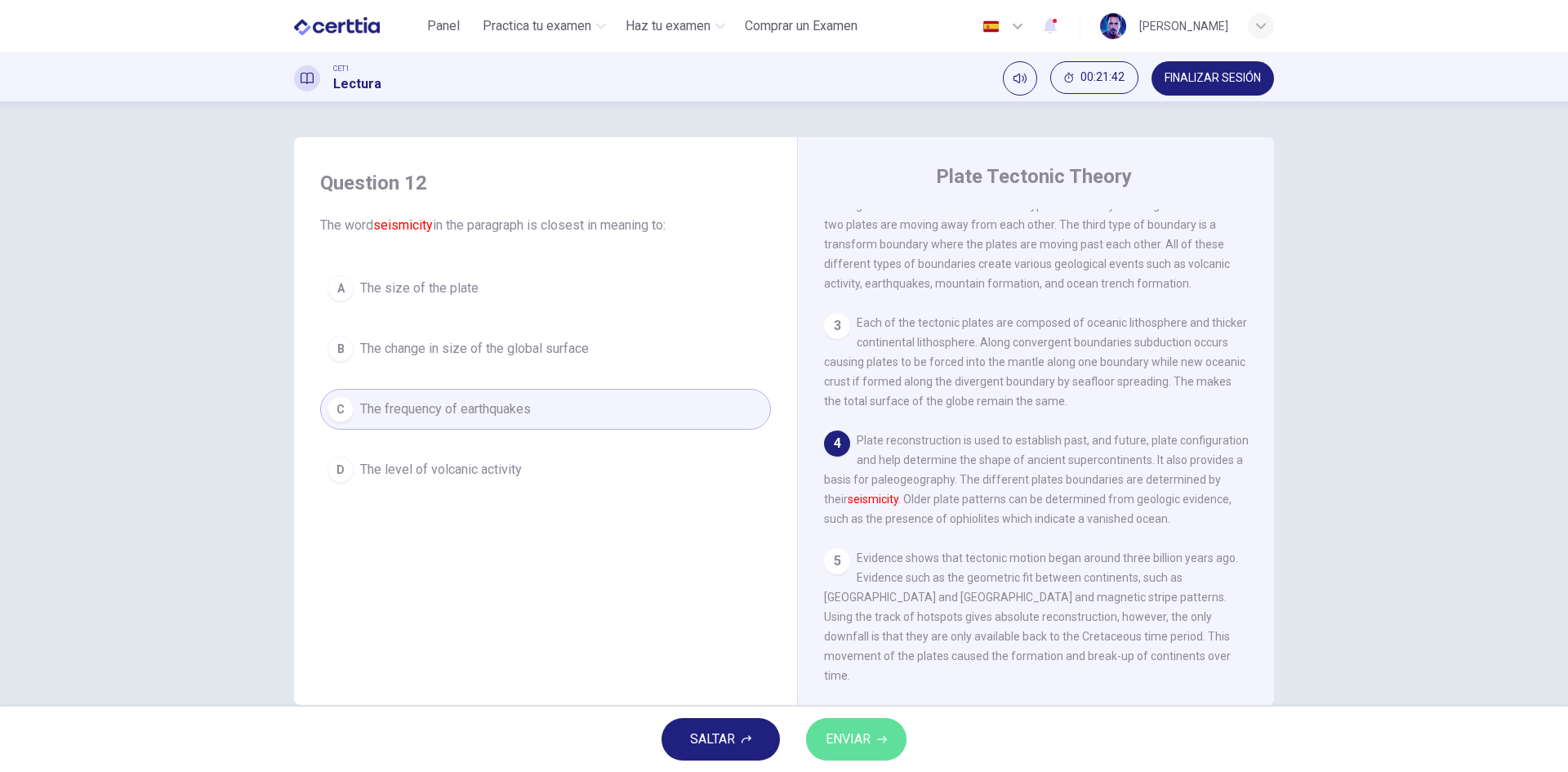
click at [857, 741] on span "ENVIAR" at bounding box center [848, 740] width 45 height 23
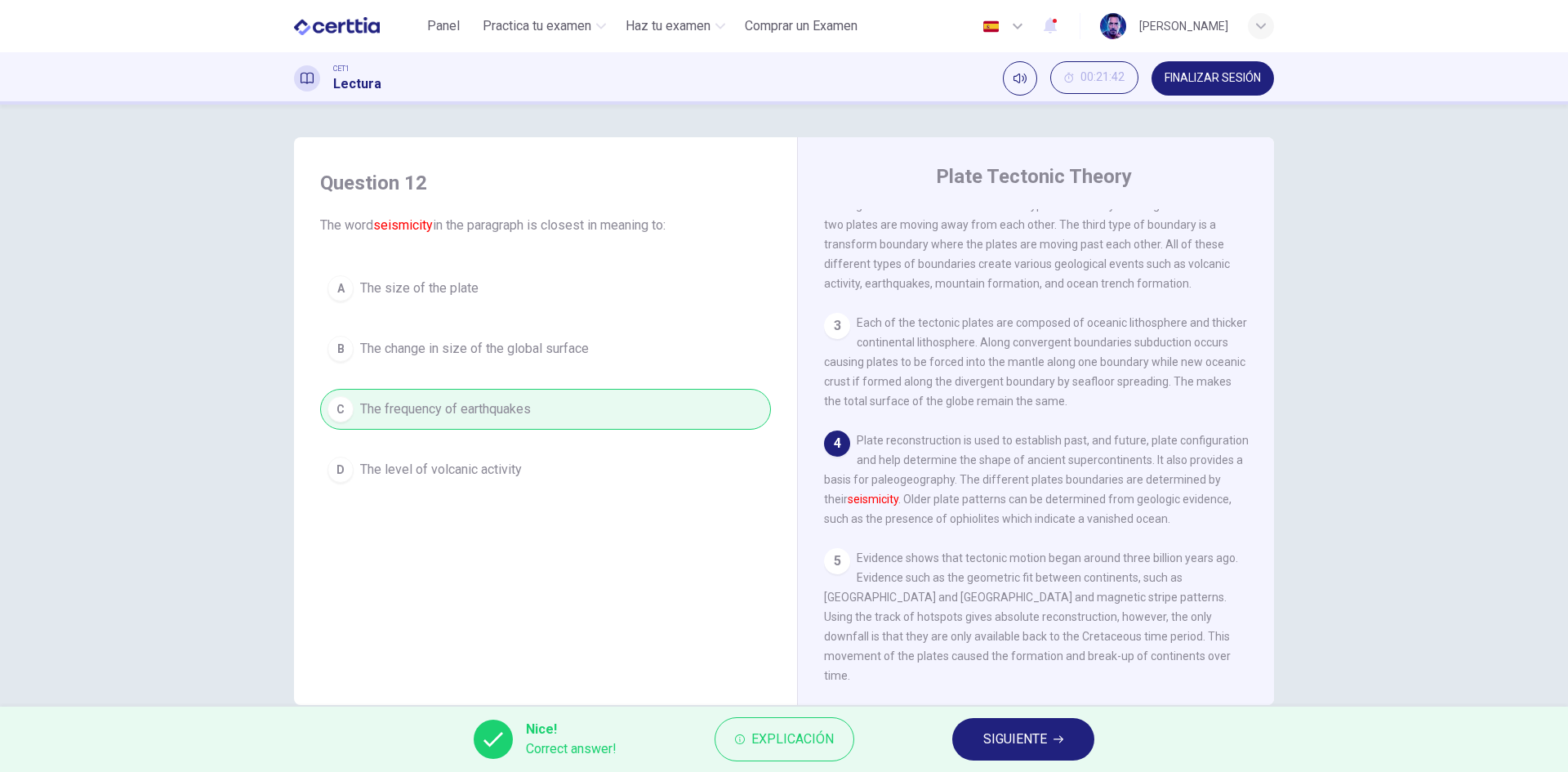
click at [1046, 741] on span "SIGUIENTE" at bounding box center [1015, 740] width 64 height 23
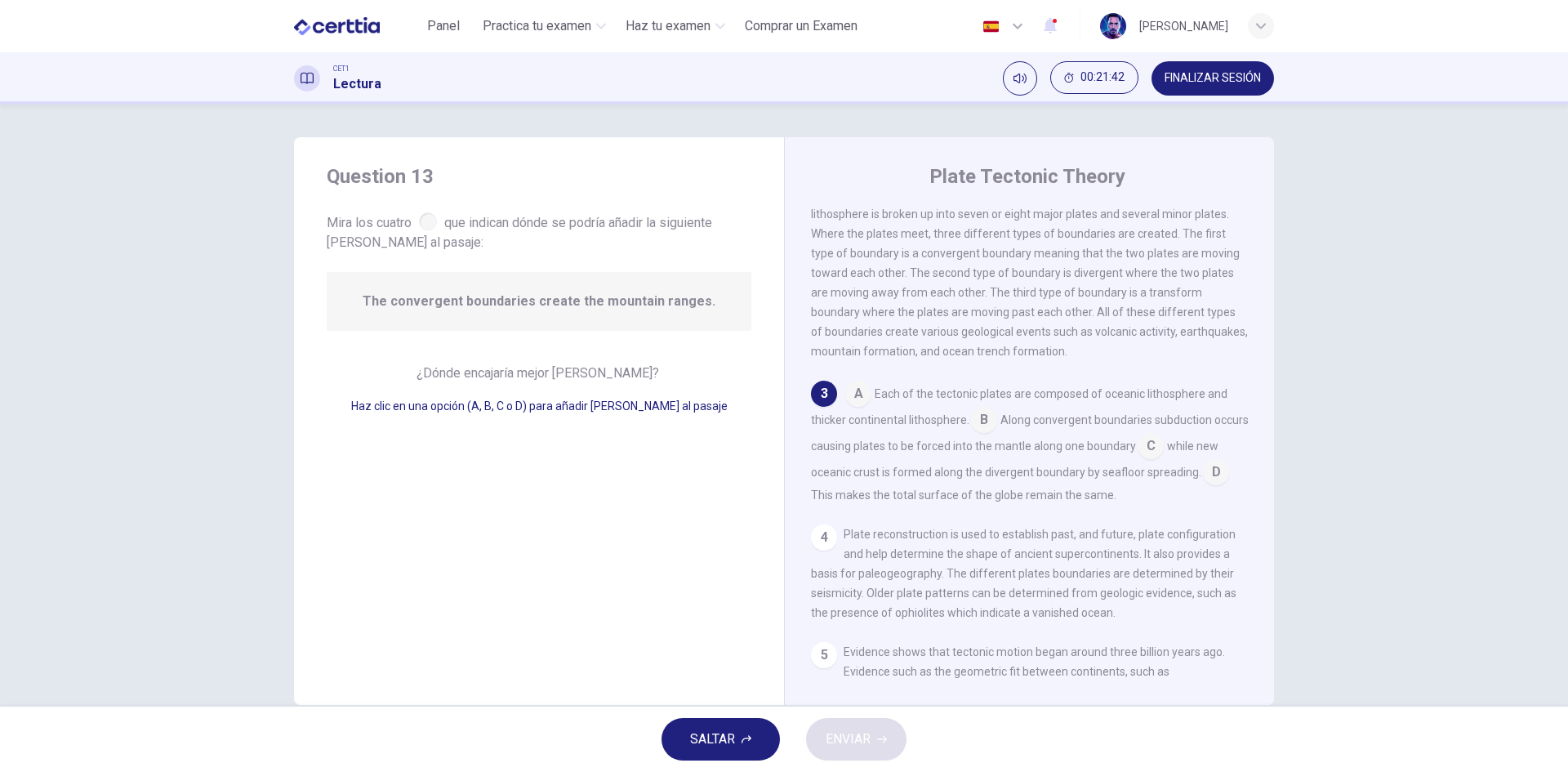
scroll to position [224, 0]
click at [430, 222] on div at bounding box center [428, 221] width 18 height 18
click at [973, 431] on input at bounding box center [985, 417] width 26 height 26
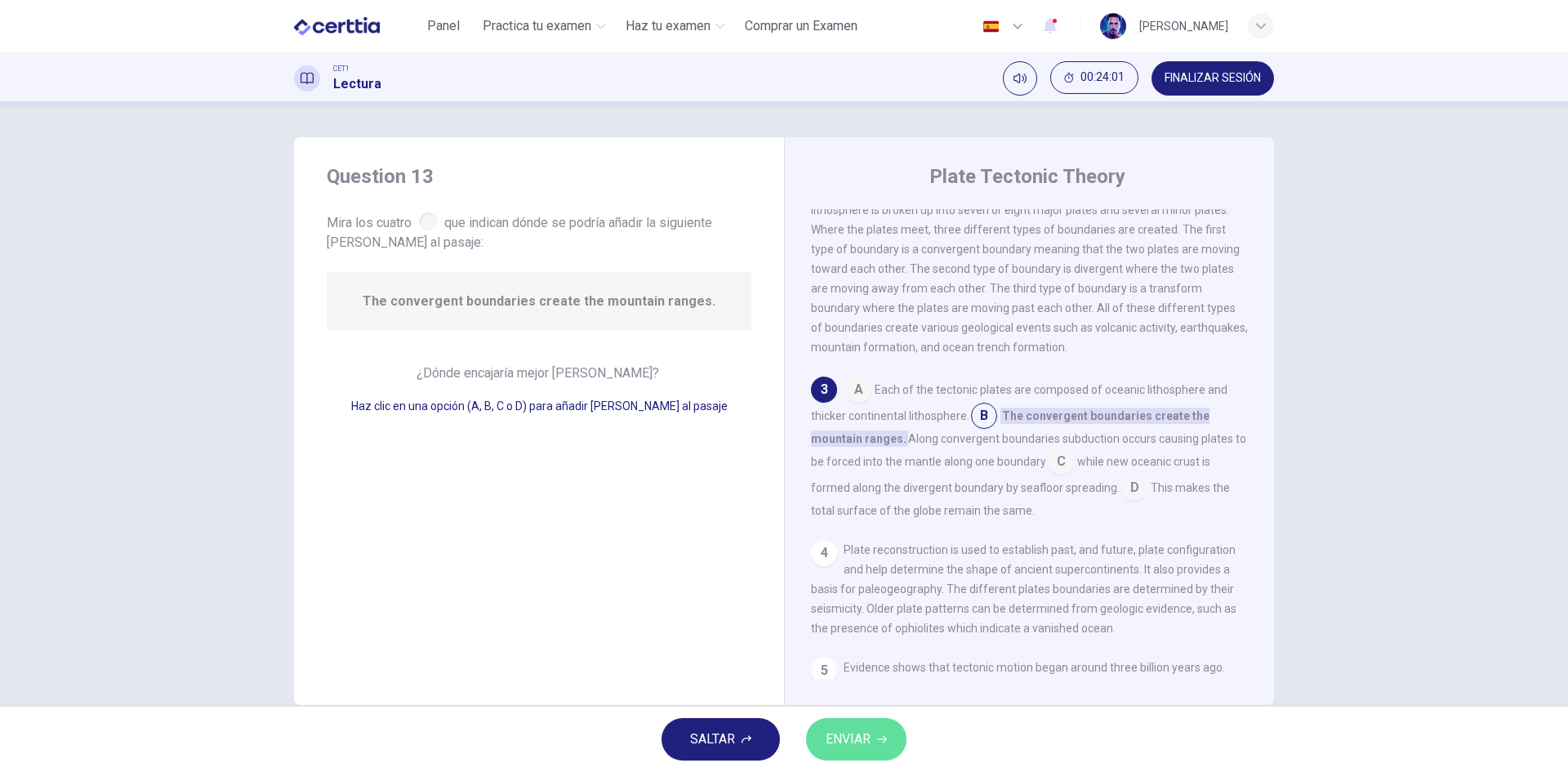
click at [870, 740] on span "ENVIAR" at bounding box center [848, 740] width 45 height 23
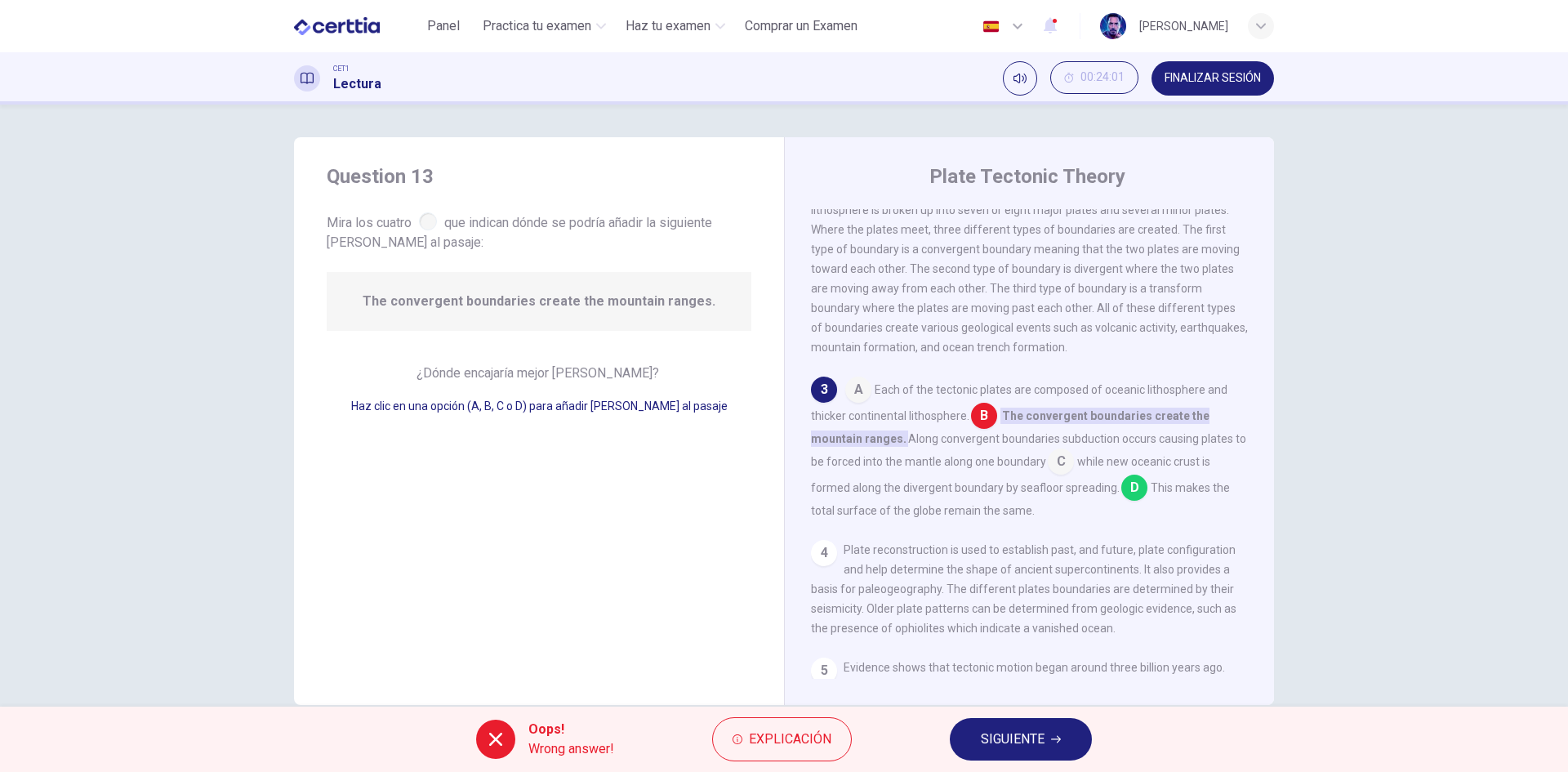
click at [1127, 502] on input at bounding box center [1135, 489] width 26 height 26
click at [1024, 733] on span "SIGUIENTE" at bounding box center [1013, 740] width 64 height 23
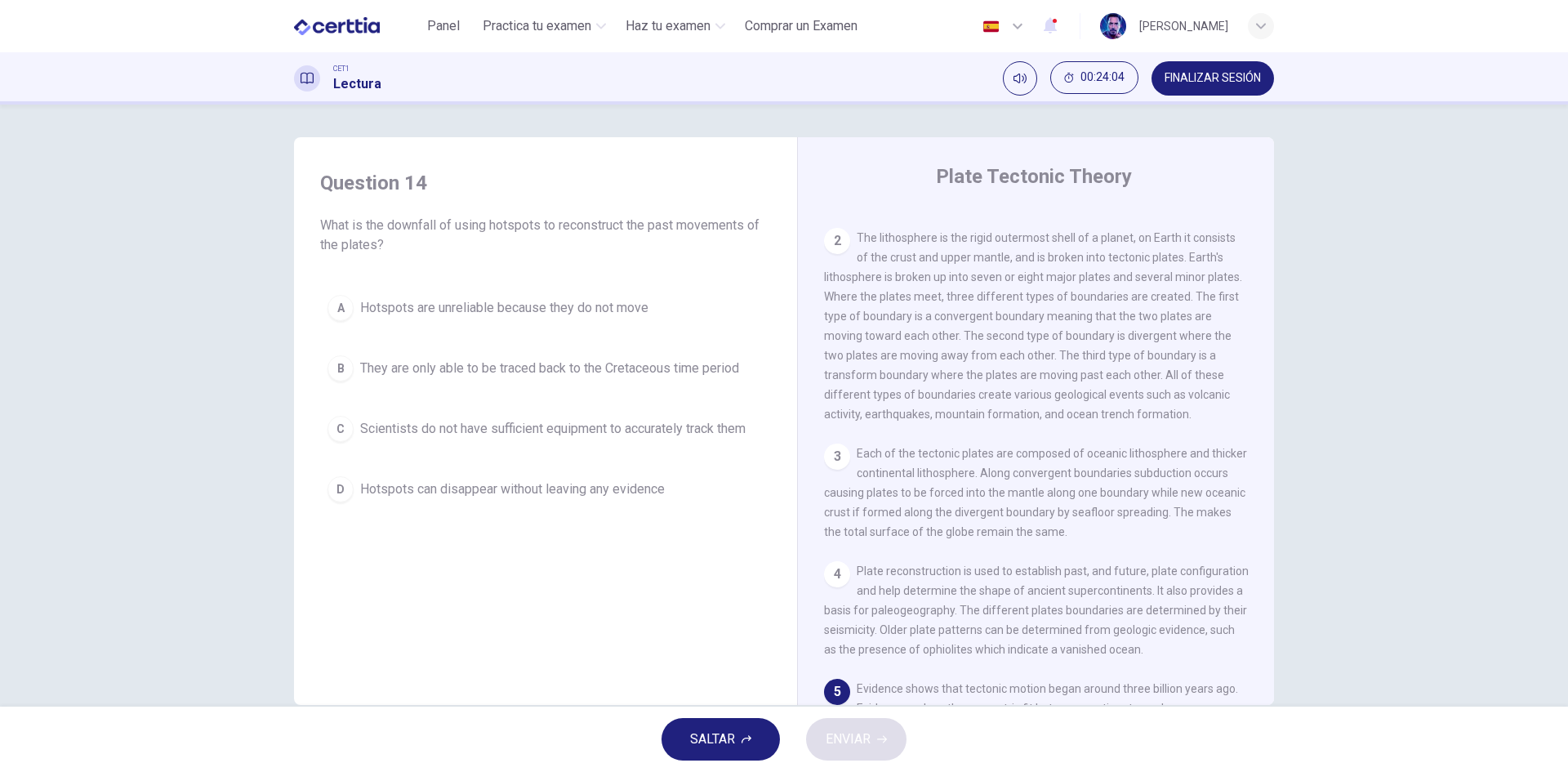
scroll to position [317, 0]
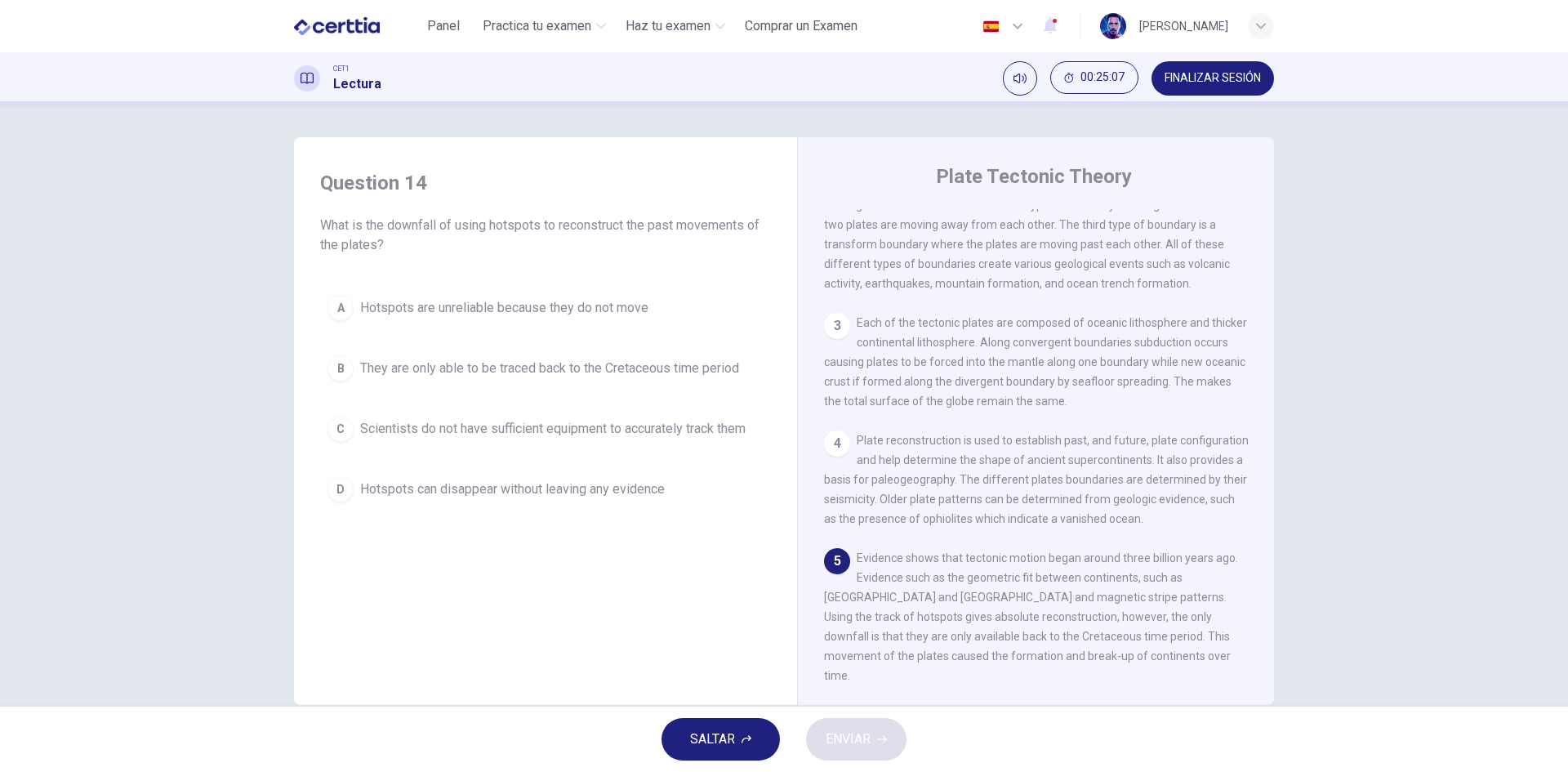
click at [423, 362] on span "They are only able to be traced back to the Cretaceous time period" at bounding box center [550, 369] width 379 height 19
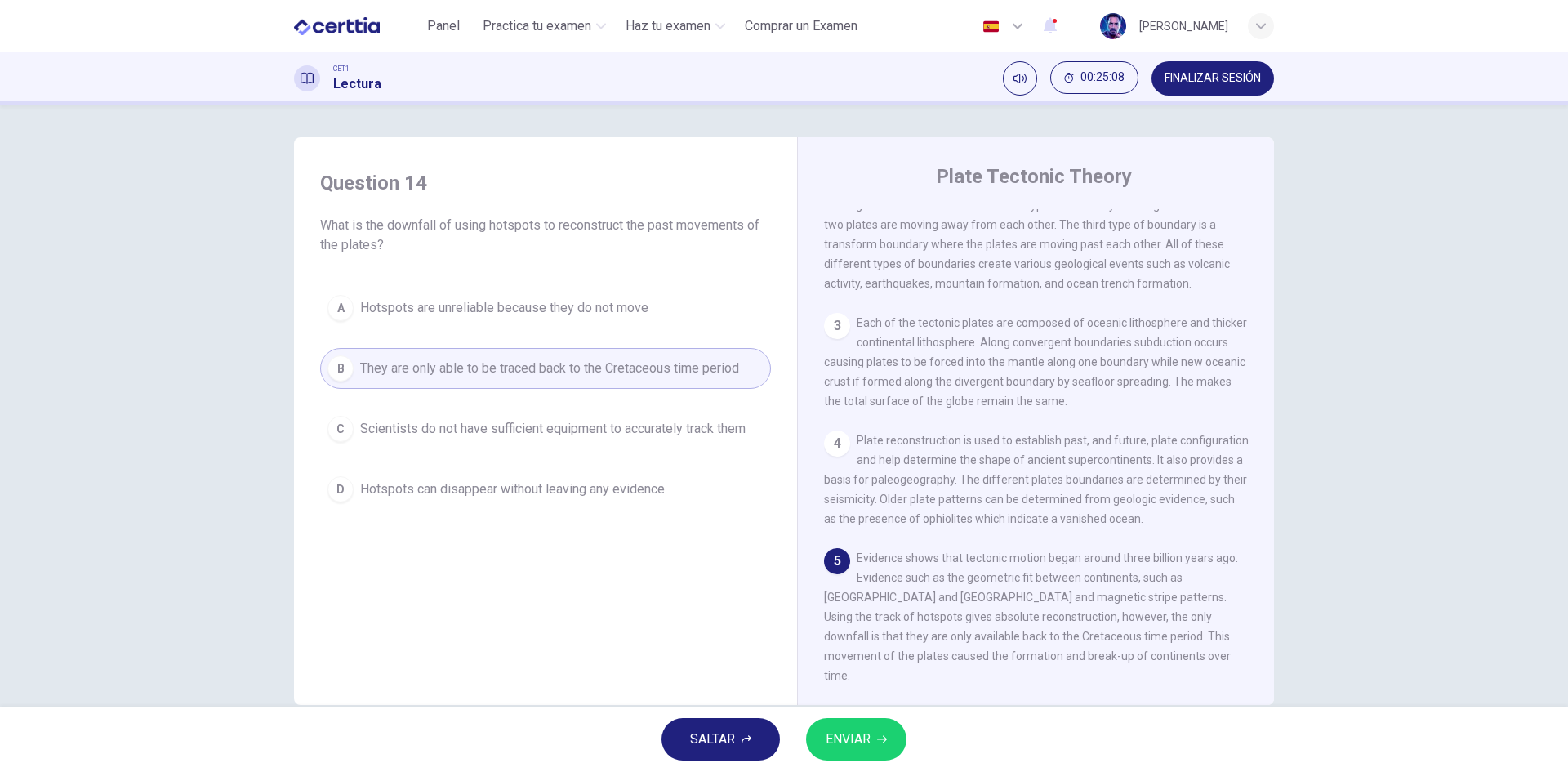
click at [873, 755] on button "ENVIAR" at bounding box center [856, 739] width 100 height 43
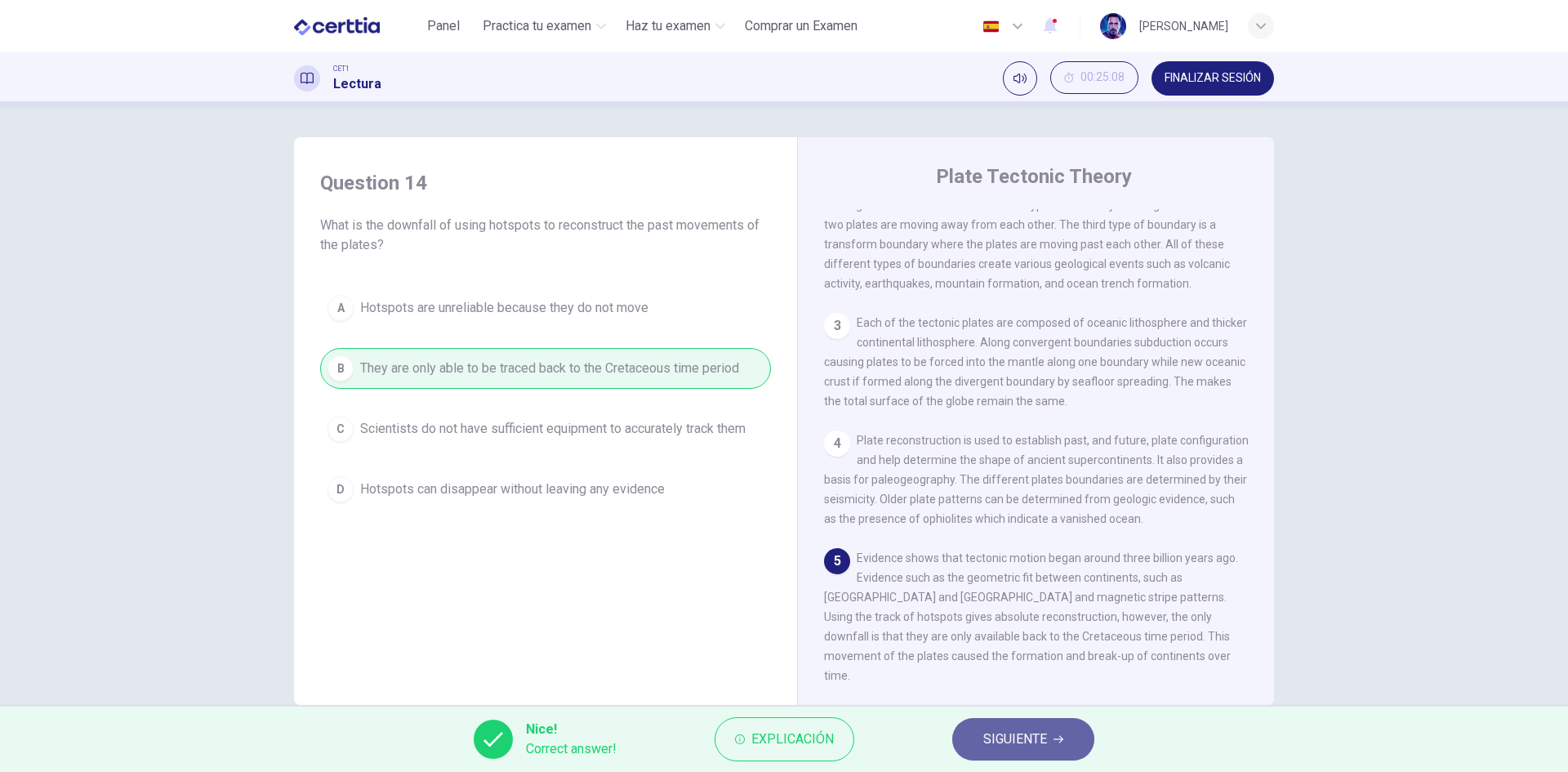
click at [1048, 744] on span "SIGUIENTE" at bounding box center [1015, 740] width 64 height 23
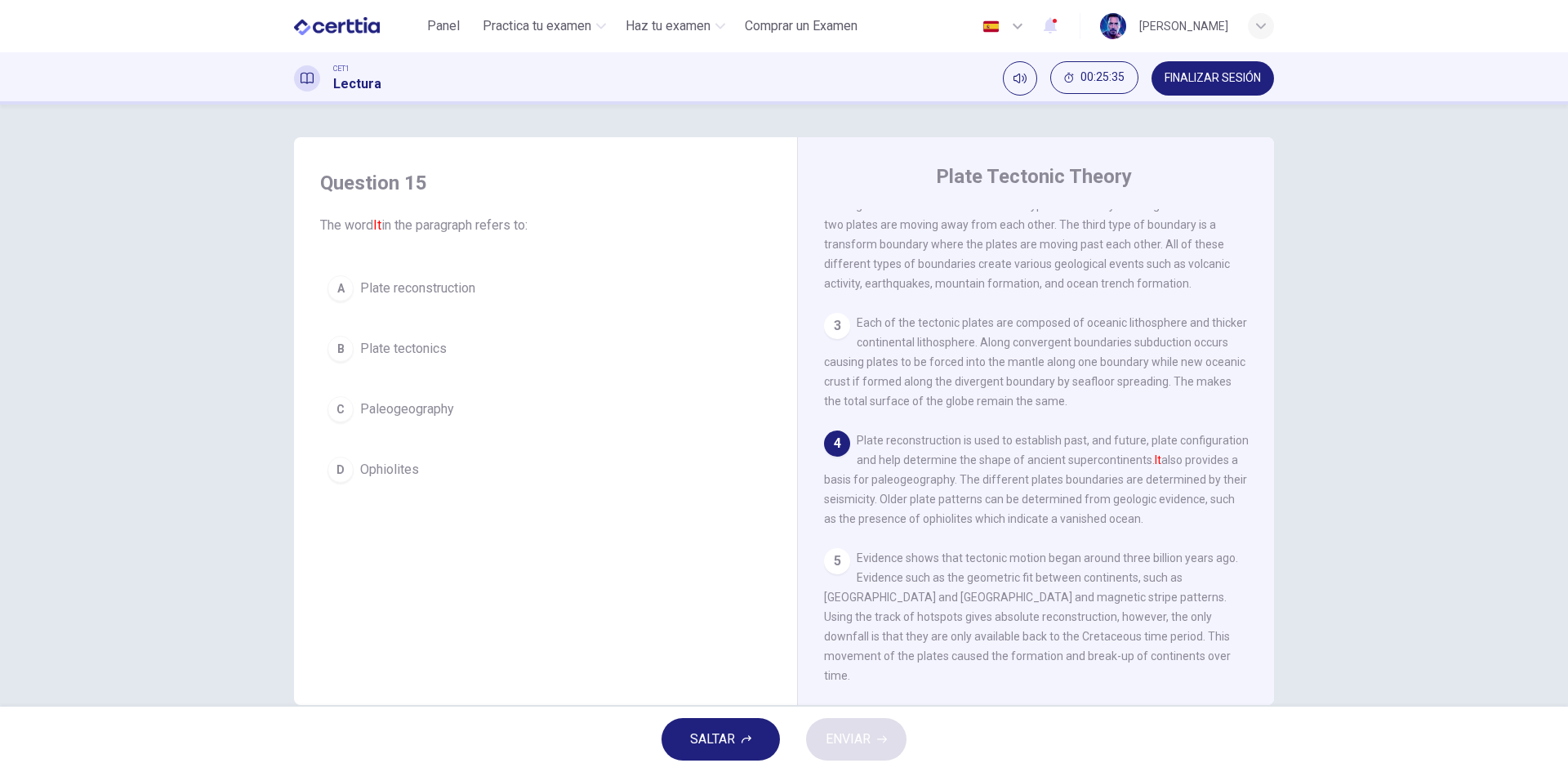
click at [471, 290] on span "Plate reconstruction" at bounding box center [418, 288] width 115 height 19
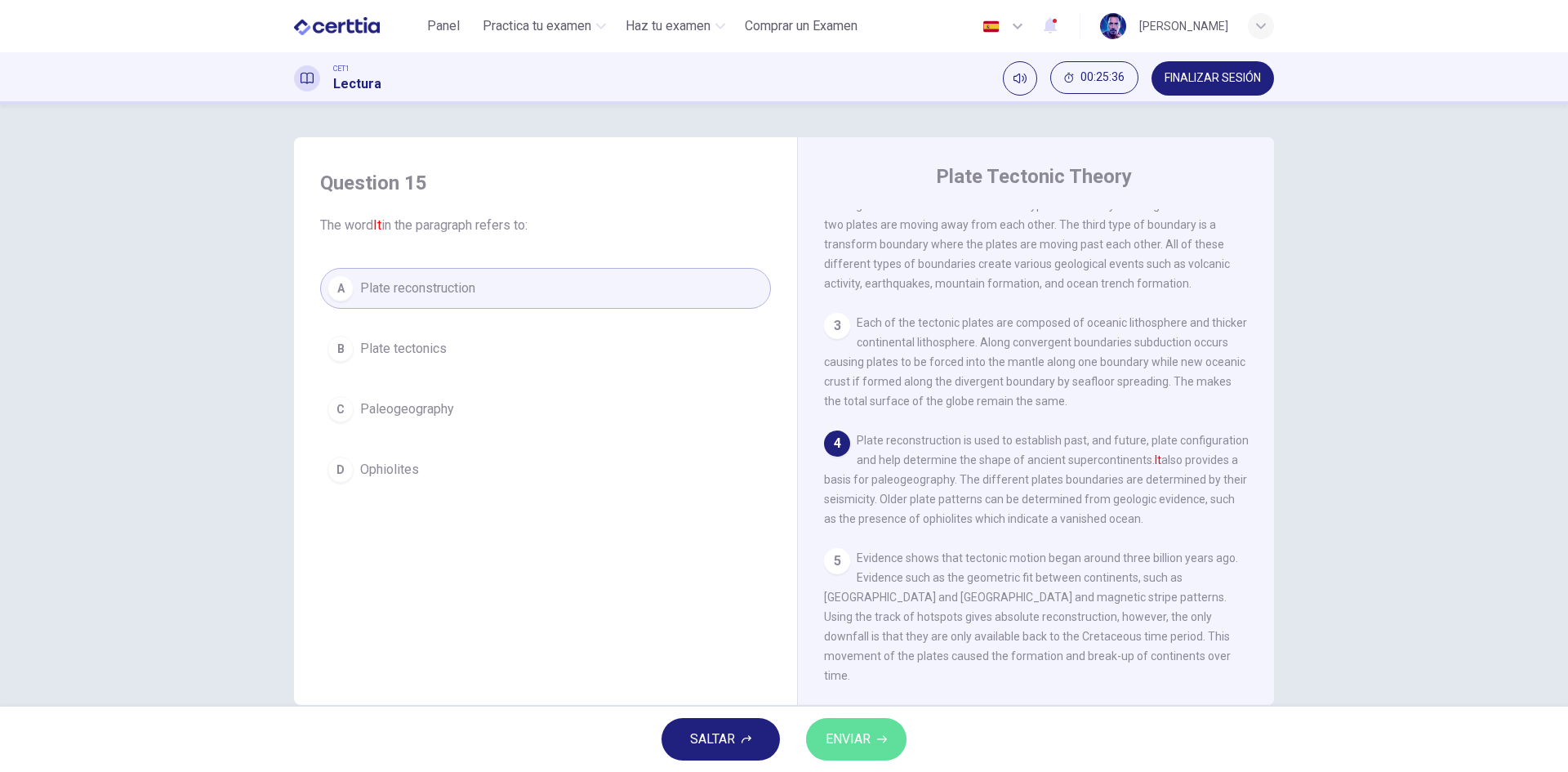
click at [836, 724] on button "ENVIAR" at bounding box center [856, 739] width 100 height 43
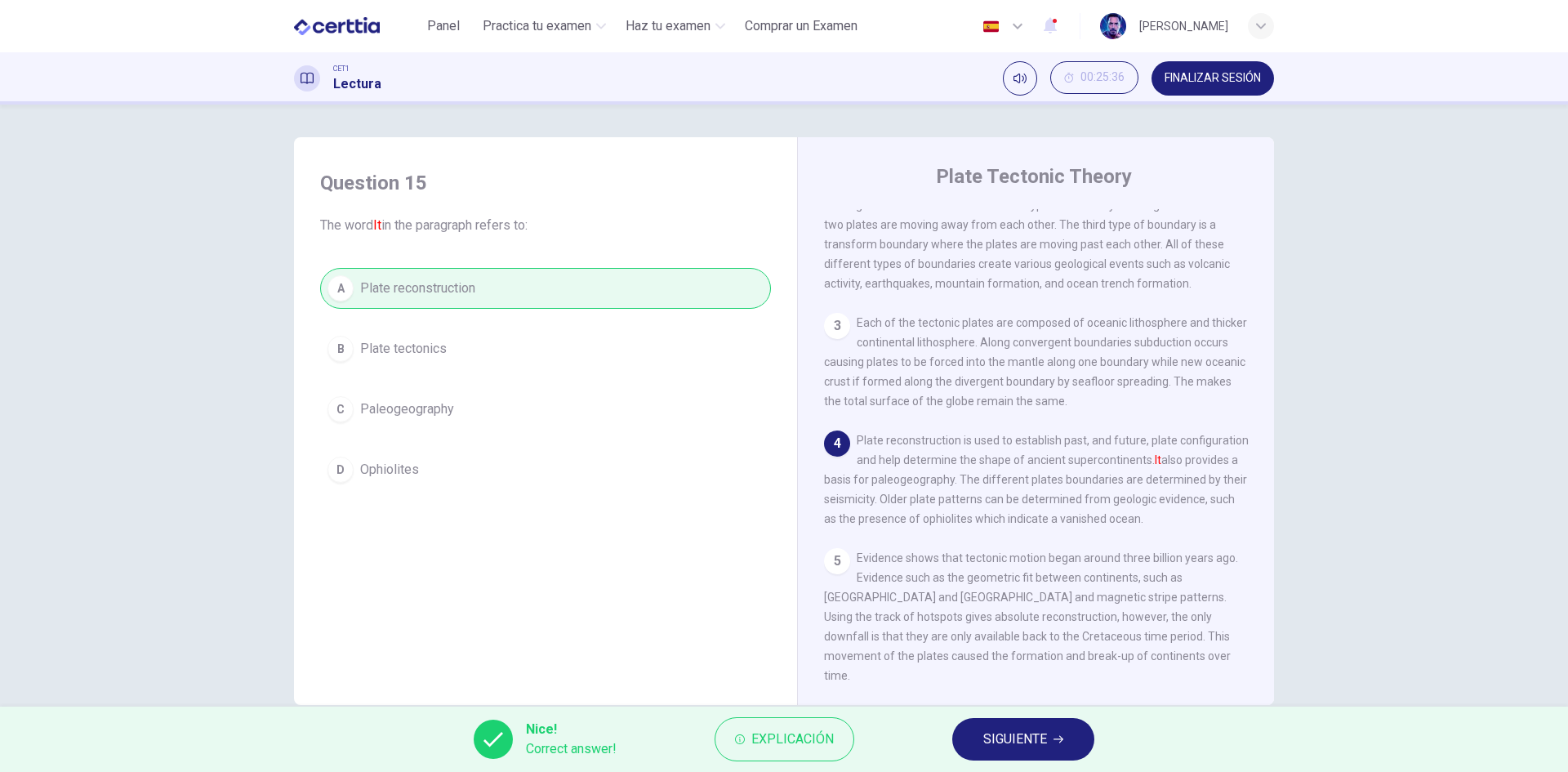
click at [1045, 746] on span "SIGUIENTE" at bounding box center [1015, 740] width 64 height 23
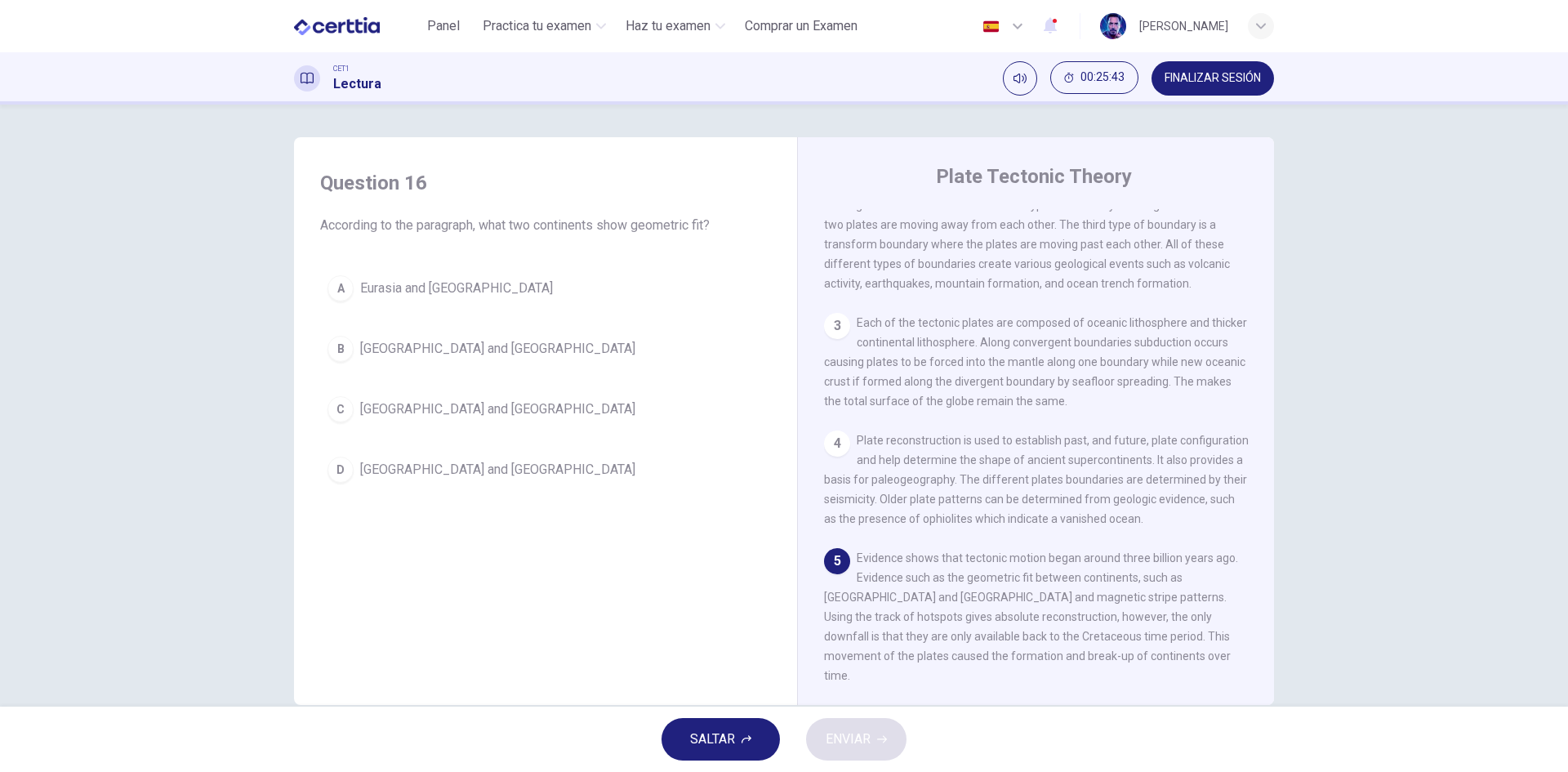
scroll to position [31, 0]
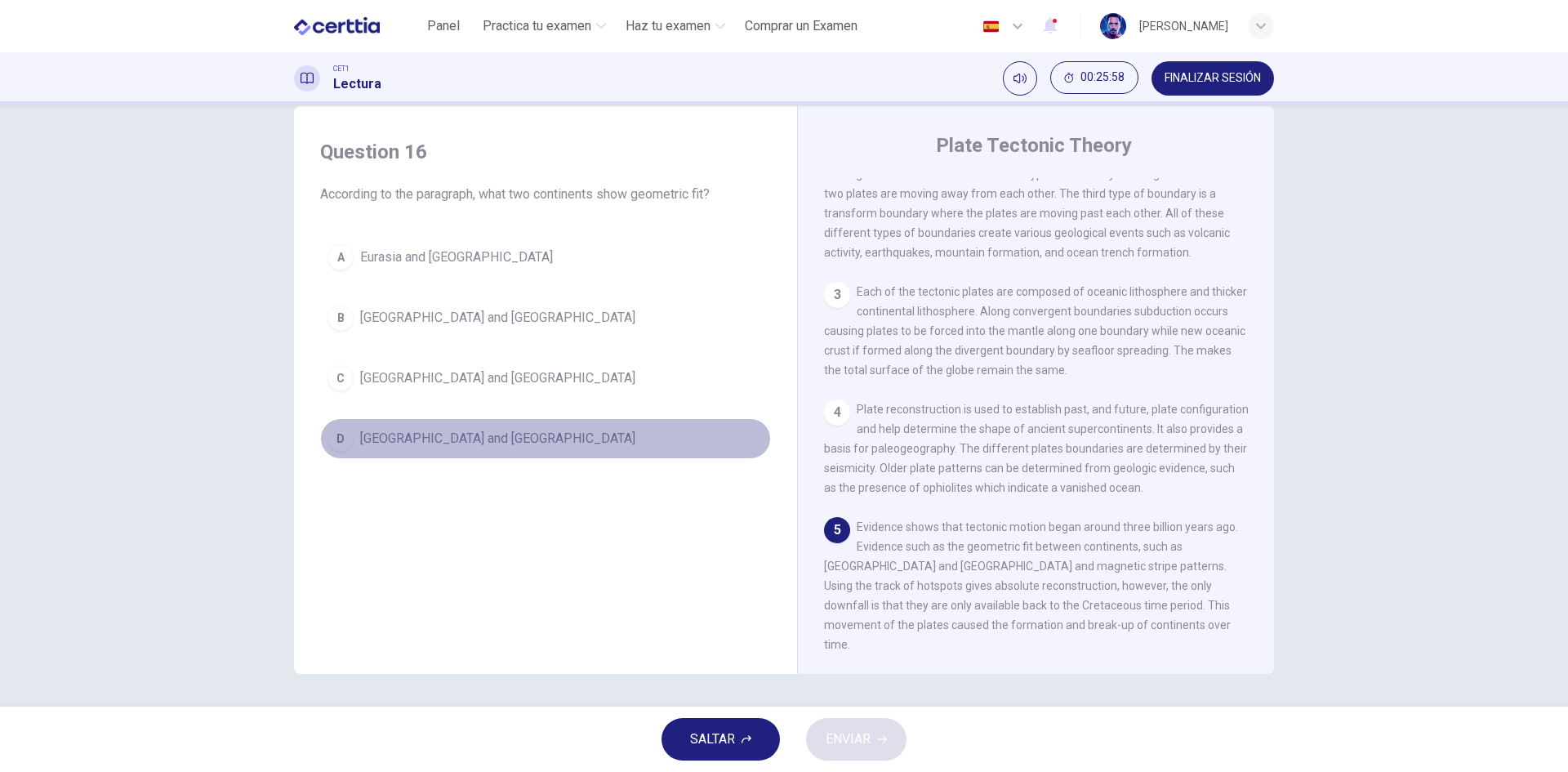
click at [474, 445] on span "[GEOGRAPHIC_DATA] and [GEOGRAPHIC_DATA]" at bounding box center [498, 438] width 275 height 19
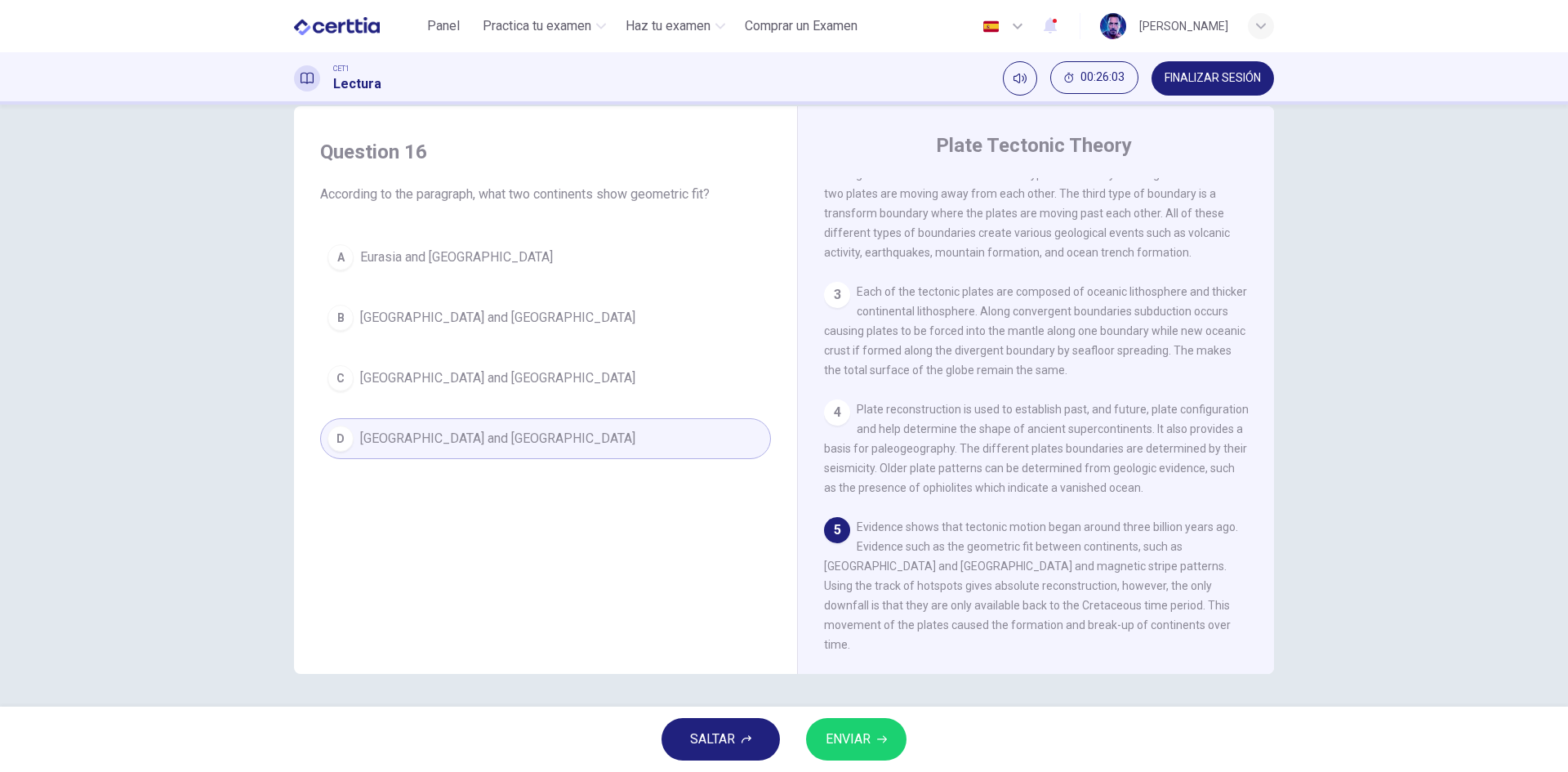
click at [855, 741] on span "ENVIAR" at bounding box center [848, 740] width 45 height 23
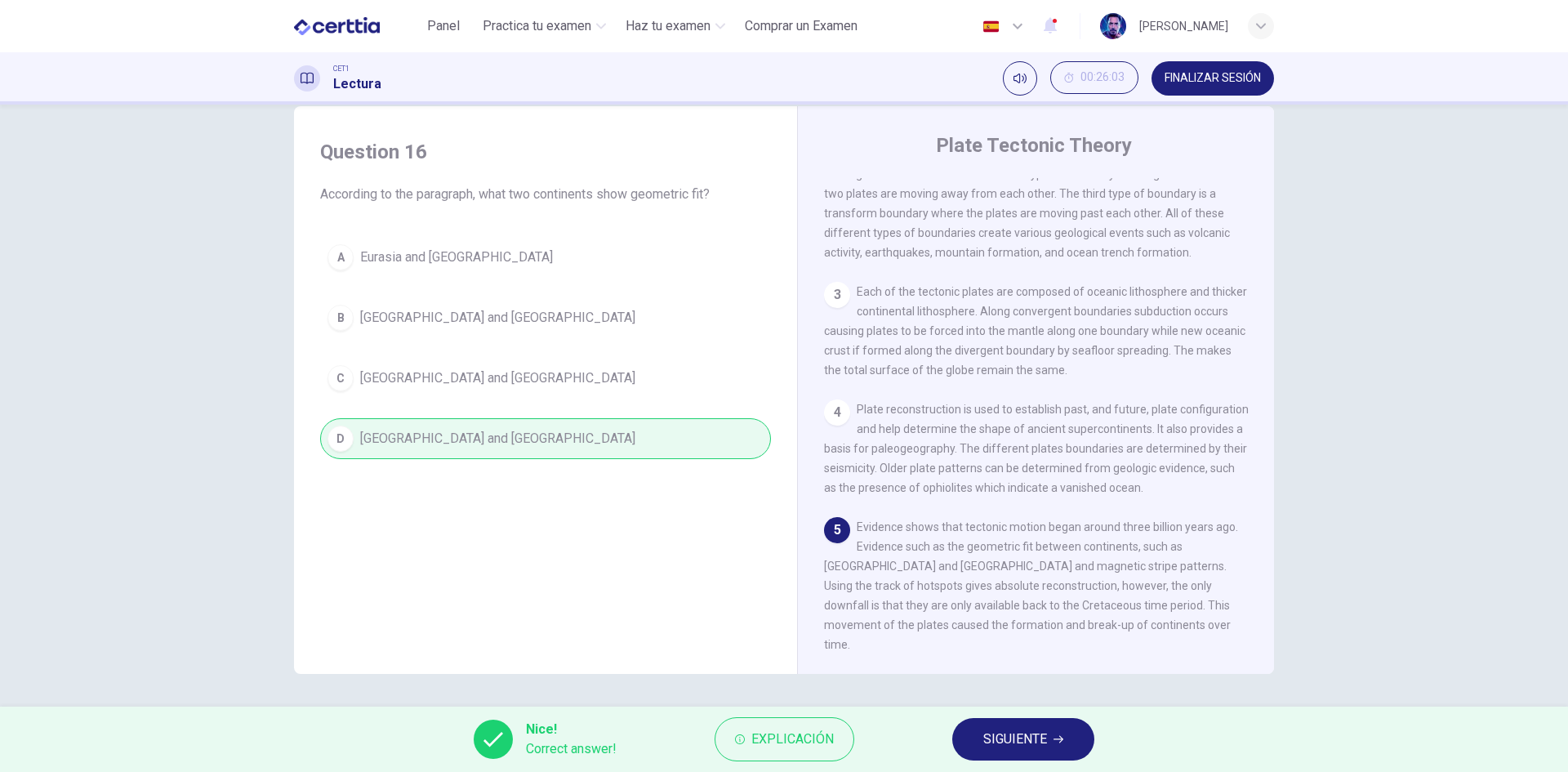
click at [1000, 749] on span "SIGUIENTE" at bounding box center [1015, 740] width 64 height 23
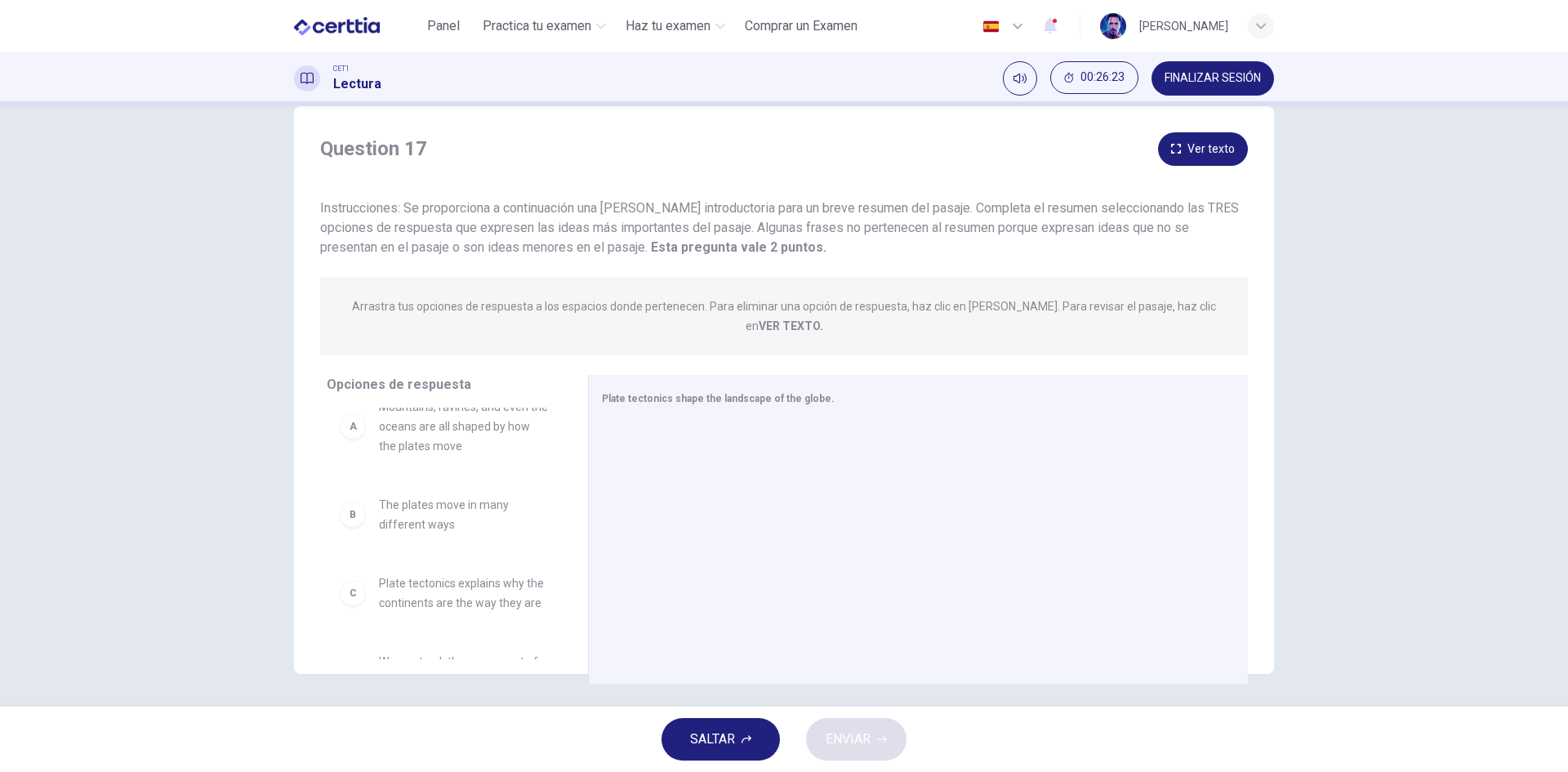
scroll to position [0, 0]
click at [729, 393] on span "Plate tectonics shape the landscape of the globe." at bounding box center [719, 398] width 233 height 11
drag, startPoint x: 456, startPoint y: 438, endPoint x: 452, endPoint y: 427, distance: 11.7
drag, startPoint x: 411, startPoint y: 398, endPoint x: 768, endPoint y: 473, distance: 364.8
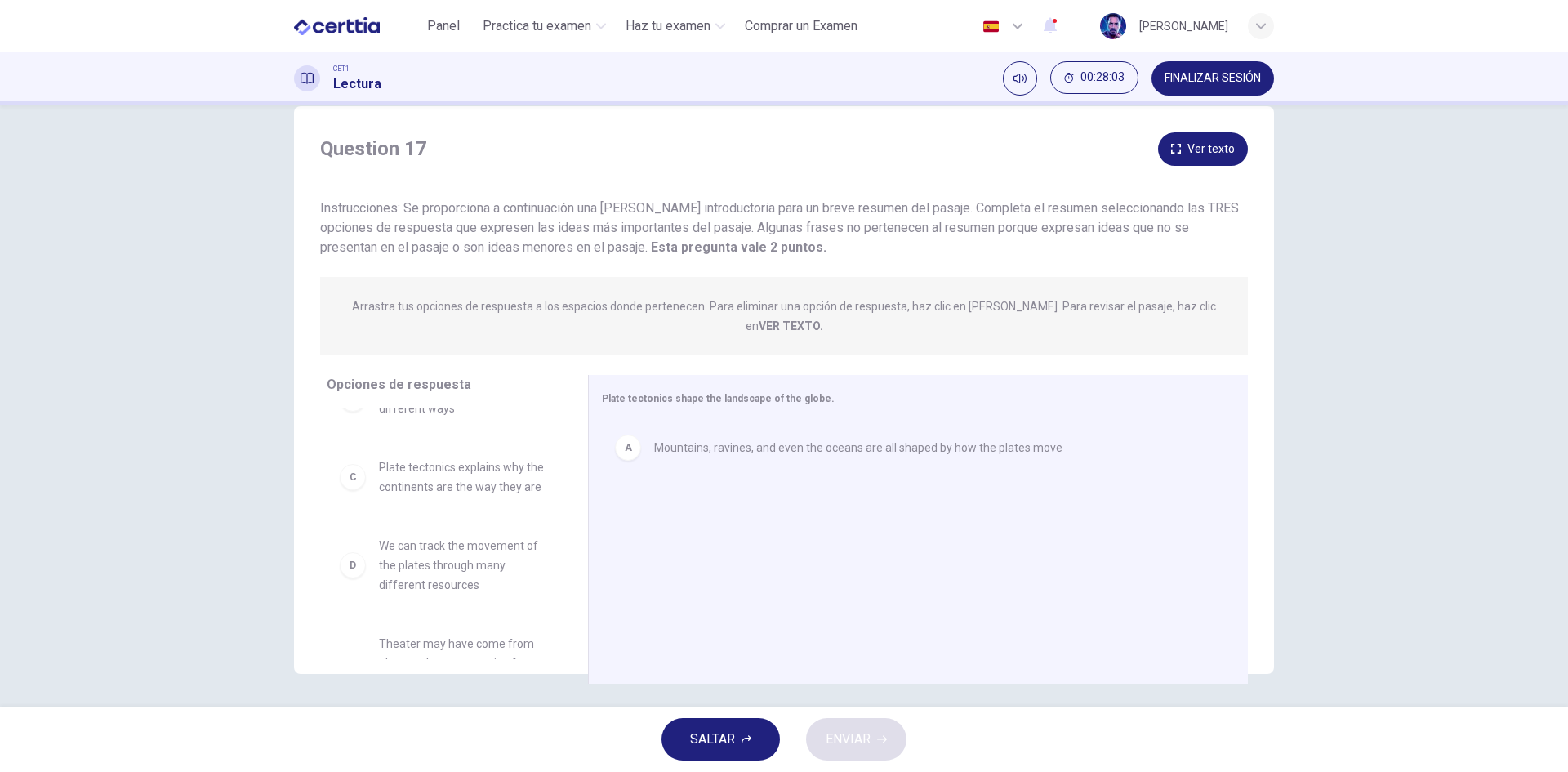
scroll to position [0, 0]
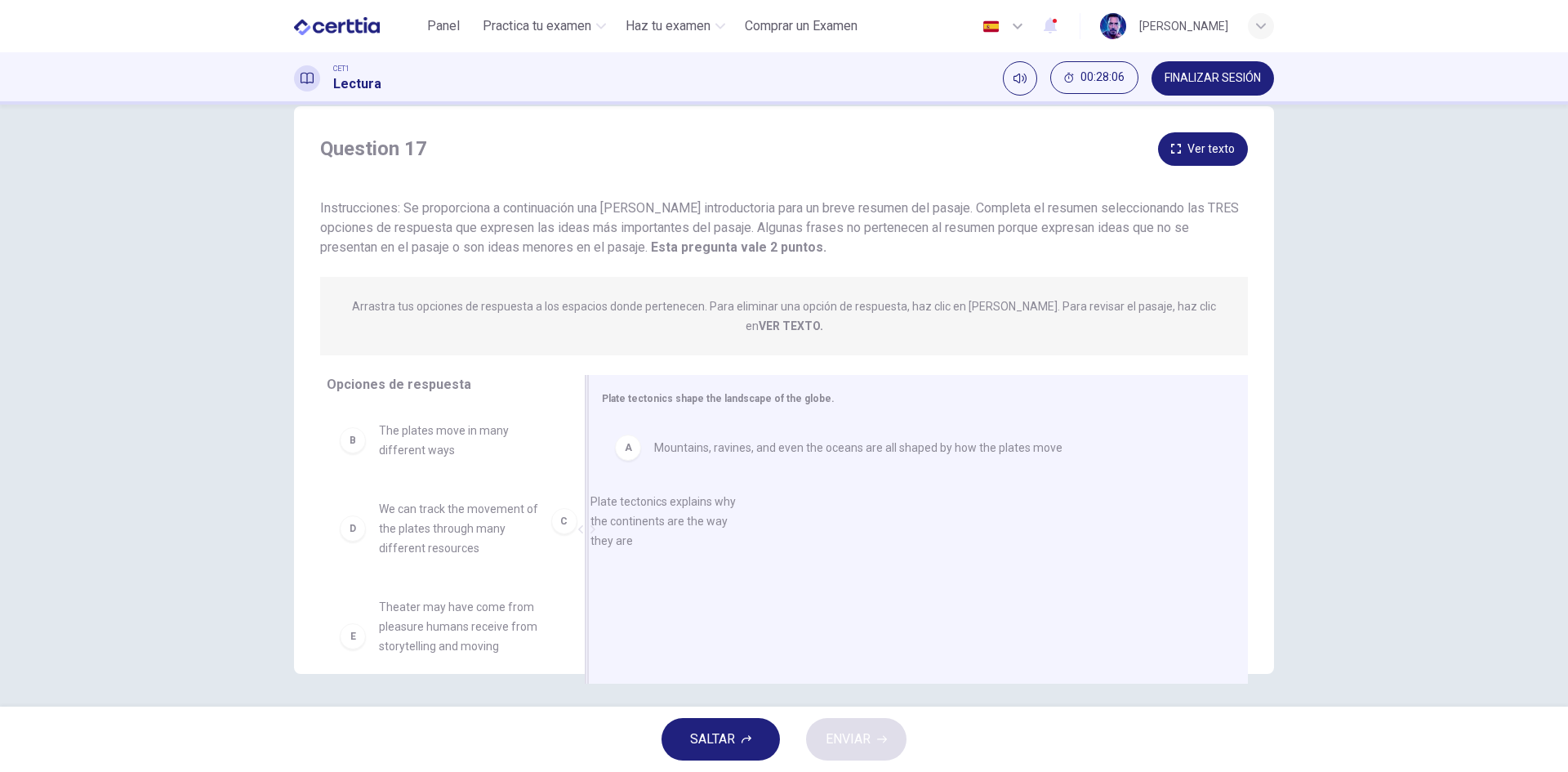
drag, startPoint x: 462, startPoint y: 514, endPoint x: 701, endPoint y: 526, distance: 239.3
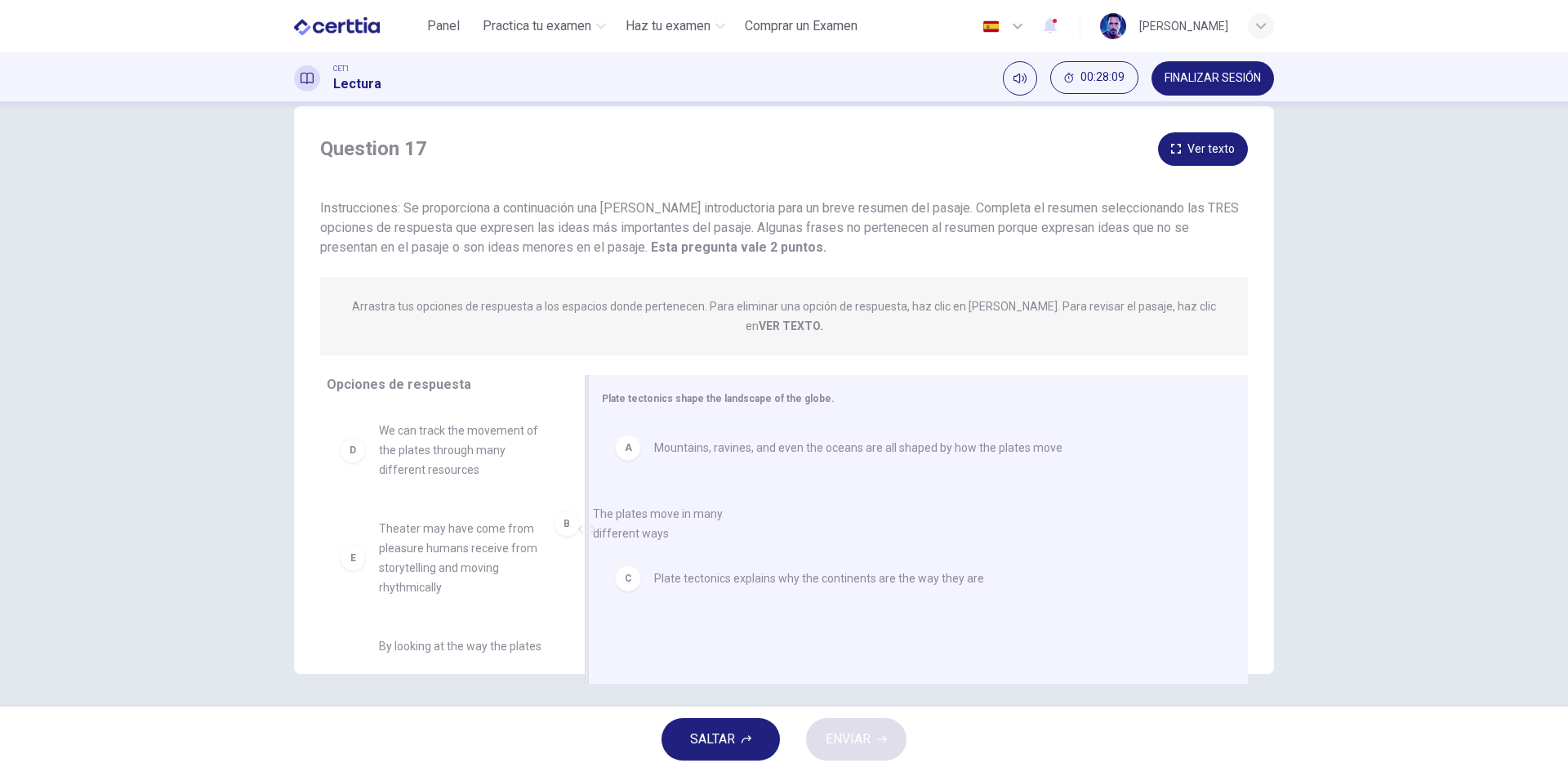
drag, startPoint x: 478, startPoint y: 413, endPoint x: 773, endPoint y: 583, distance: 340.5
click at [849, 748] on span "ENVIAR" at bounding box center [848, 740] width 45 height 23
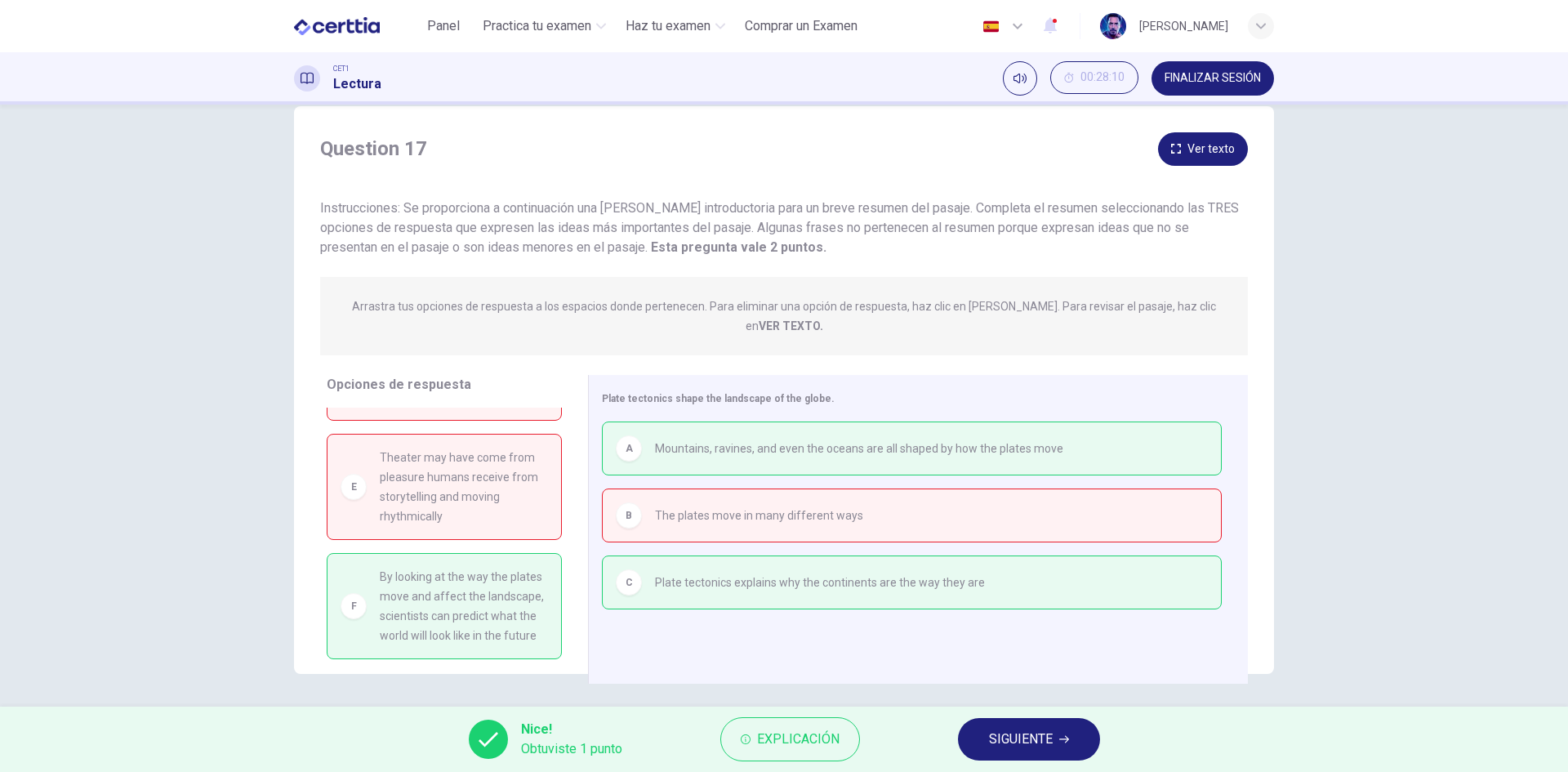
scroll to position [93, 0]
click at [1022, 744] on span "SIGUIENTE" at bounding box center [1021, 740] width 64 height 23
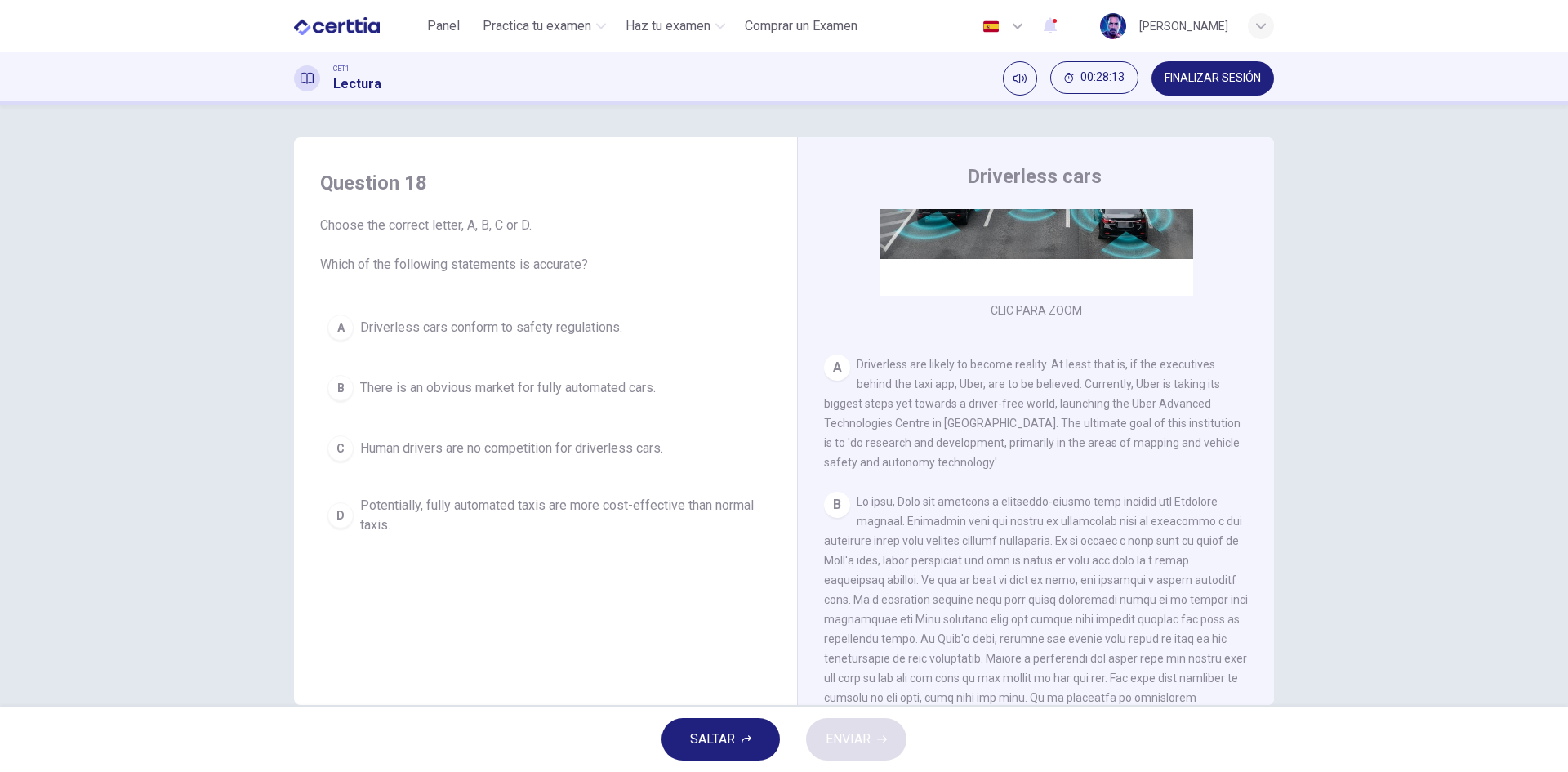
scroll to position [490, 0]
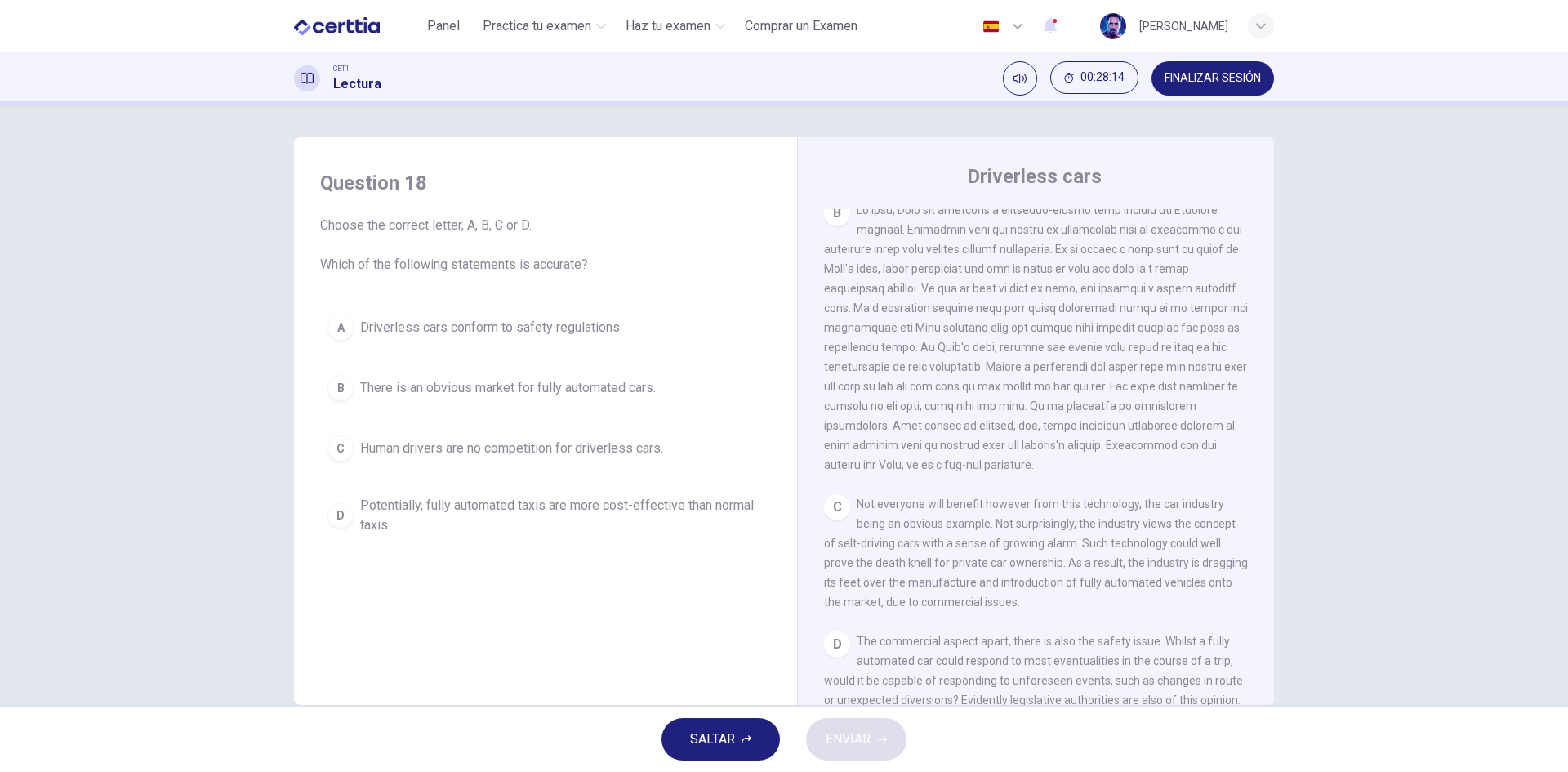
click at [1190, 84] on span "FINALIZAR SESIÓN" at bounding box center [1213, 78] width 96 height 13
